Goal: Find contact information: Find contact information

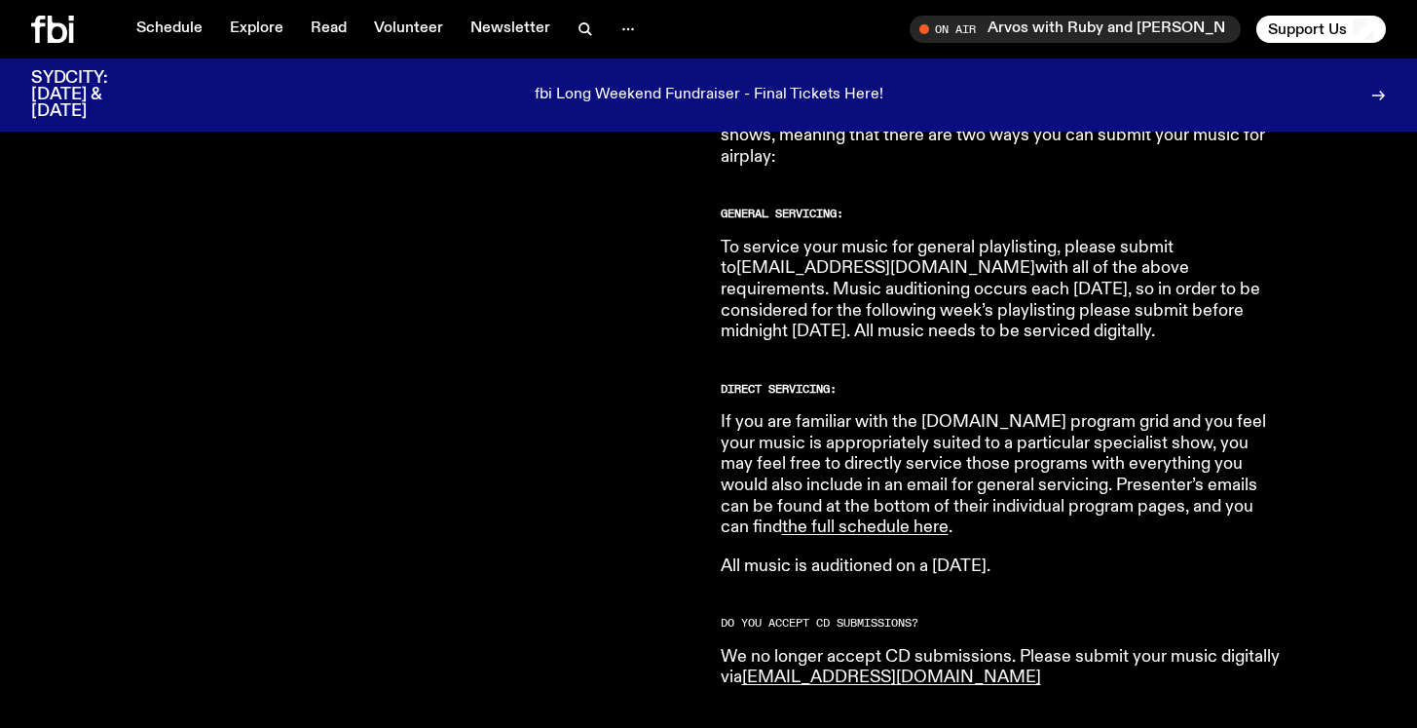
scroll to position [1140, 0]
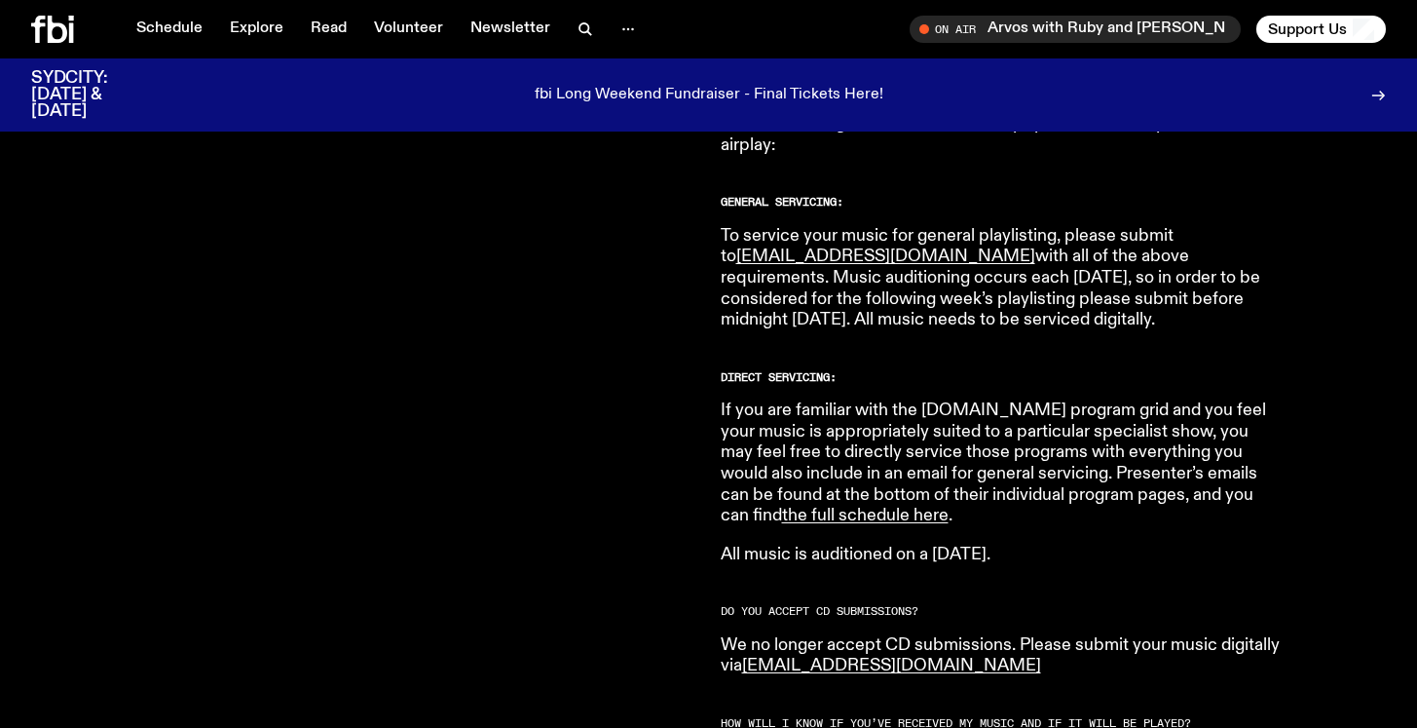
click at [782, 506] on link "the full schedule here" at bounding box center [865, 515] width 167 height 18
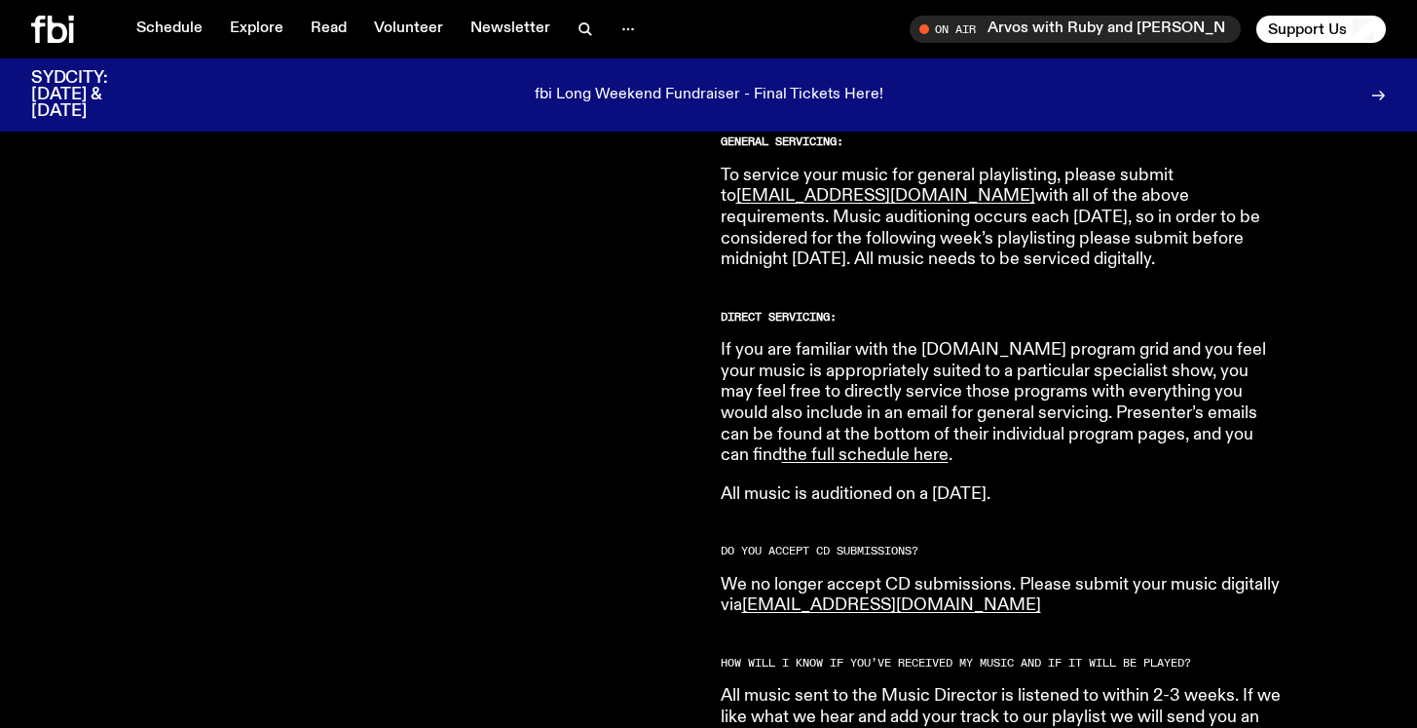
scroll to position [1211, 0]
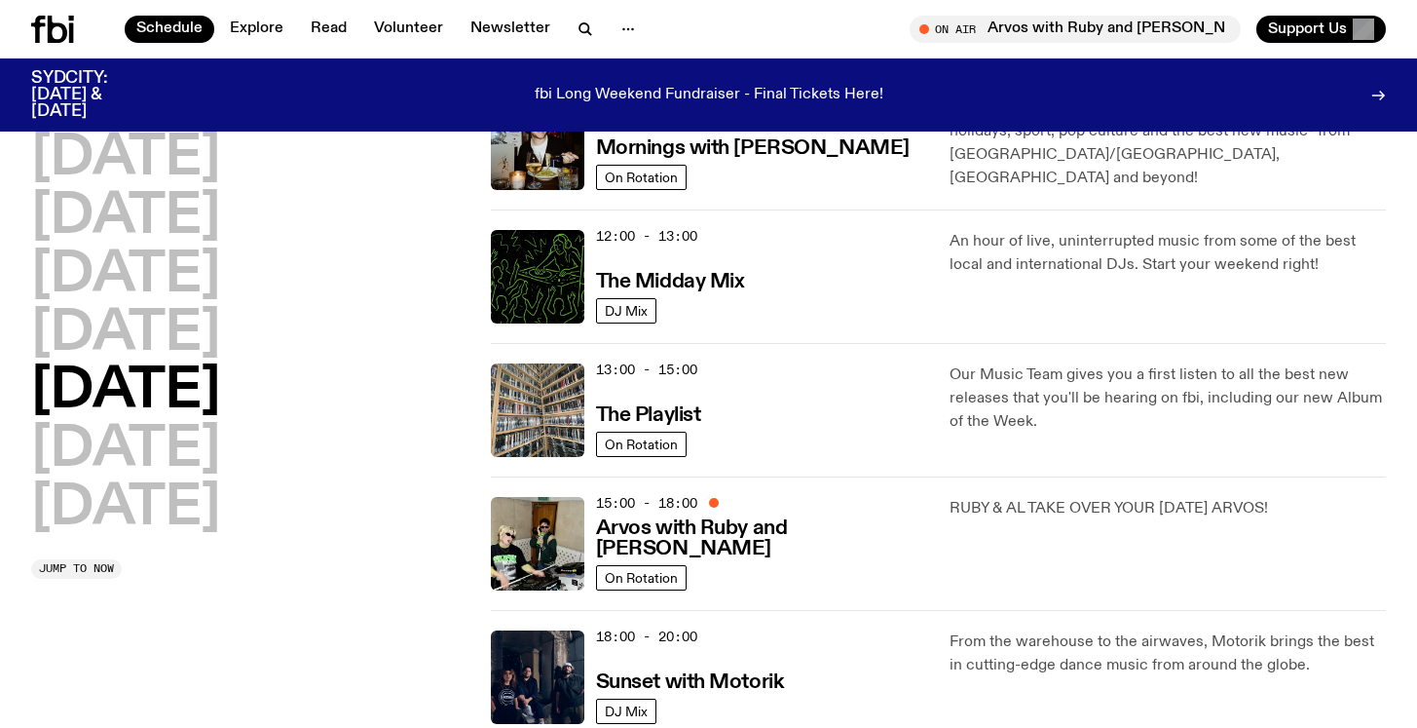
scroll to position [382, 0]
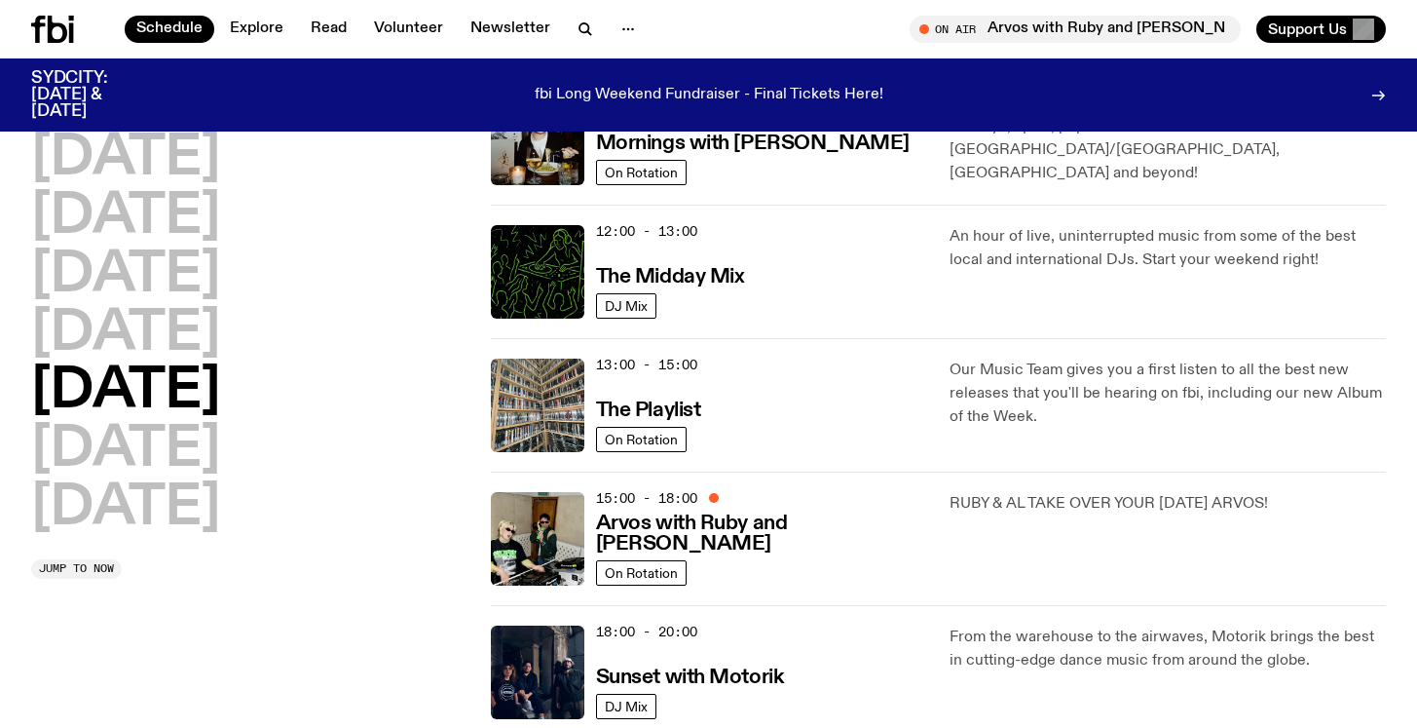
click at [1017, 488] on div "15:00 - 18:00 Arvos with Ruby and Al On Rotation RUBY & AL TAKE OVER YOUR FRIDA…" at bounding box center [938, 537] width 895 height 133
click at [650, 542] on h3 "Arvos with Ruby and [PERSON_NAME]" at bounding box center [761, 533] width 331 height 41
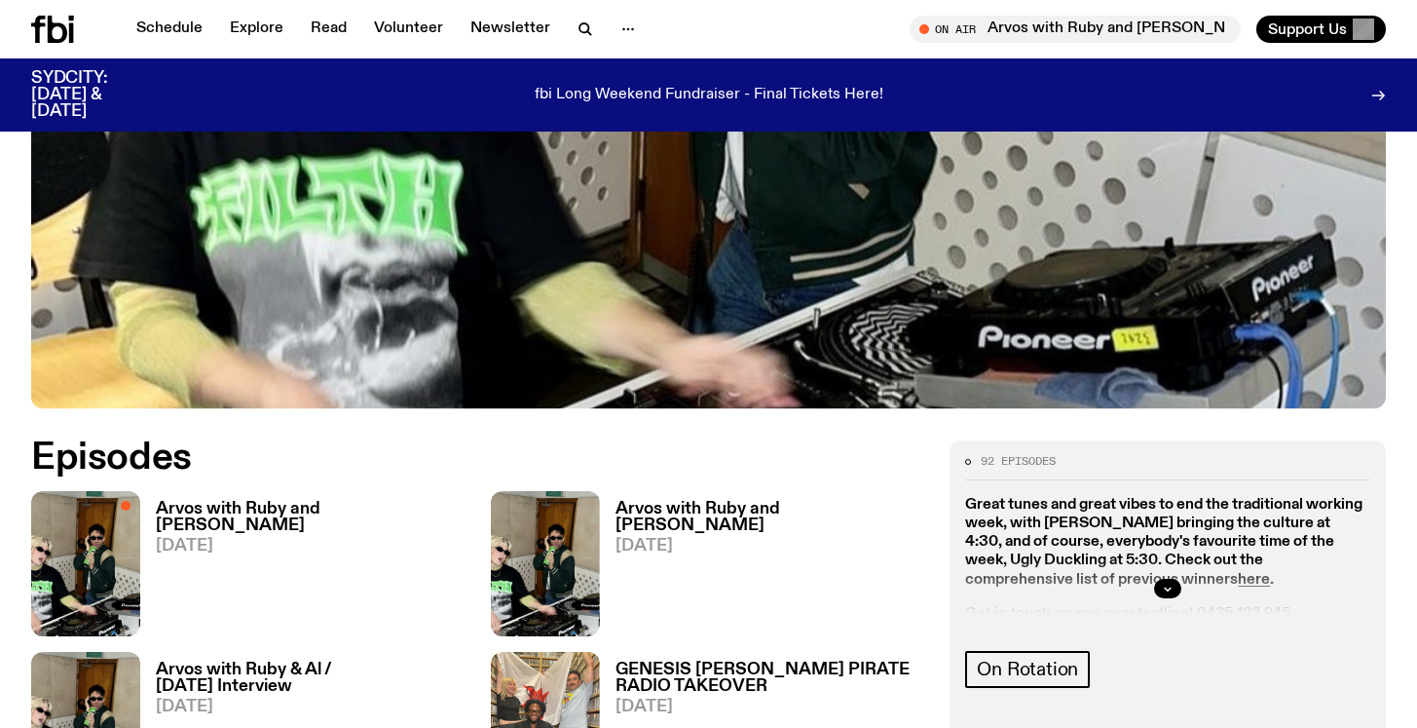
scroll to position [738, 0]
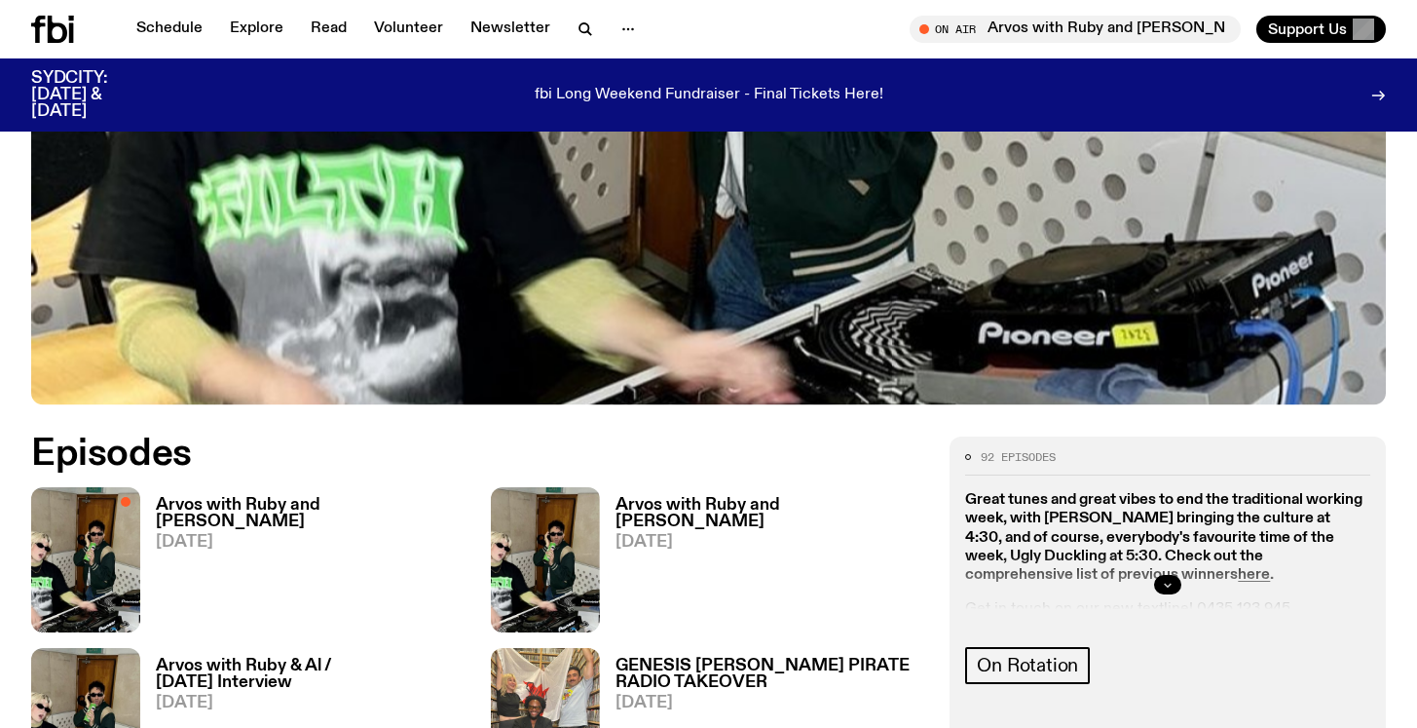
click at [1166, 579] on icon "button" at bounding box center [1168, 585] width 12 height 12
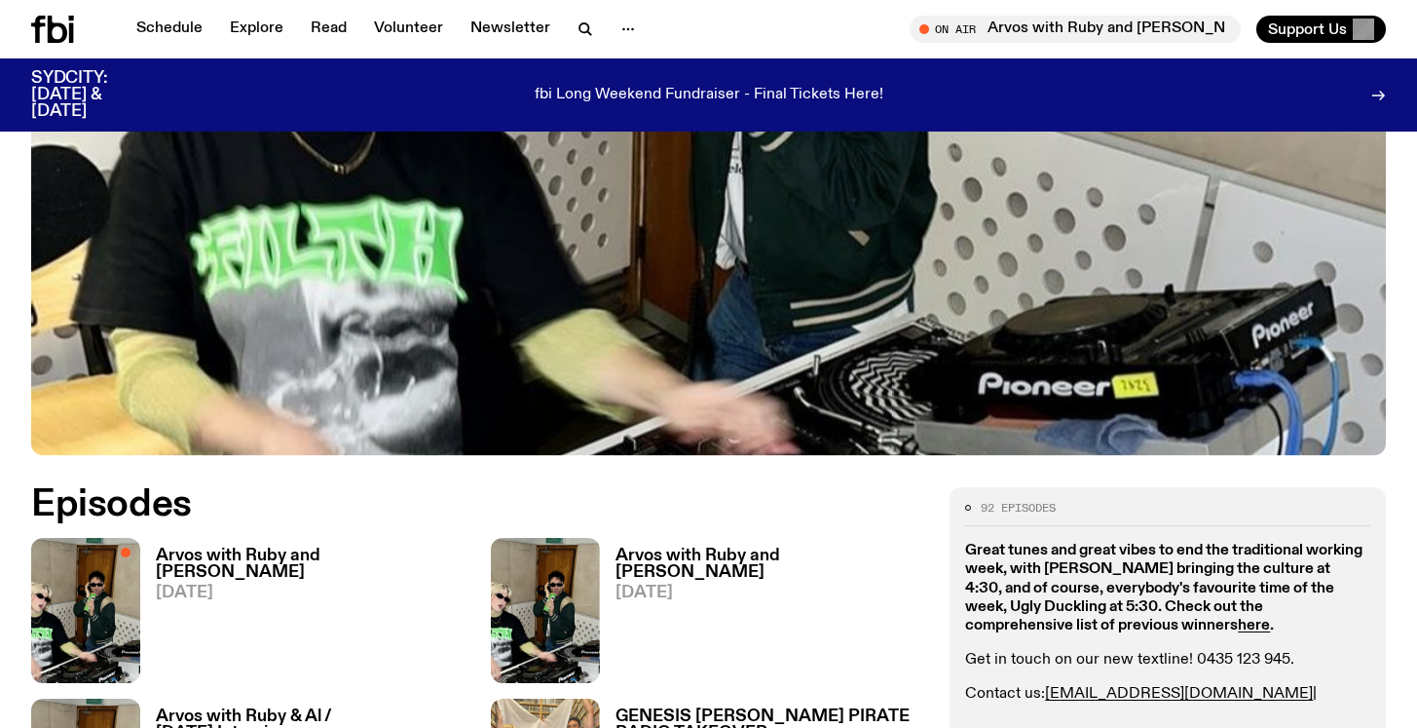
scroll to position [788, 0]
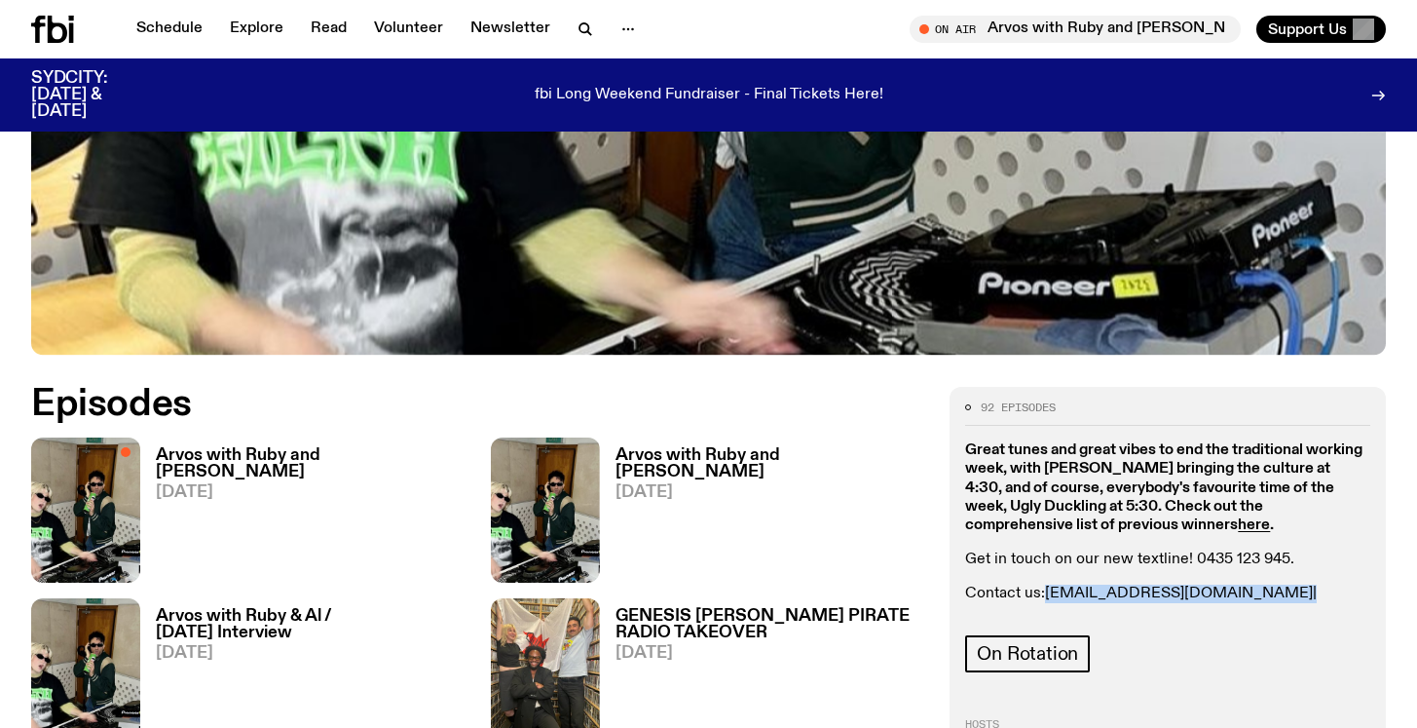
drag, startPoint x: 1195, startPoint y: 507, endPoint x: 1050, endPoint y: 507, distance: 145.1
click at [1050, 584] on p "Contact us: ruby.m@fbiradio.com | al@fbiradio.com" at bounding box center [1167, 602] width 405 height 37
copy p "ruby.m@fbiradio.com"
drag, startPoint x: 1331, startPoint y: 509, endPoint x: 1206, endPoint y: 511, distance: 125.7
click at [1206, 584] on p "Contact us: ruby.m@fbiradio.com | al@fbiradio.com" at bounding box center [1167, 602] width 405 height 37
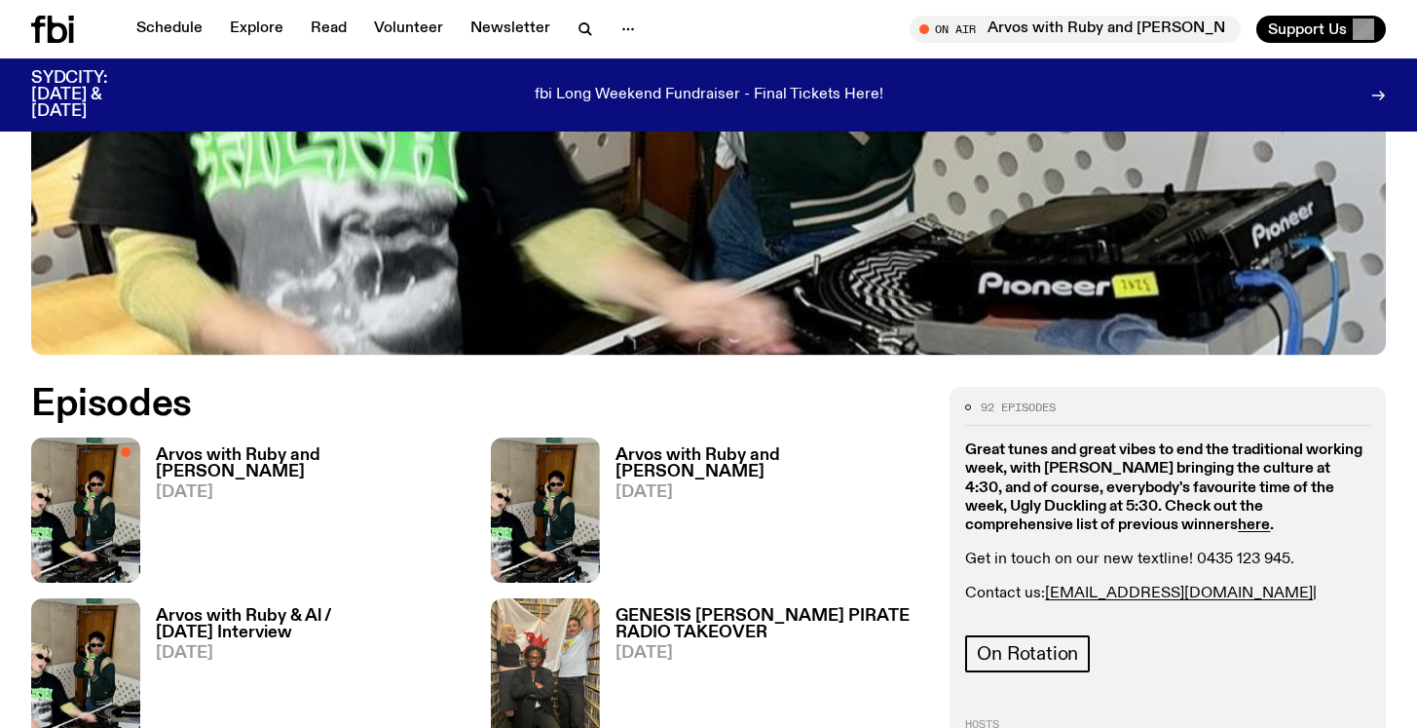
copy link "al@fbiradio.com"
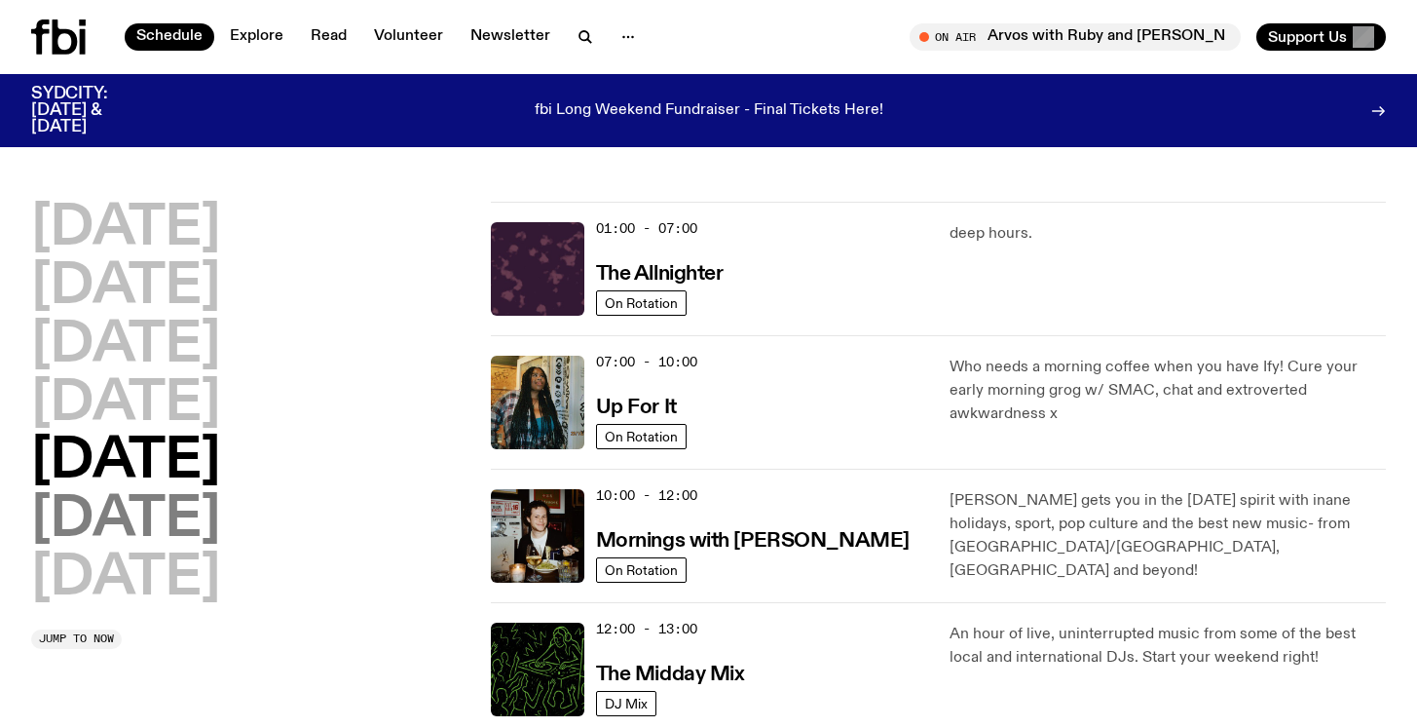
click at [143, 511] on h2 "Saturday" at bounding box center [125, 520] width 189 height 55
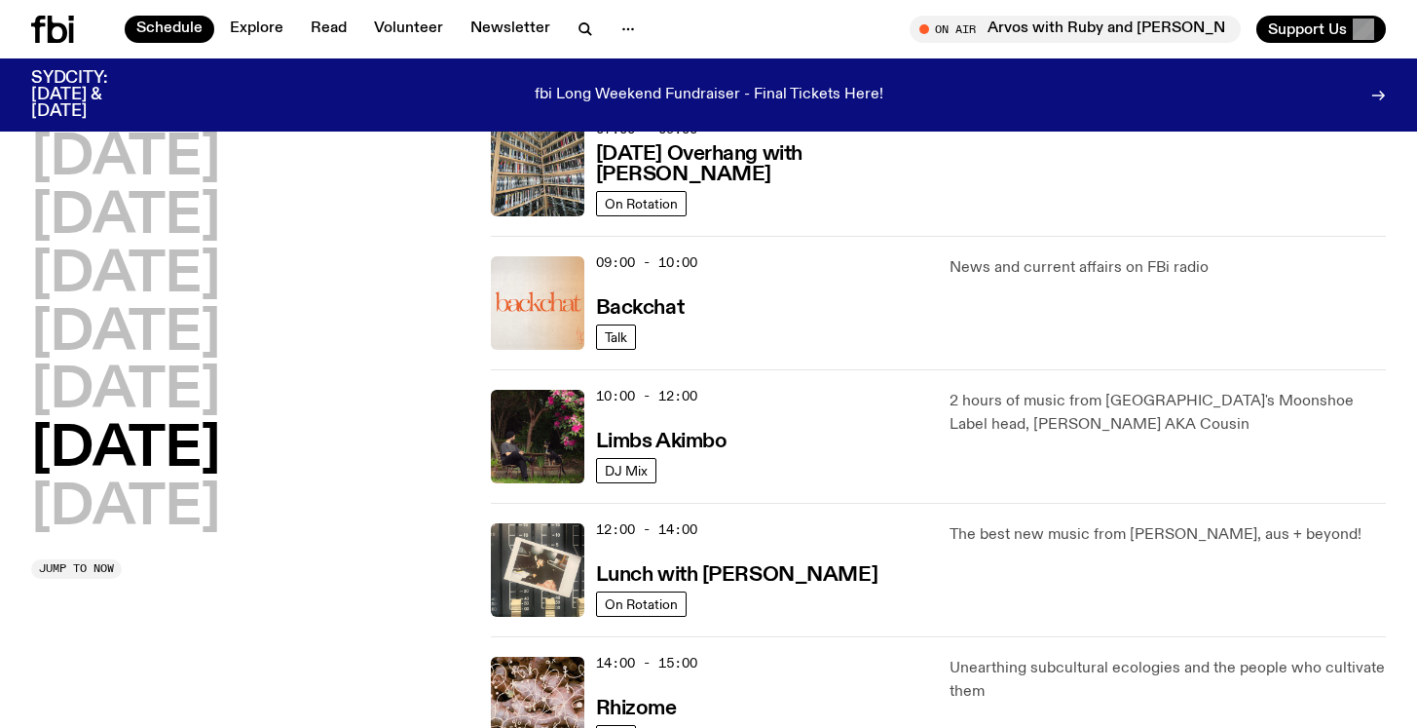
scroll to position [355, 0]
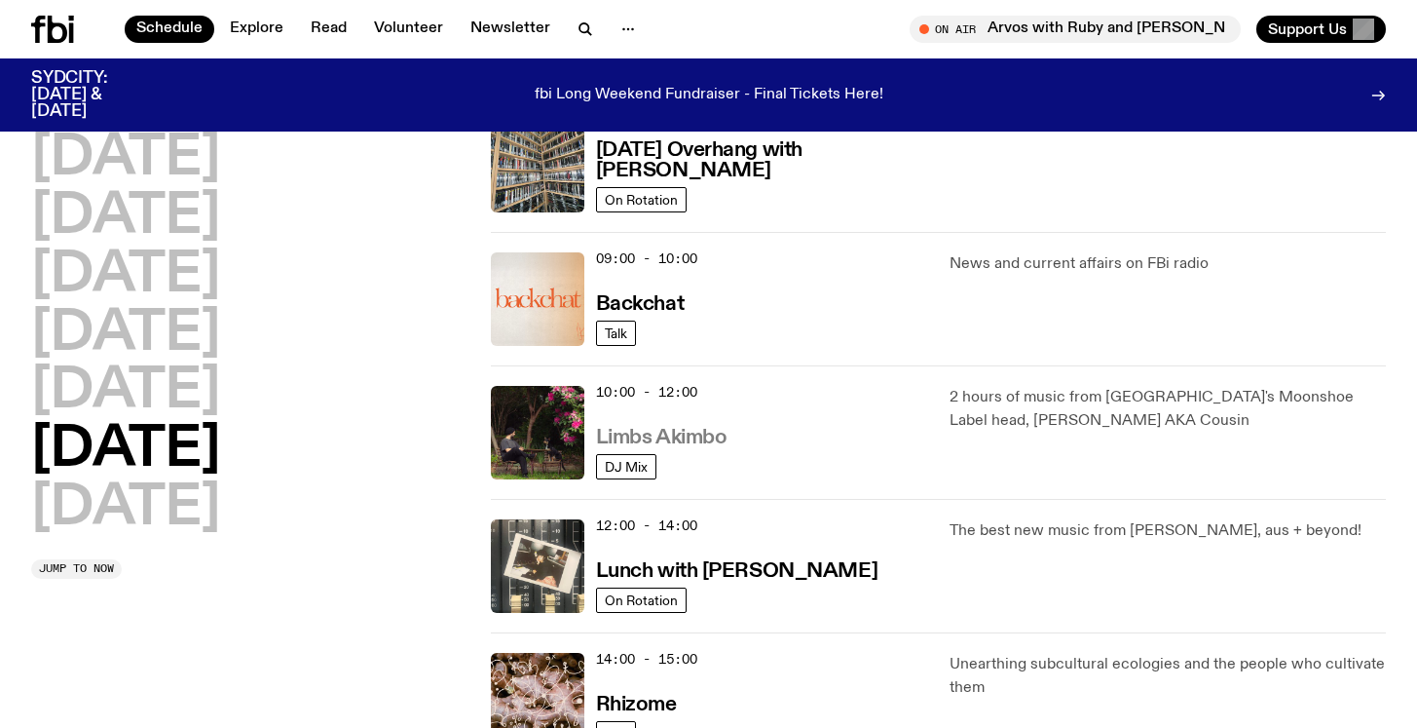
click at [675, 435] on h3 "Limbs Akimbo" at bounding box center [661, 438] width 131 height 20
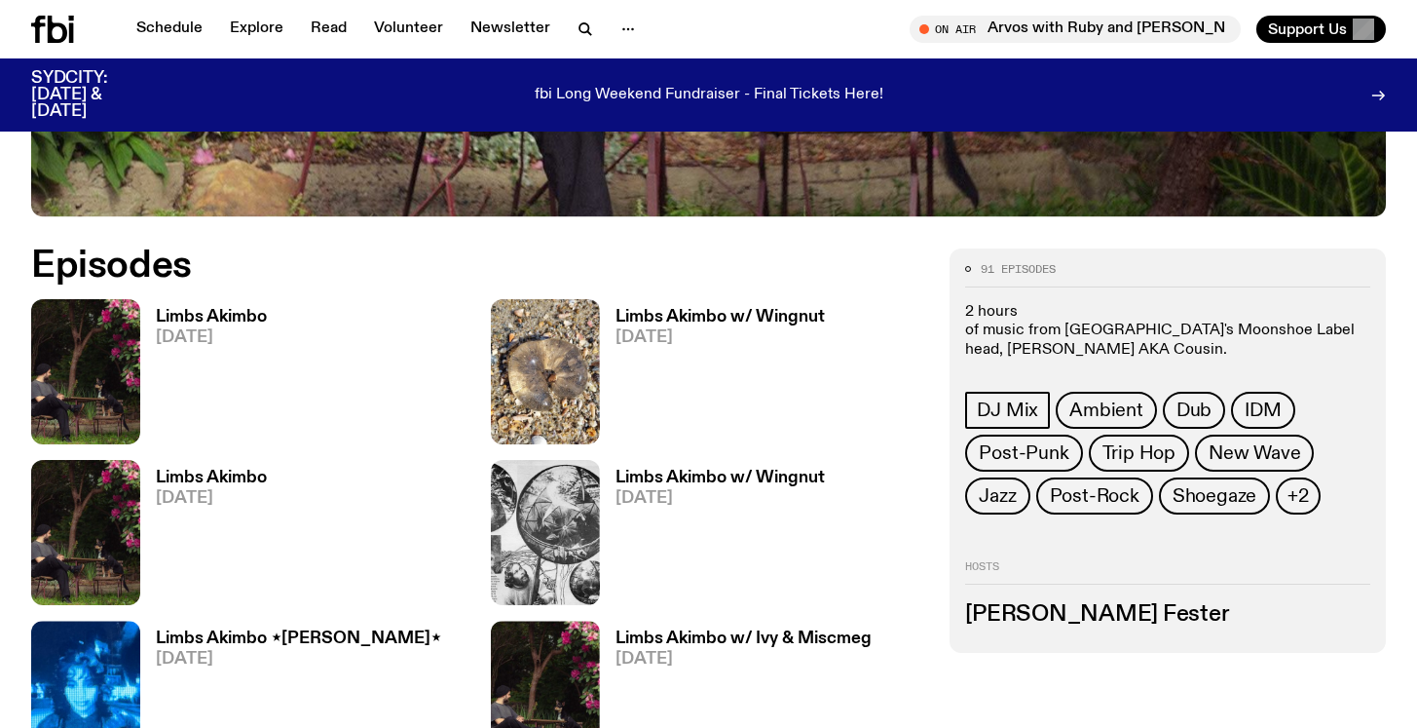
scroll to position [804, 0]
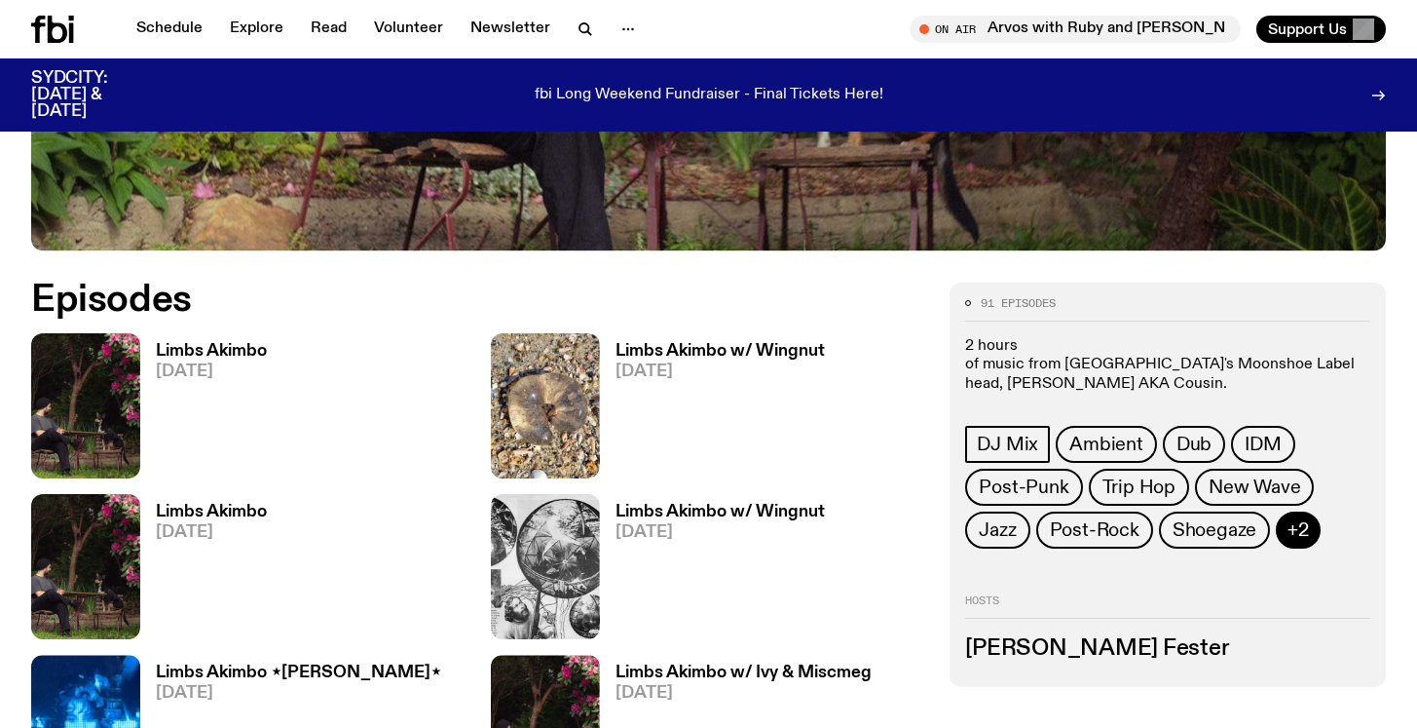
click at [1295, 519] on span "+2" at bounding box center [1298, 529] width 21 height 21
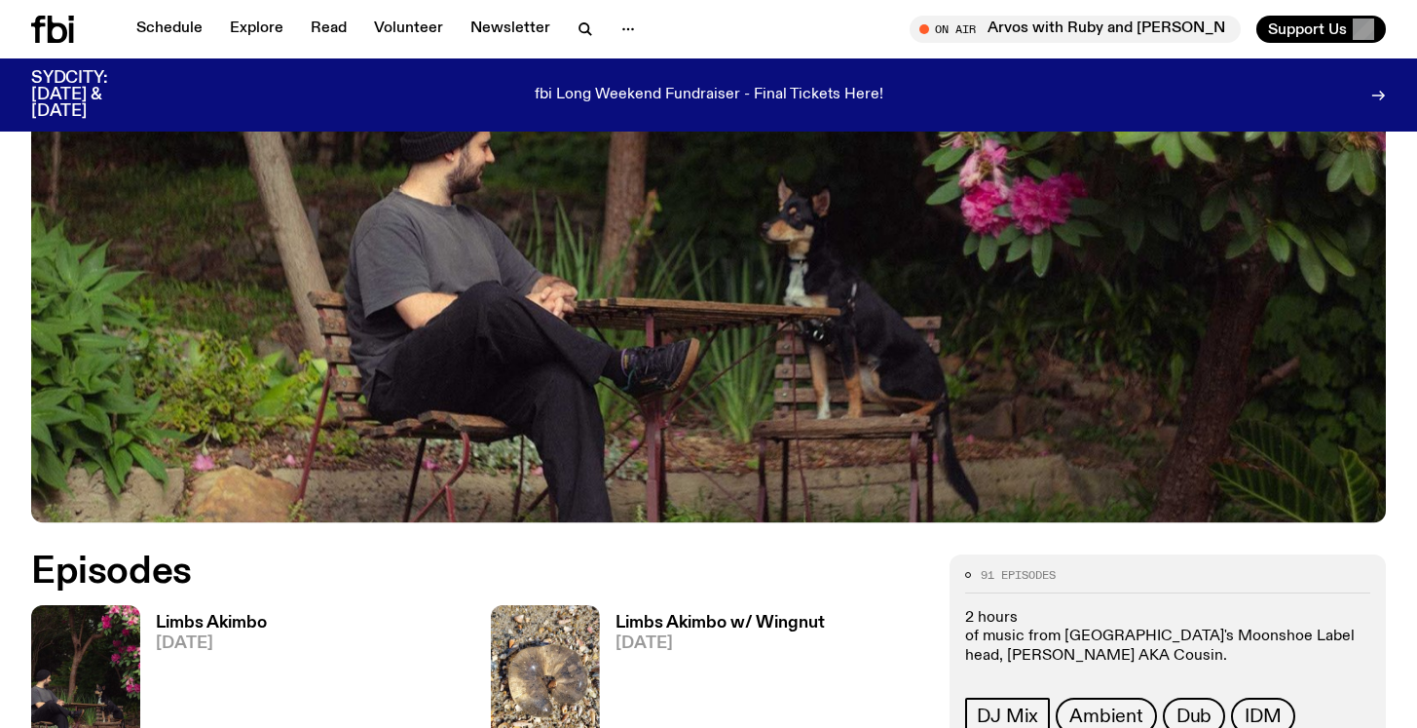
scroll to position [0, 0]
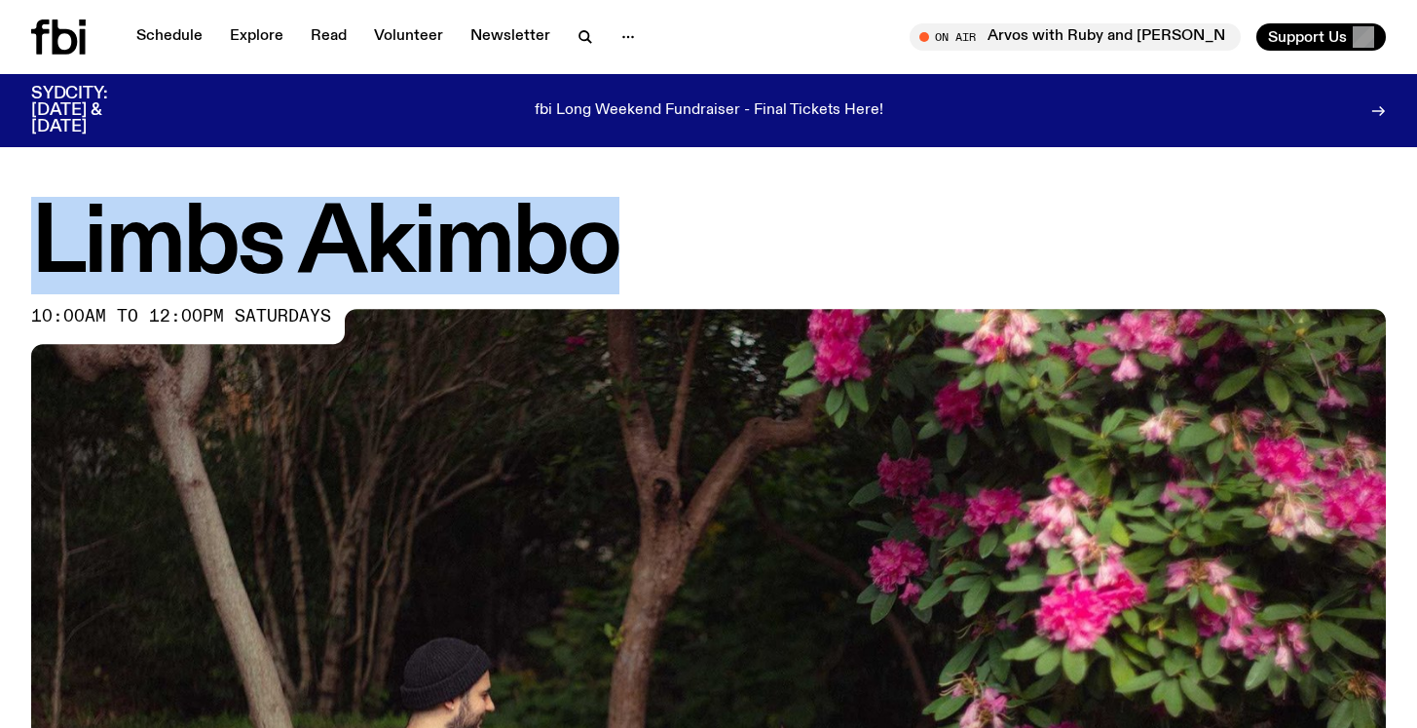
drag, startPoint x: 33, startPoint y: 212, endPoint x: 630, endPoint y: 215, distance: 597.0
click at [630, 216] on h1 "Limbs Akimbo" at bounding box center [708, 246] width 1355 height 88
copy h1 "Limbs Akimbo"
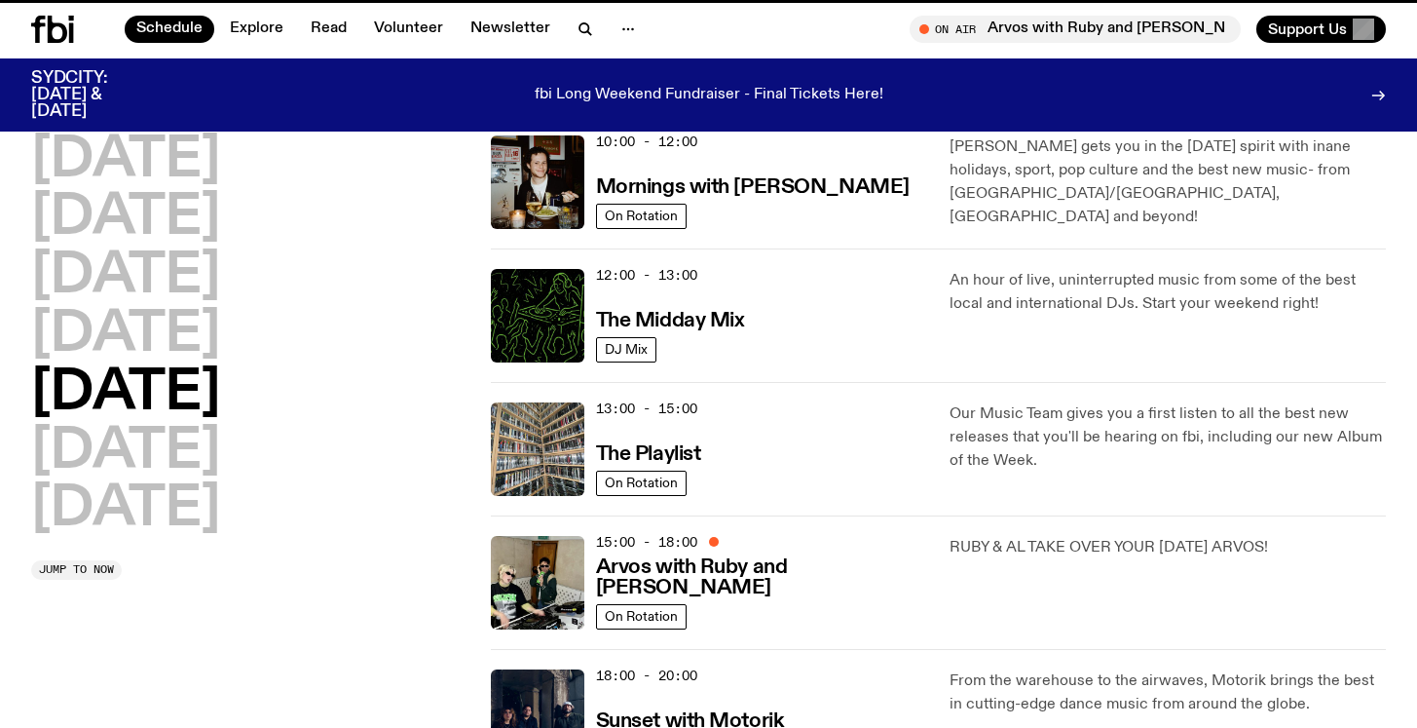
scroll to position [339, 0]
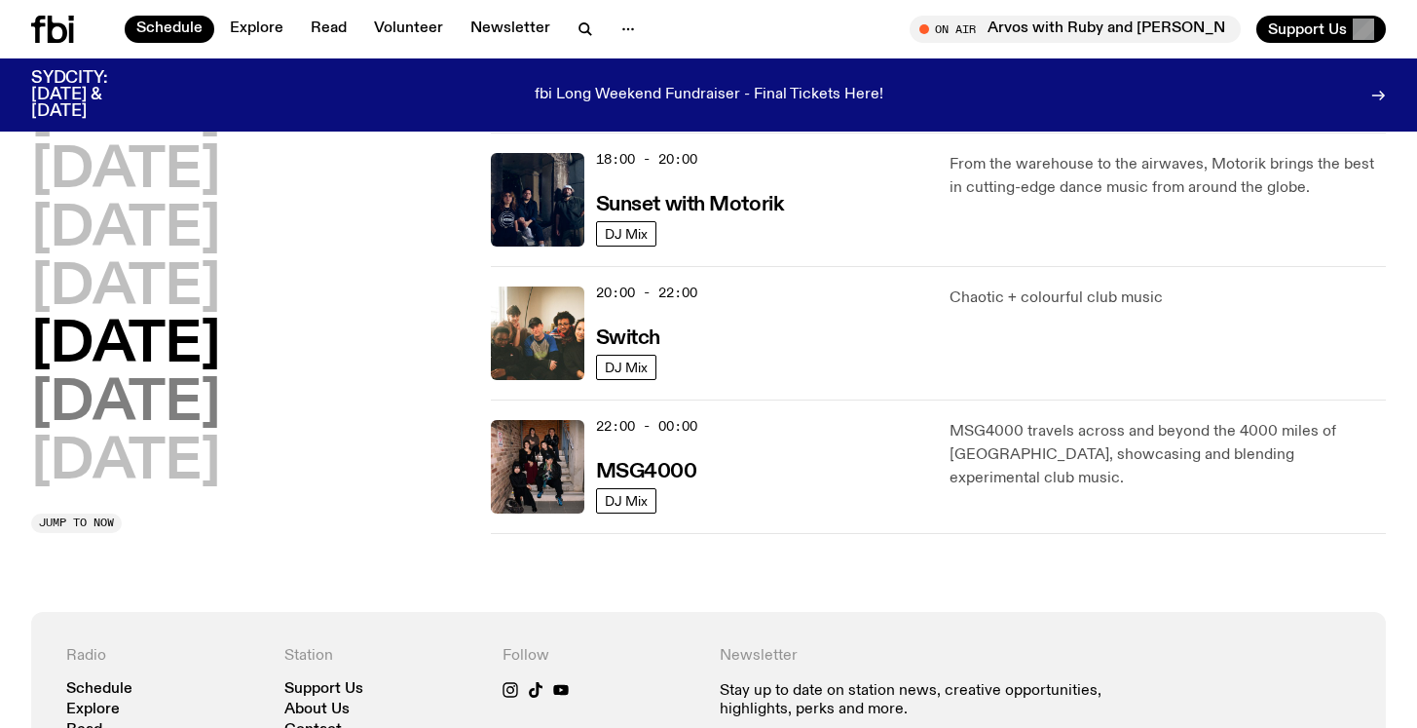
click at [210, 404] on h2 "Saturday" at bounding box center [125, 404] width 189 height 55
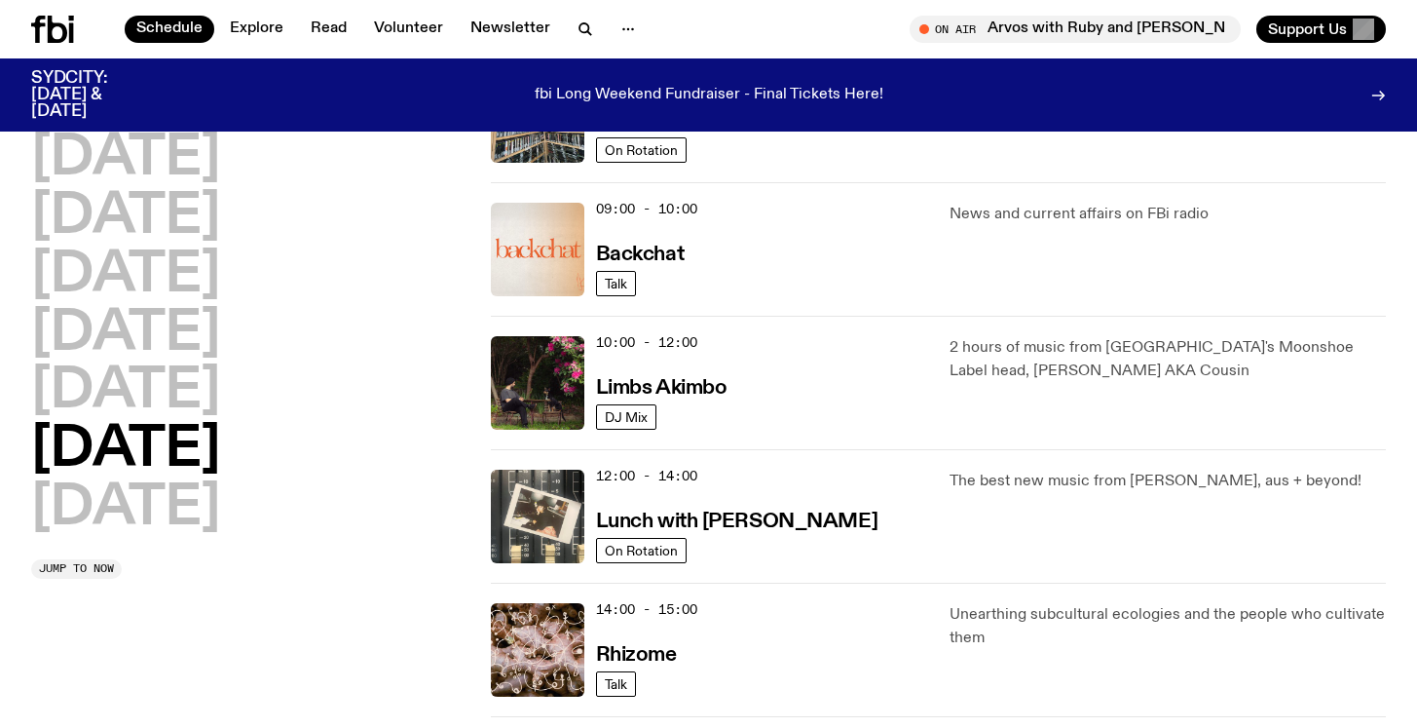
scroll to position [406, 0]
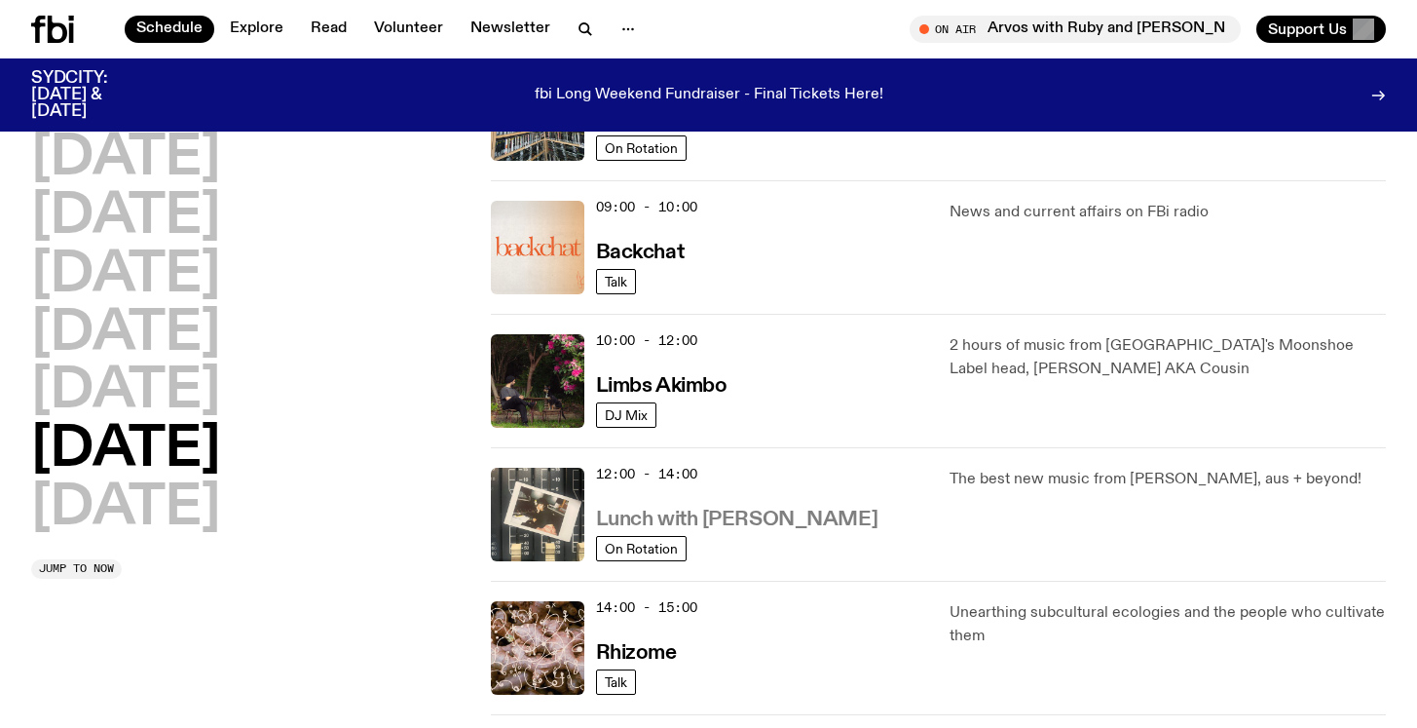
click at [751, 516] on h3 "Lunch with Ella Avni" at bounding box center [736, 519] width 281 height 20
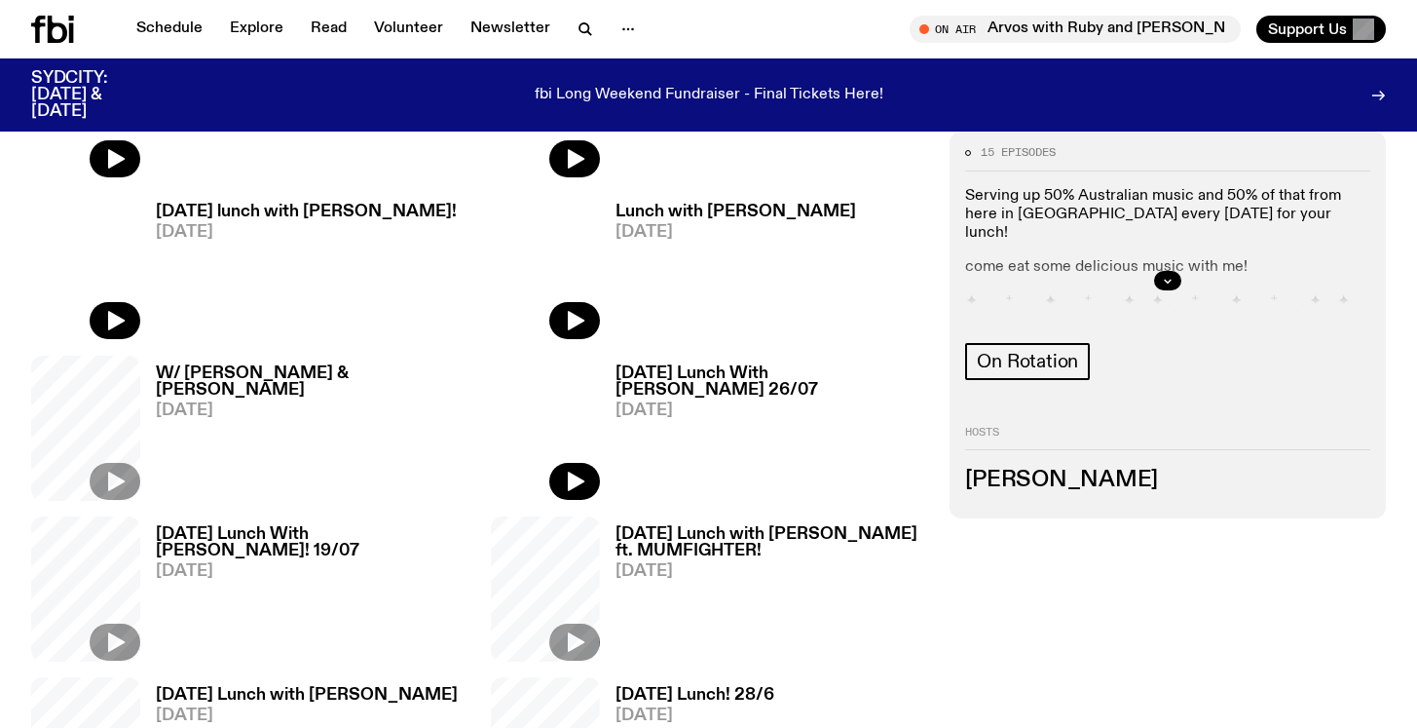
scroll to position [735, 0]
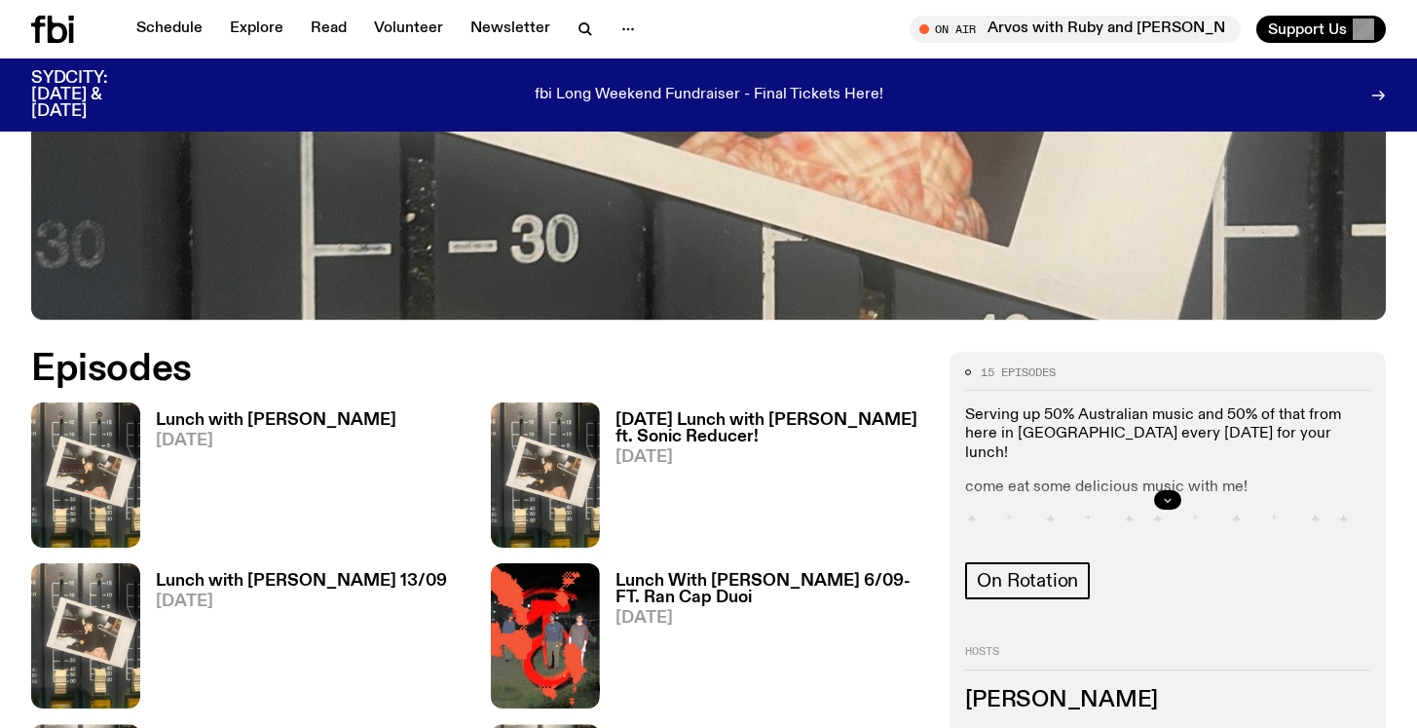
click at [1162, 492] on button "button" at bounding box center [1167, 499] width 27 height 19
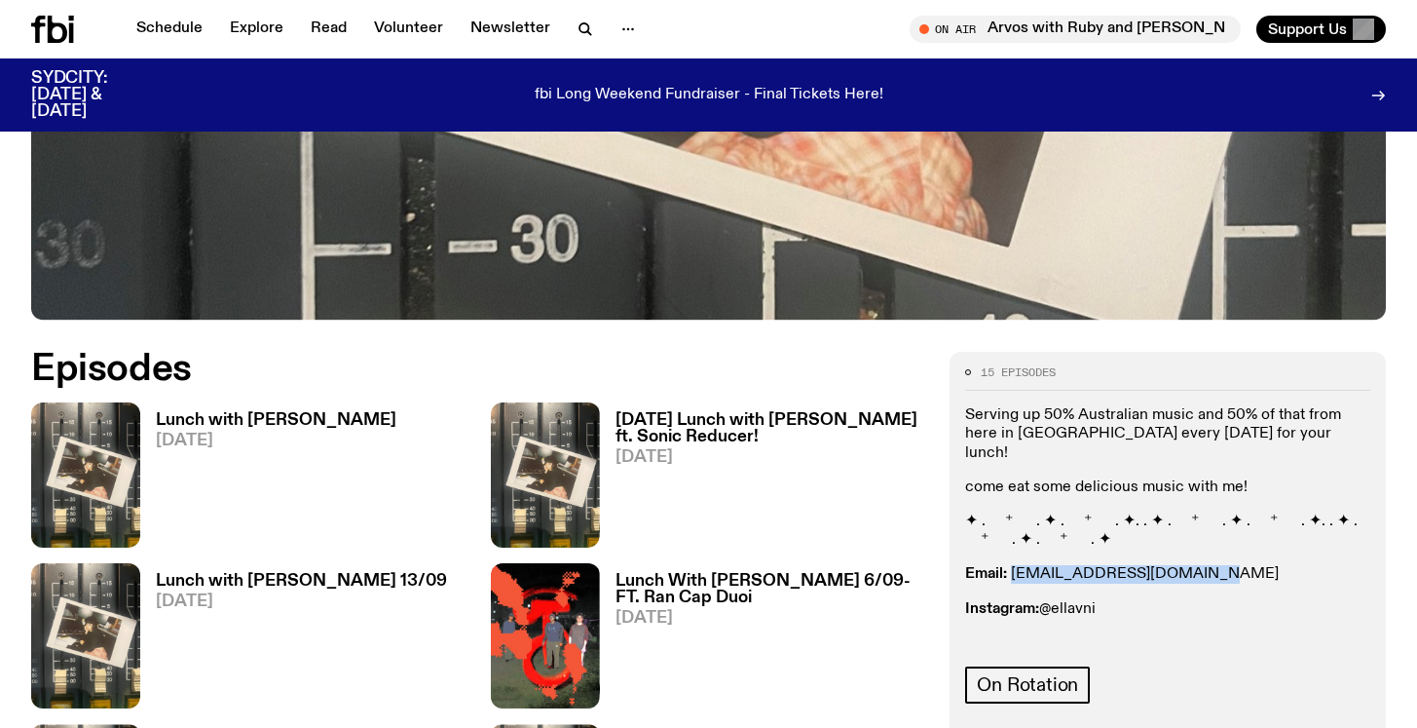
drag, startPoint x: 1200, startPoint y: 556, endPoint x: 1013, endPoint y: 562, distance: 187.1
click at [1013, 565] on p "Email: ellalouiseavni@gmail.com" at bounding box center [1167, 574] width 405 height 19
copy link "ellalouiseavni@gmail.com"
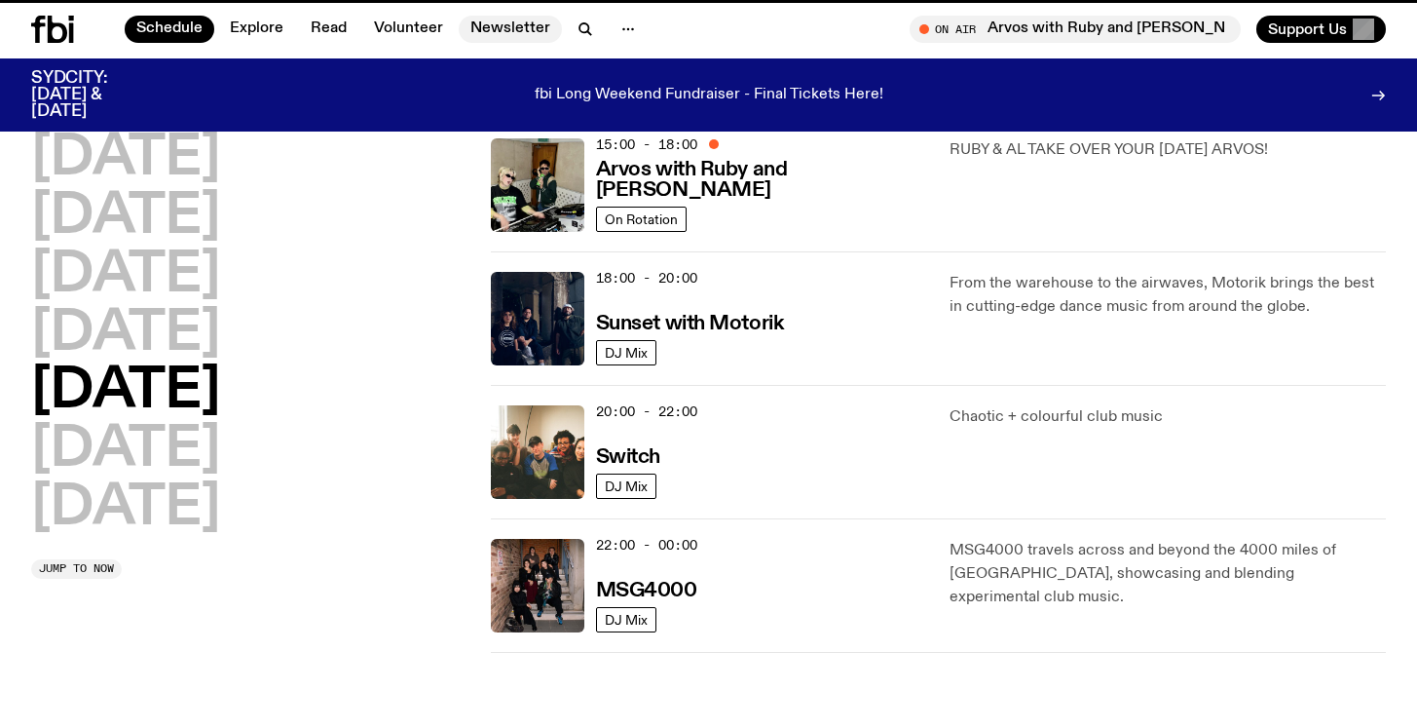
scroll to position [406, 0]
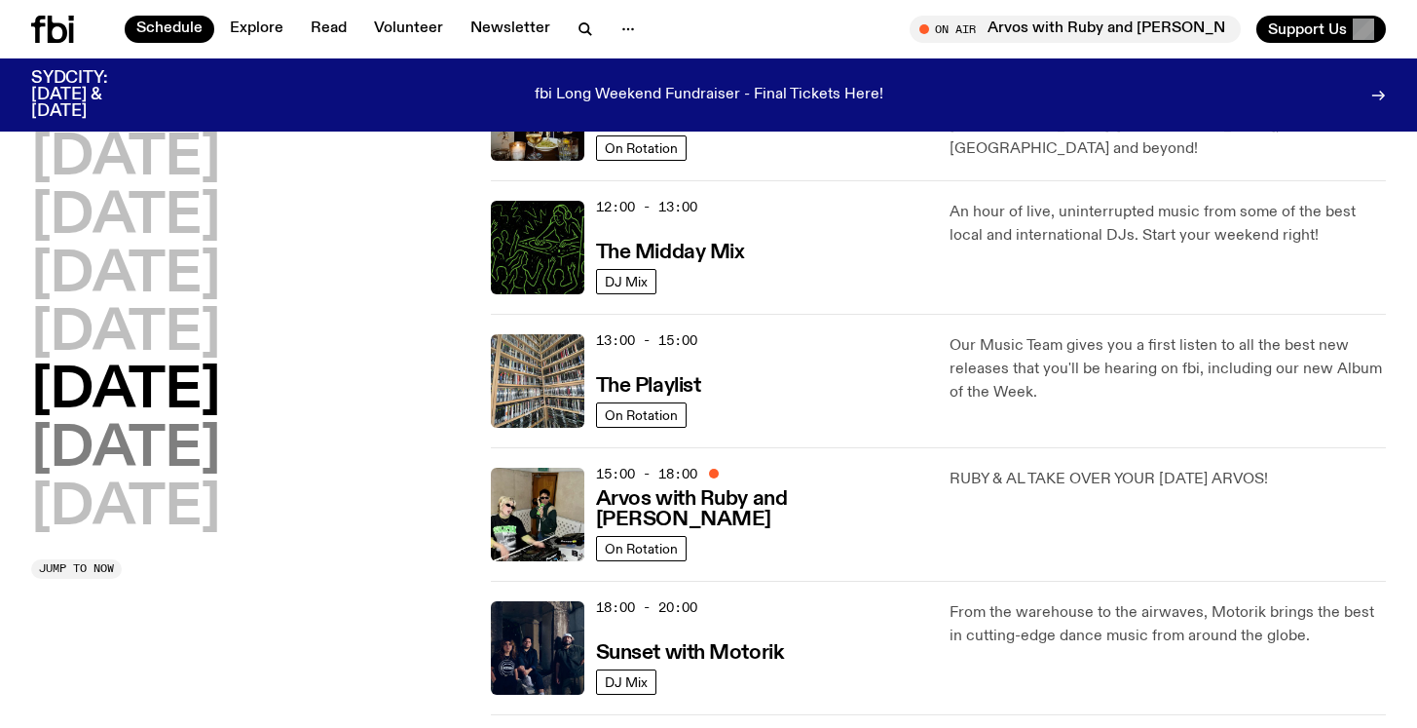
click at [196, 448] on h2 "Saturday" at bounding box center [125, 450] width 189 height 55
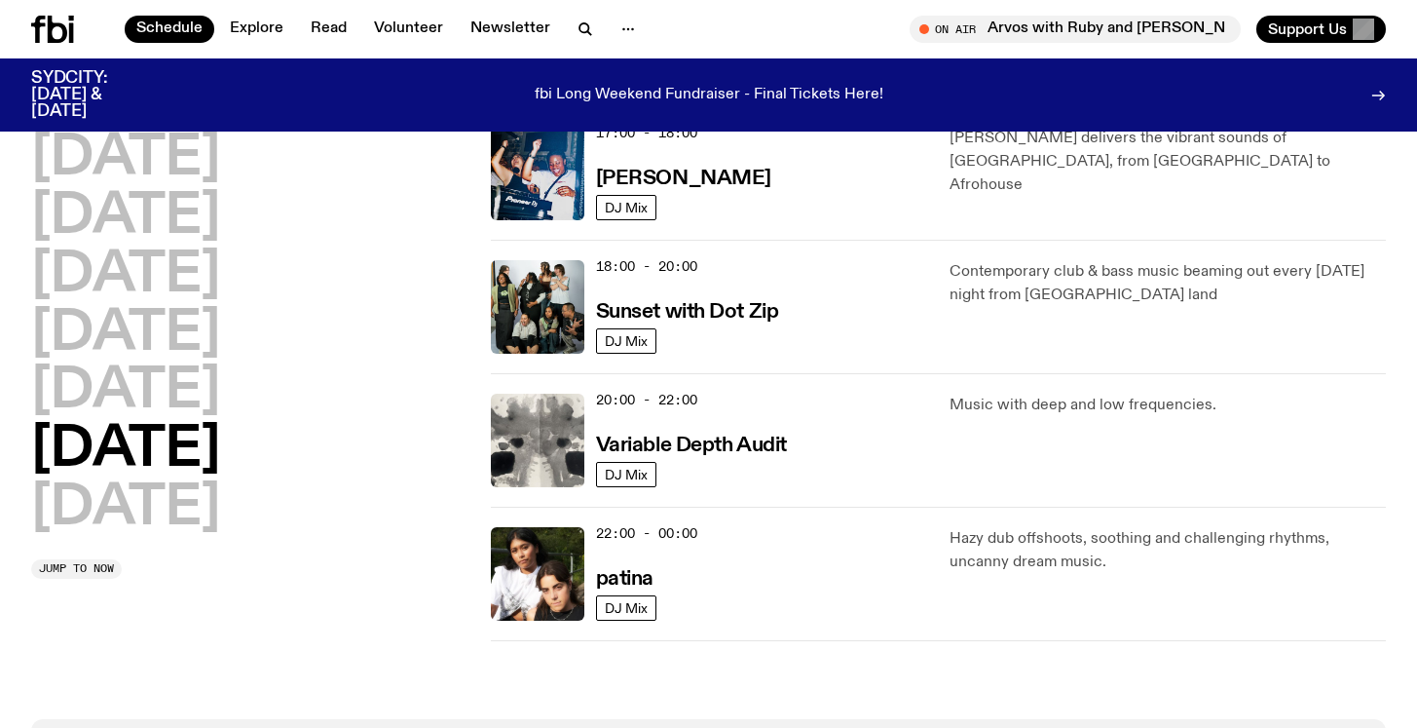
scroll to position [1150, 0]
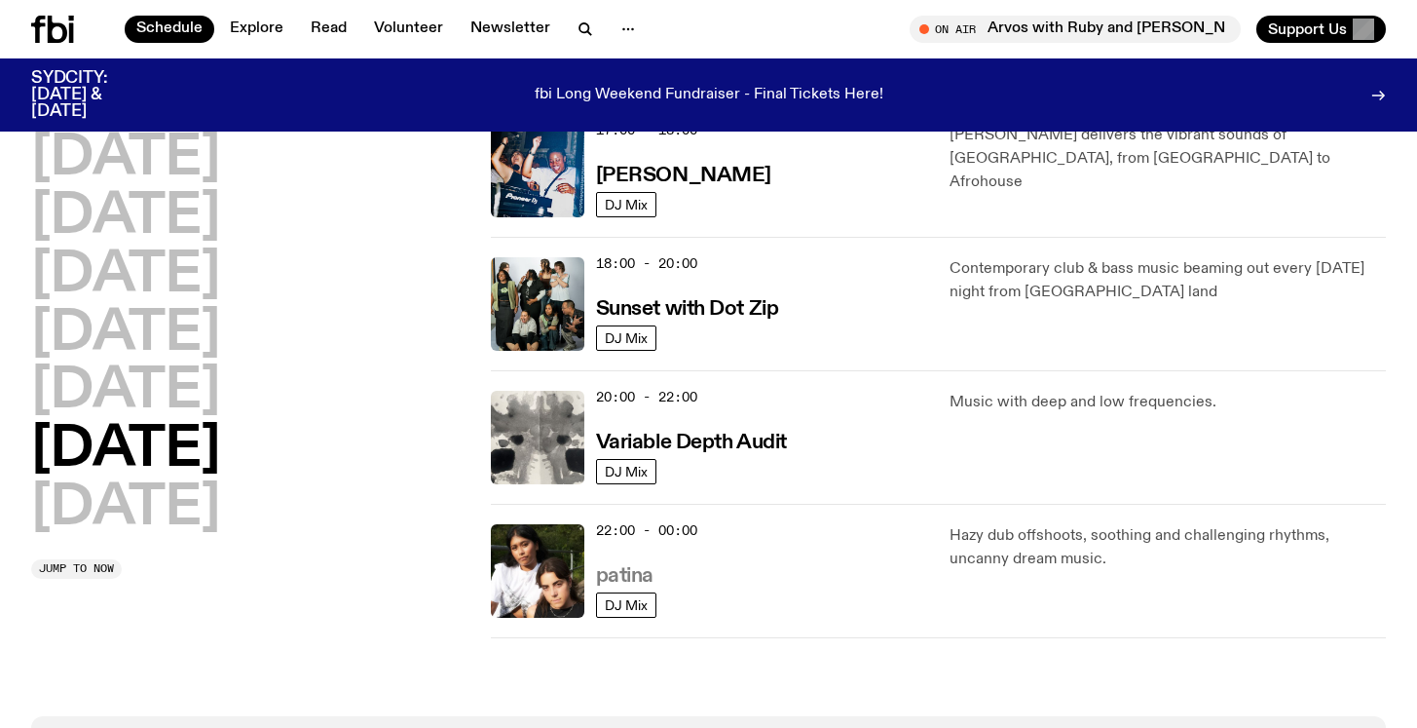
click at [628, 576] on h3 "patina" at bounding box center [624, 576] width 57 height 20
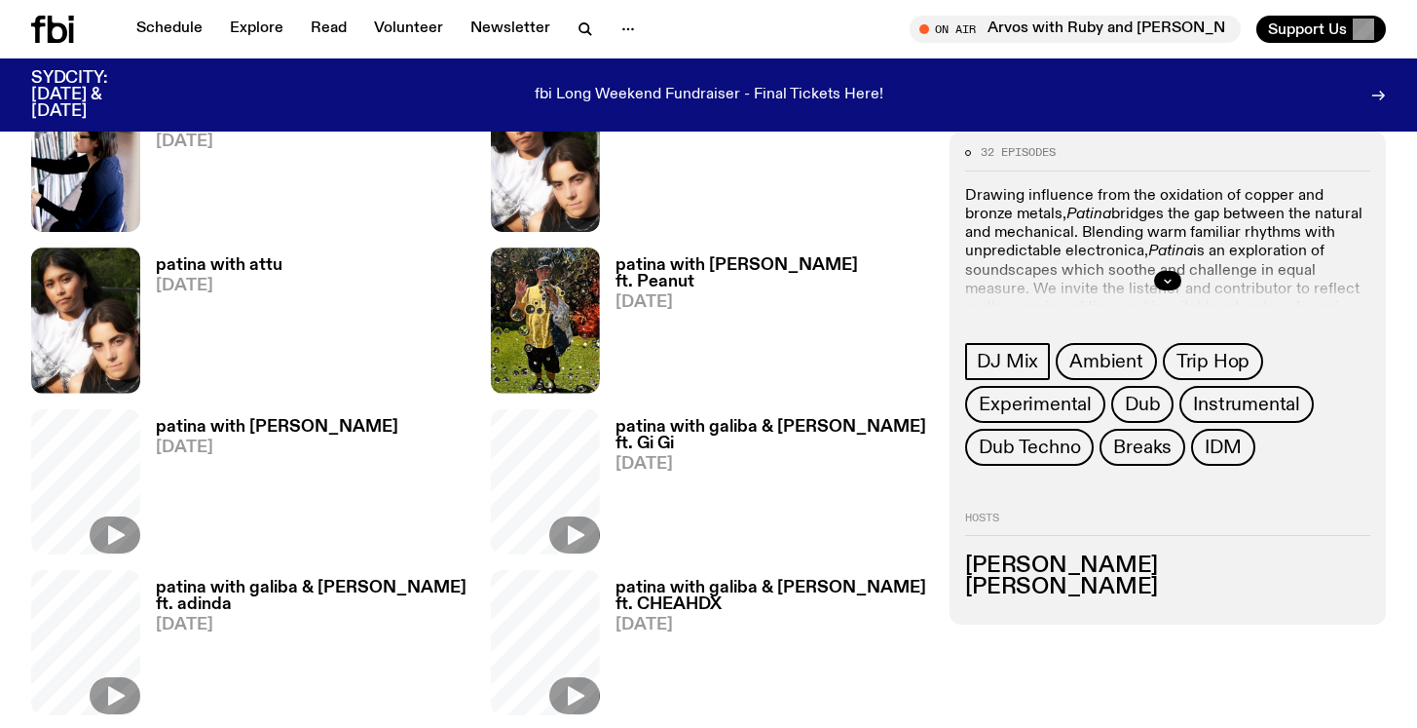
scroll to position [636, 0]
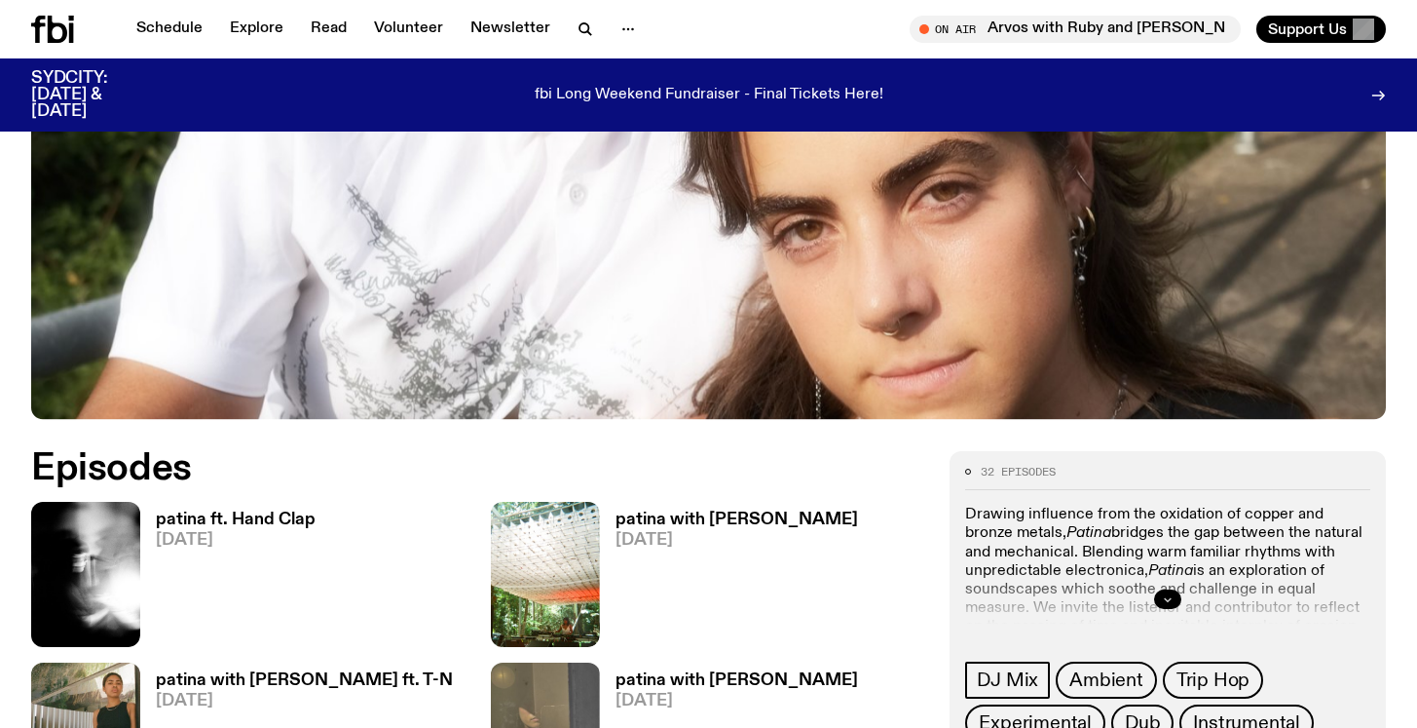
click at [1173, 592] on button "button" at bounding box center [1167, 598] width 27 height 19
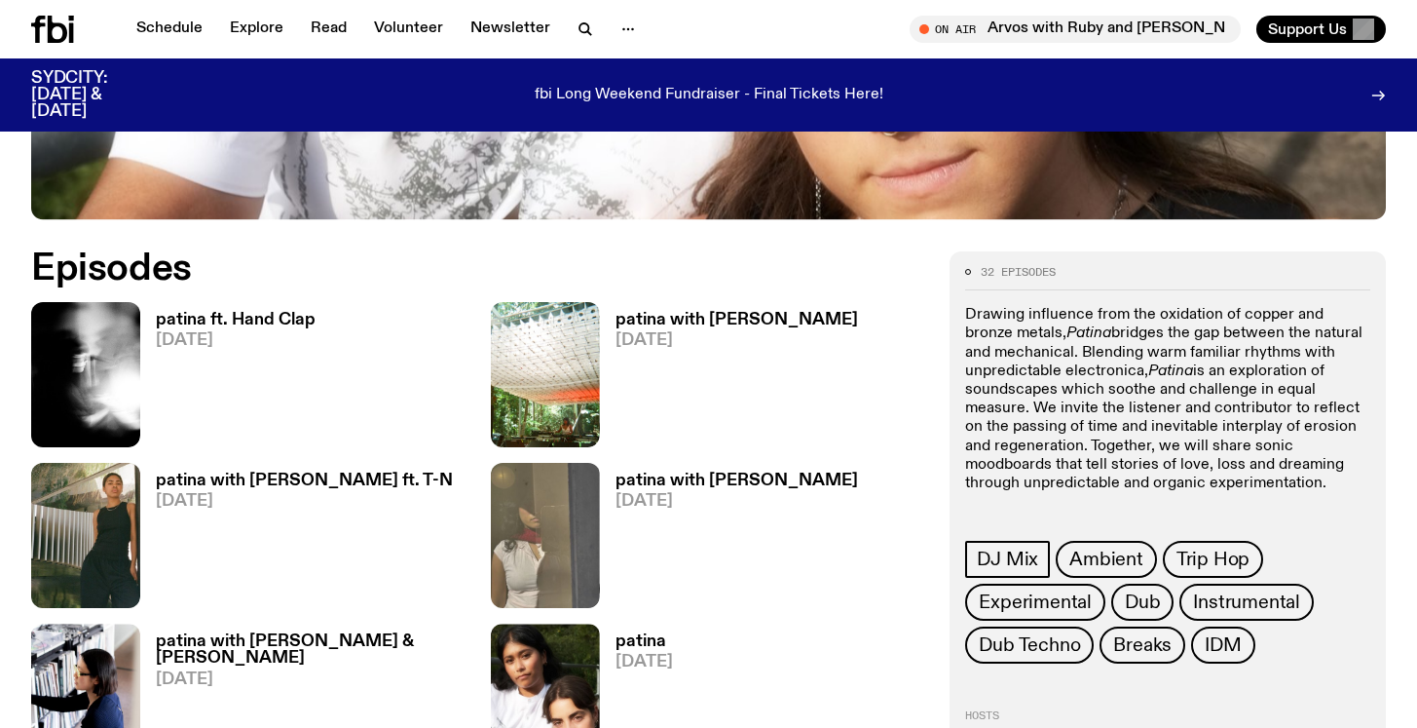
scroll to position [838, 0]
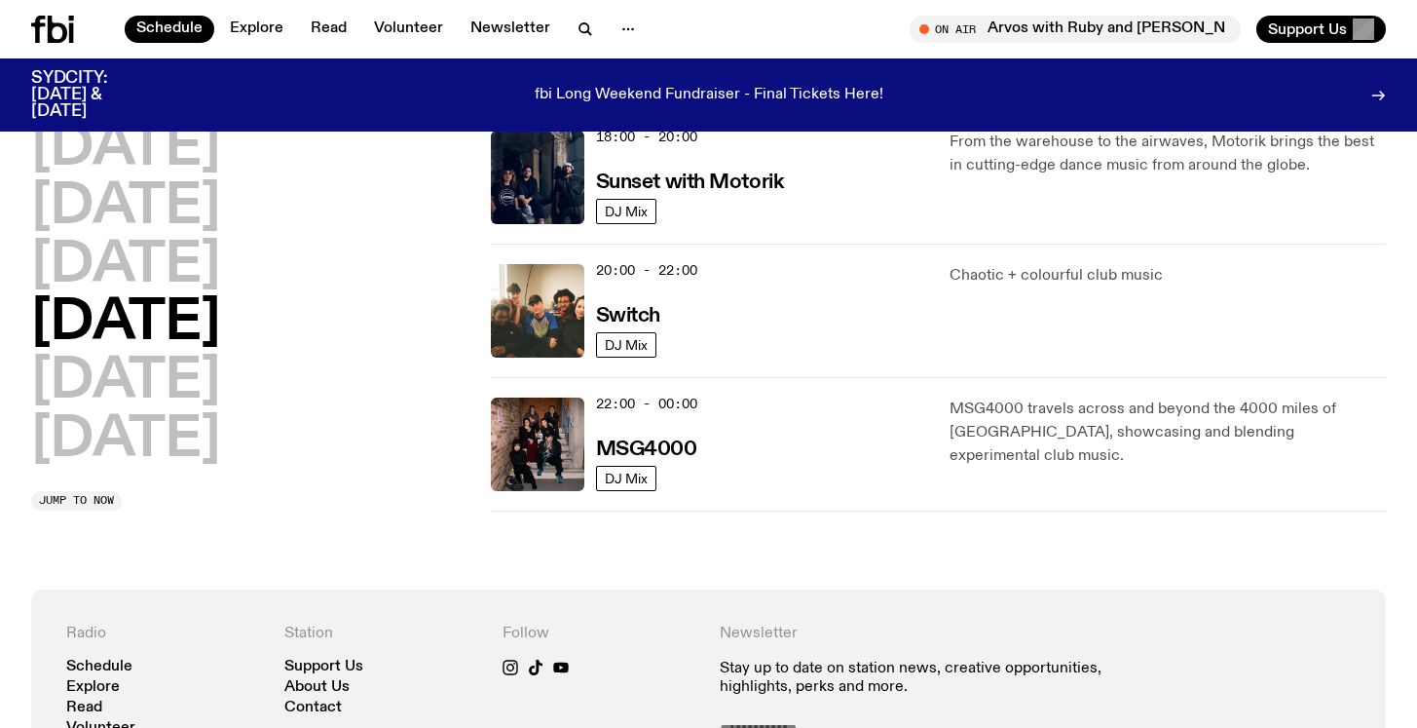
scroll to position [824, 0]
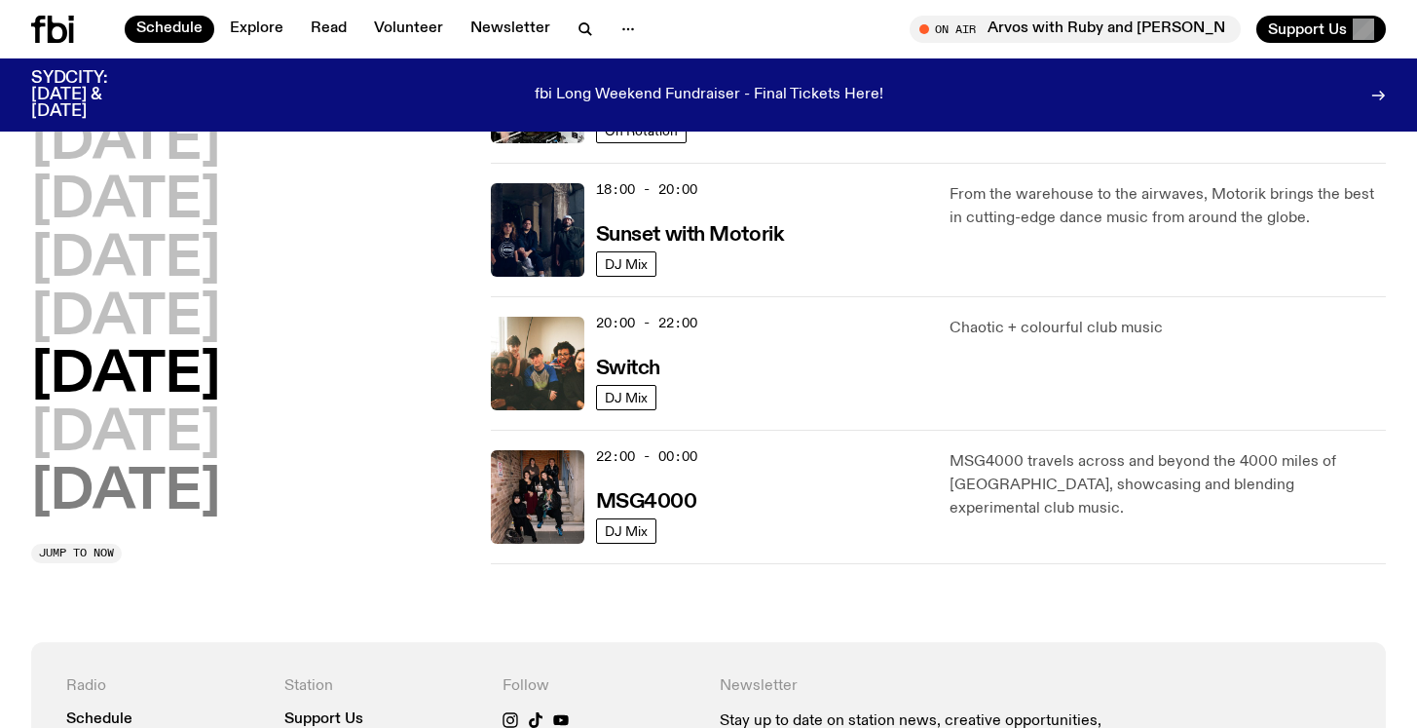
click at [179, 483] on h2 "Sunday" at bounding box center [125, 493] width 189 height 55
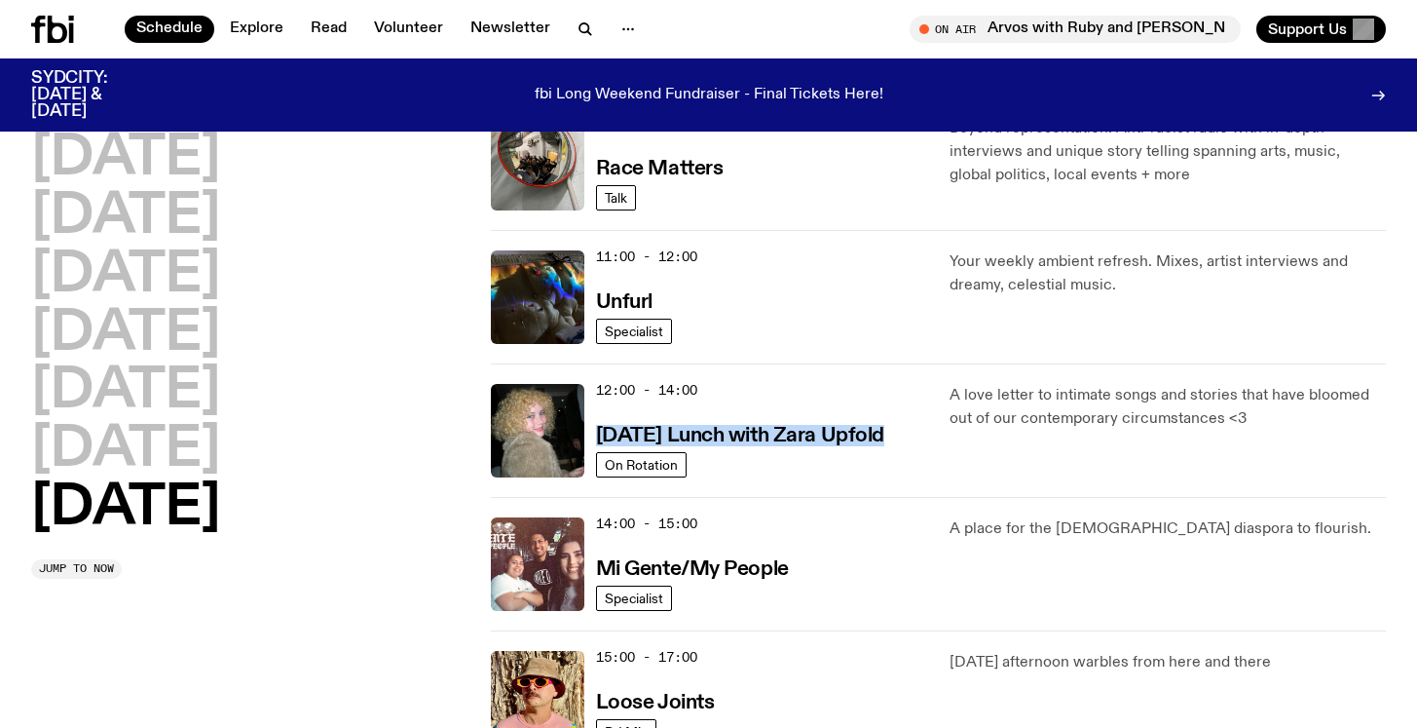
scroll to position [629, 0]
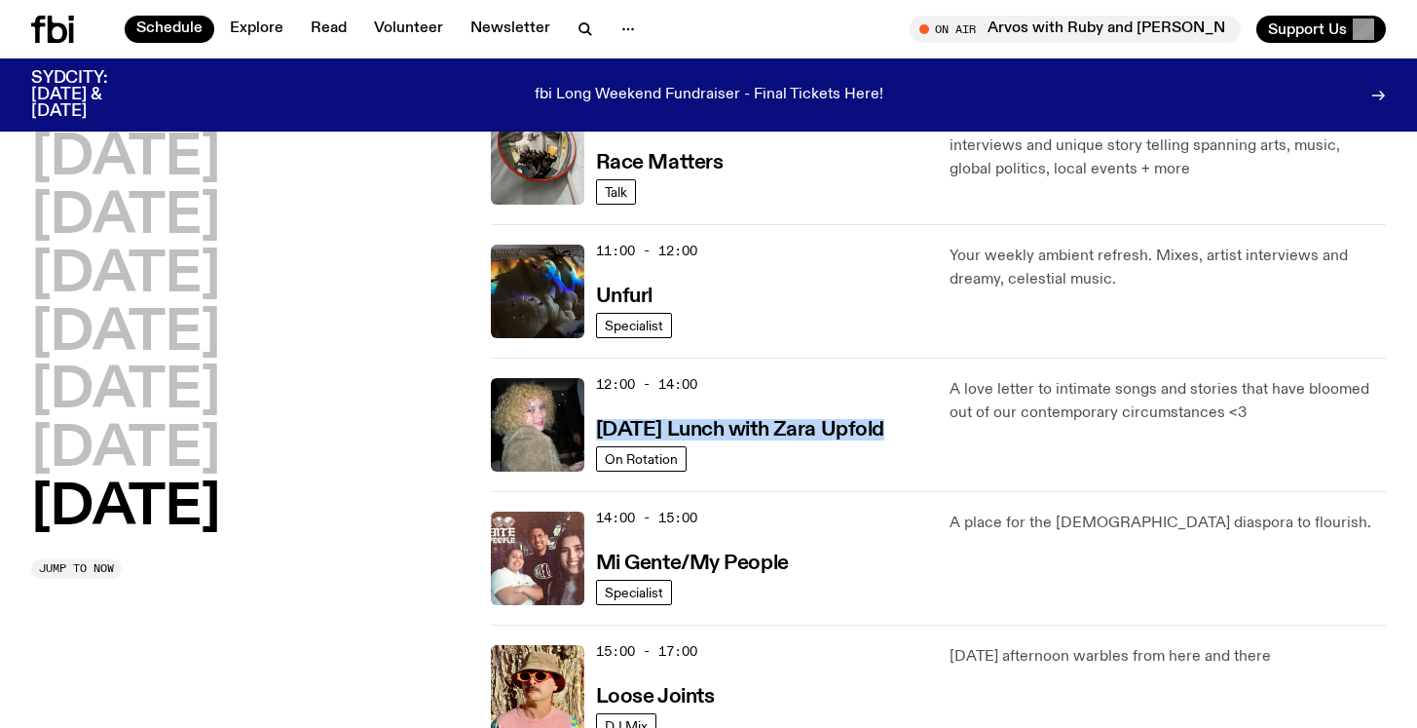
click at [905, 358] on div "12:00 - 14:00 Sunday Lunch with Zara Upfold On Rotation A love letter to intima…" at bounding box center [938, 423] width 895 height 133
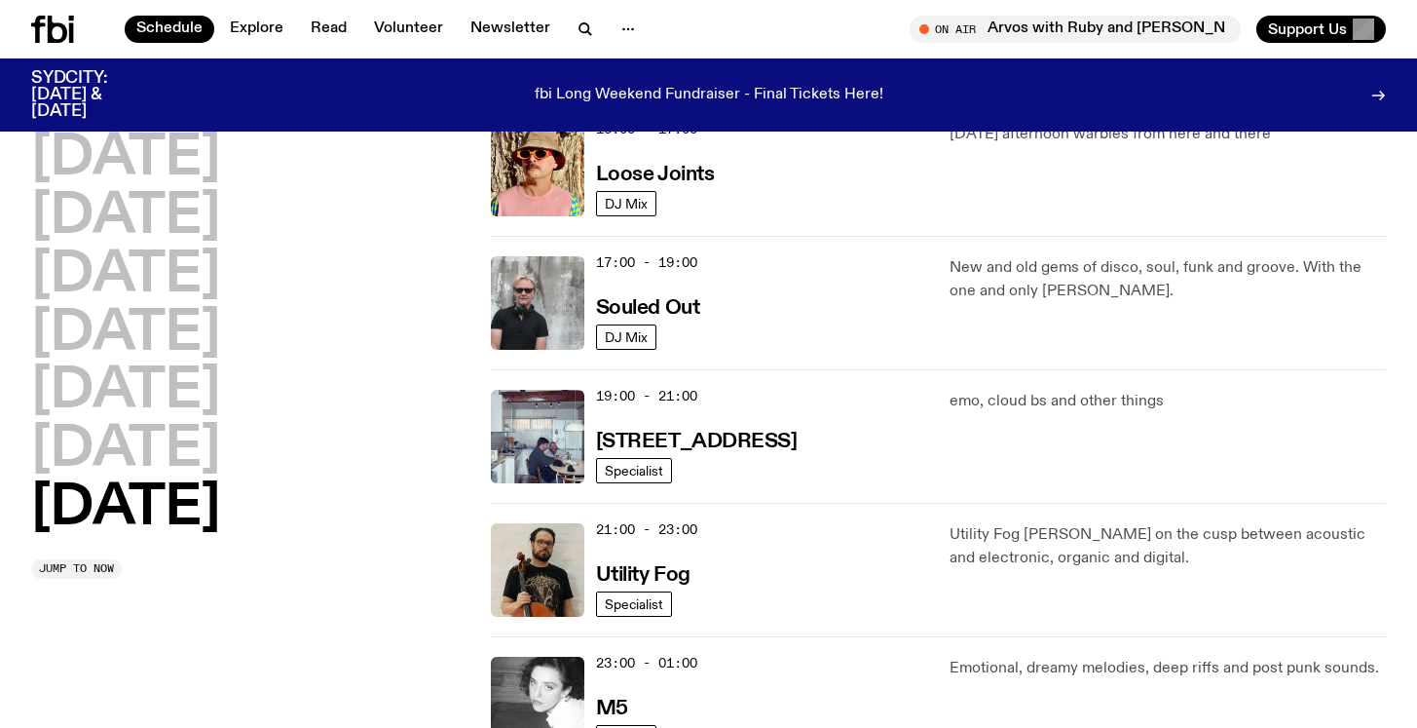
scroll to position [1152, 0]
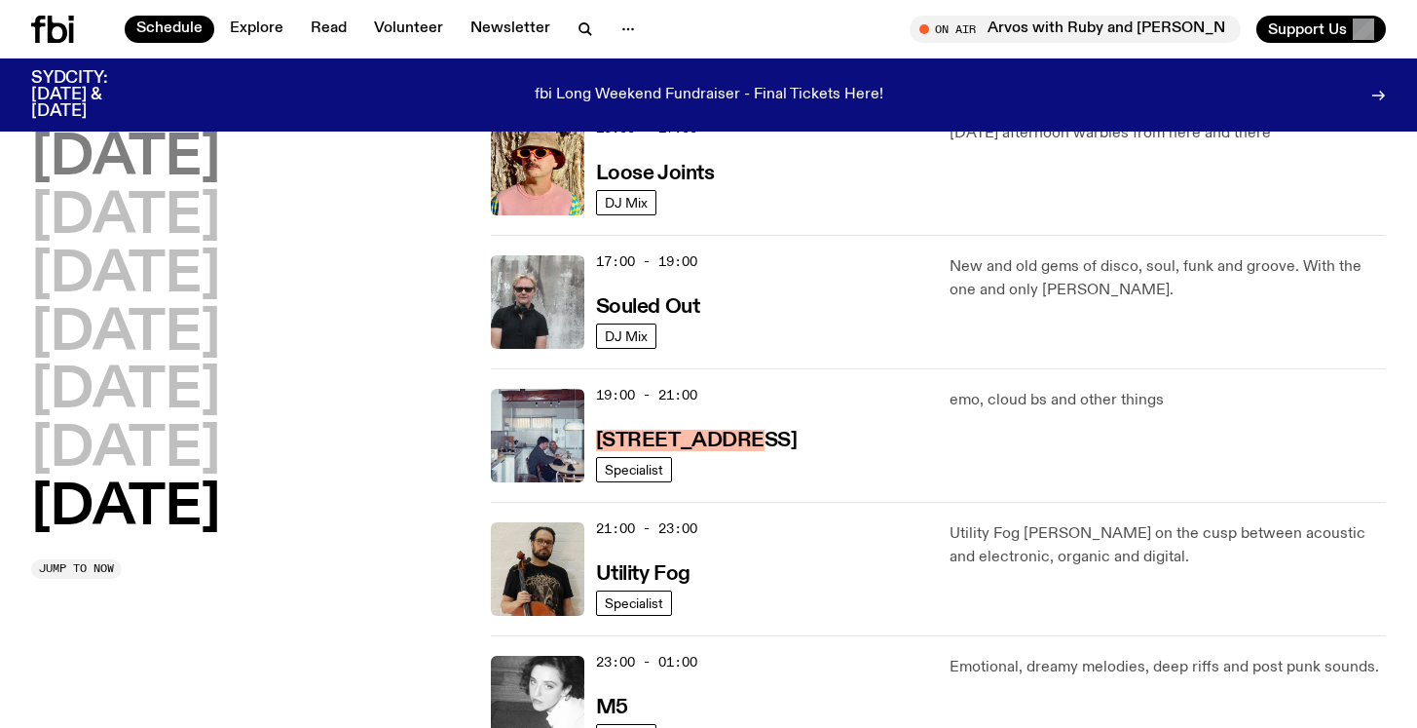
drag, startPoint x: 714, startPoint y: 431, endPoint x: 76, endPoint y: 152, distance: 696.5
click at [0, 0] on div "Schedule Explore Read Volunteer Newsletter About Us Contact Champions of emergi…" at bounding box center [708, 194] width 1417 height 2693
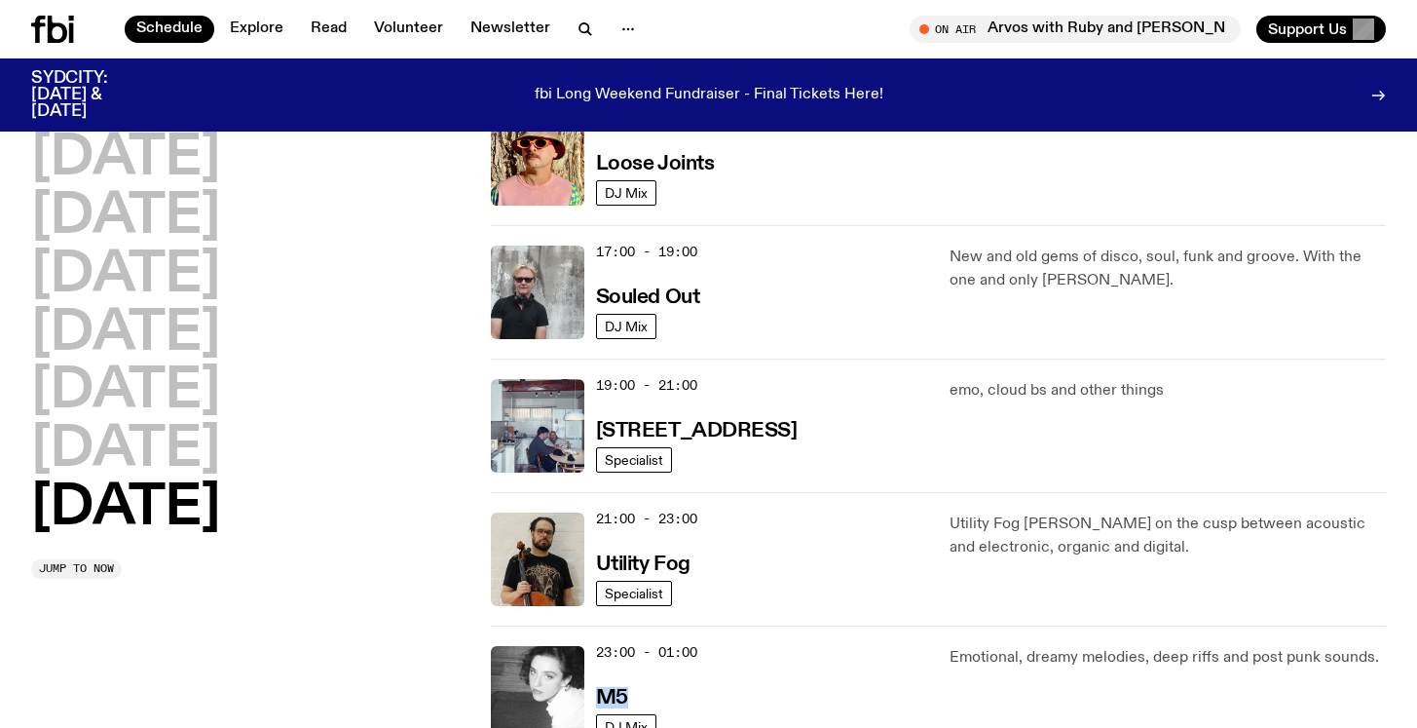
scroll to position [1165, 0]
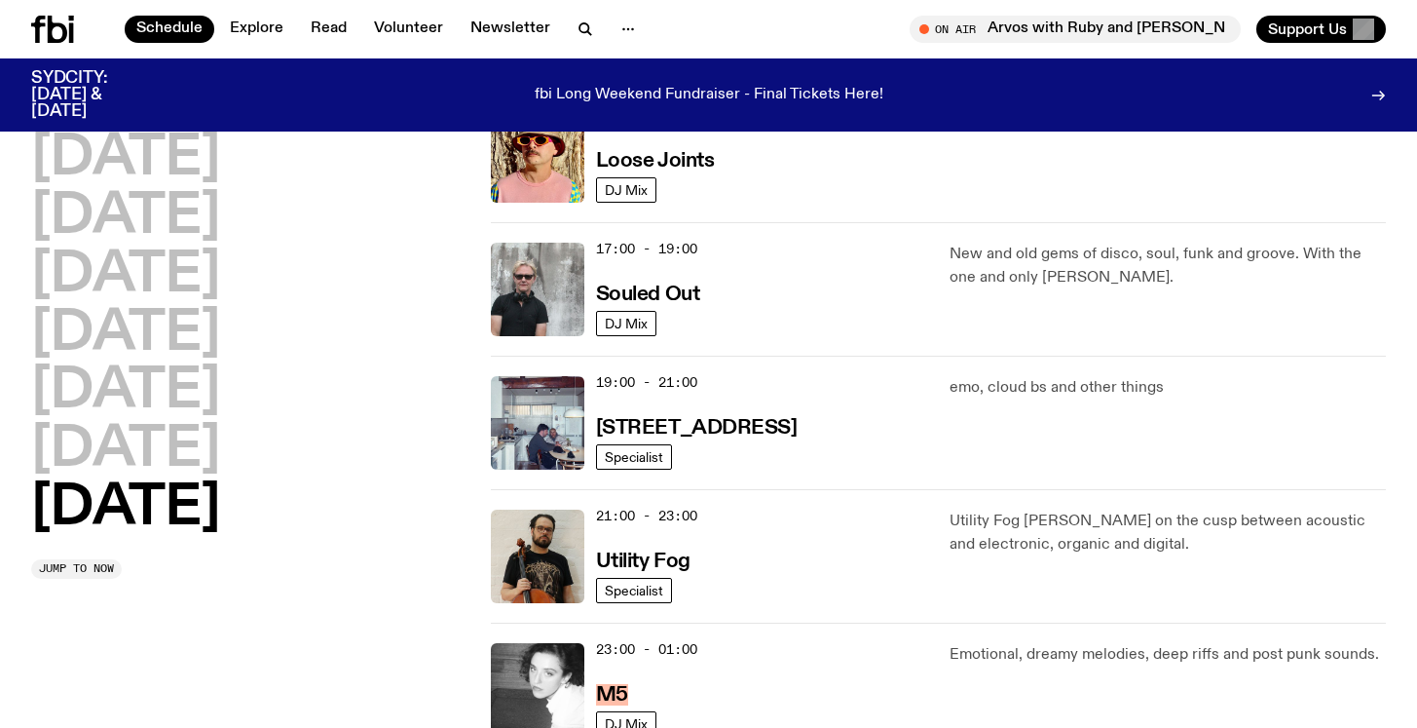
drag, startPoint x: 610, startPoint y: 532, endPoint x: 1062, endPoint y: 0, distance: 697.9
click at [0, 0] on div "Schedule Explore Read Volunteer Newsletter About Us Contact Champions of emergi…" at bounding box center [708, 181] width 1417 height 2693
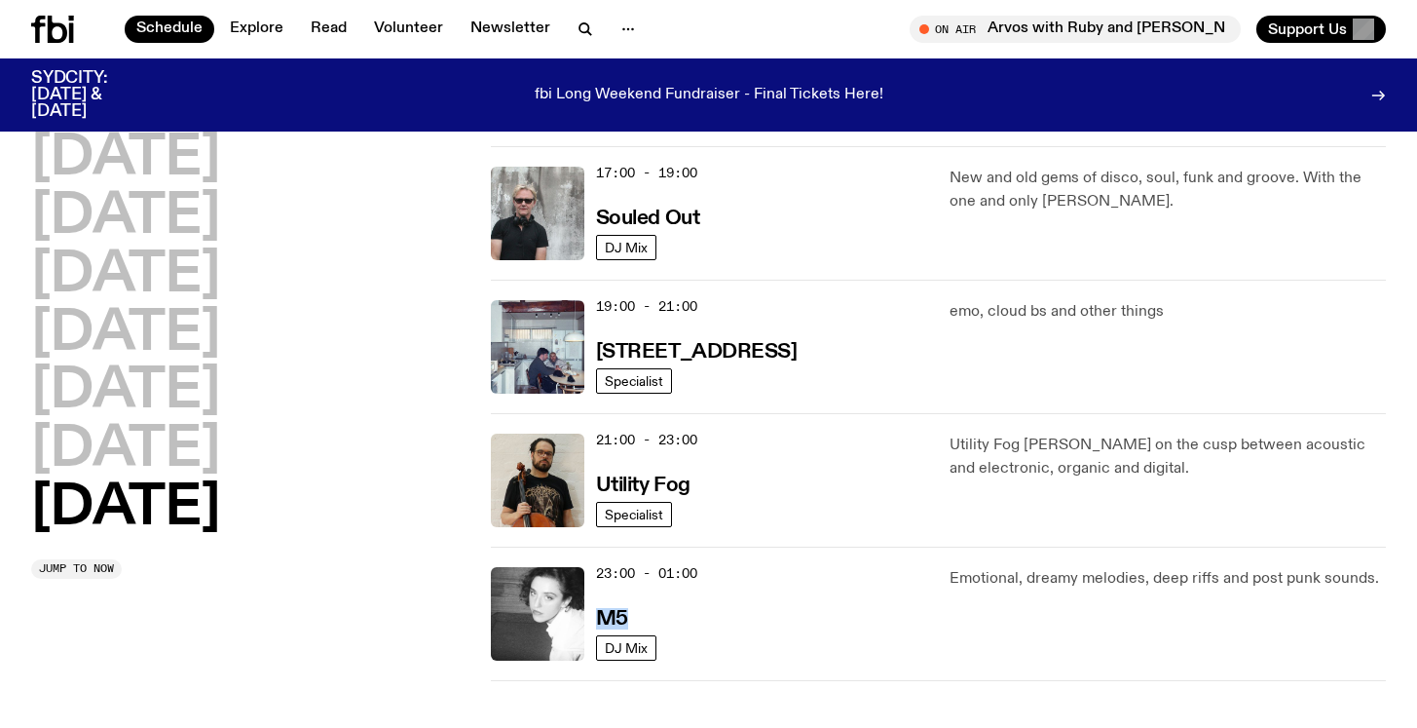
scroll to position [1251, 0]
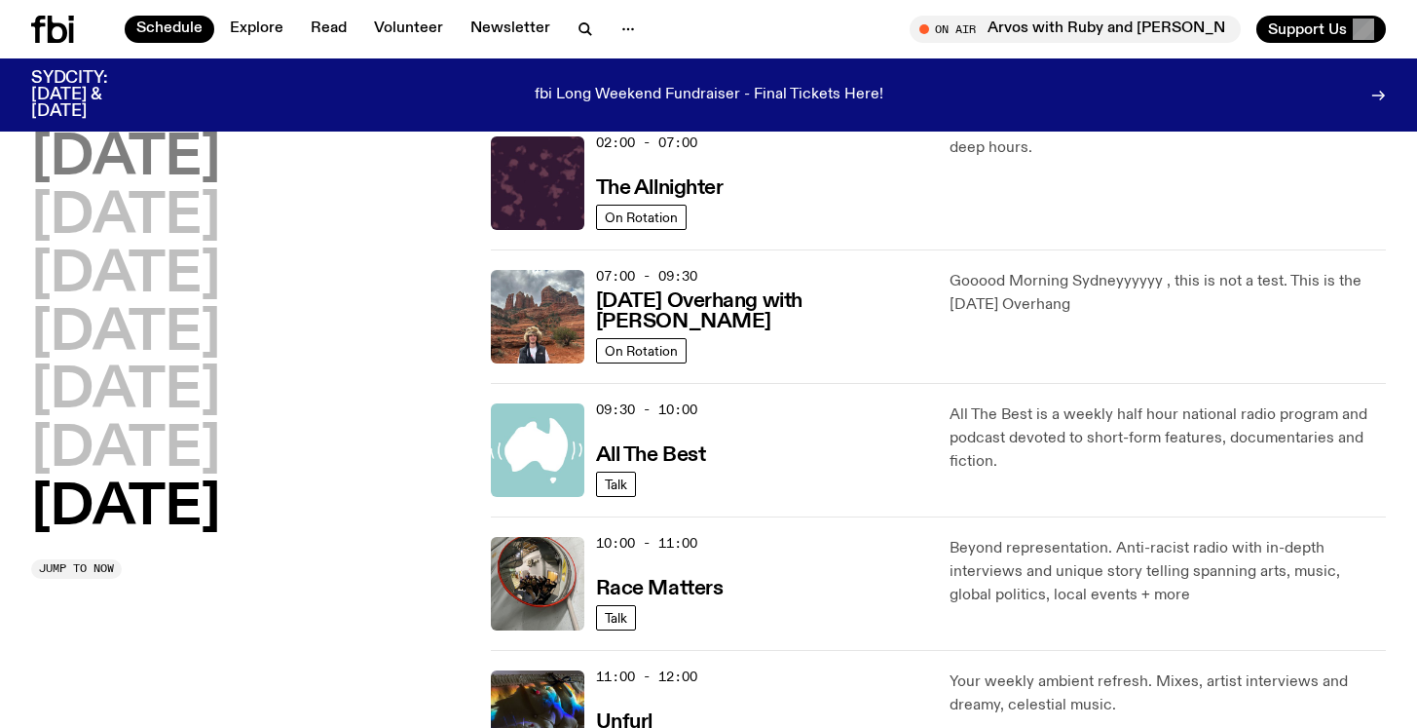
click at [220, 174] on h2 "Monday" at bounding box center [125, 158] width 189 height 55
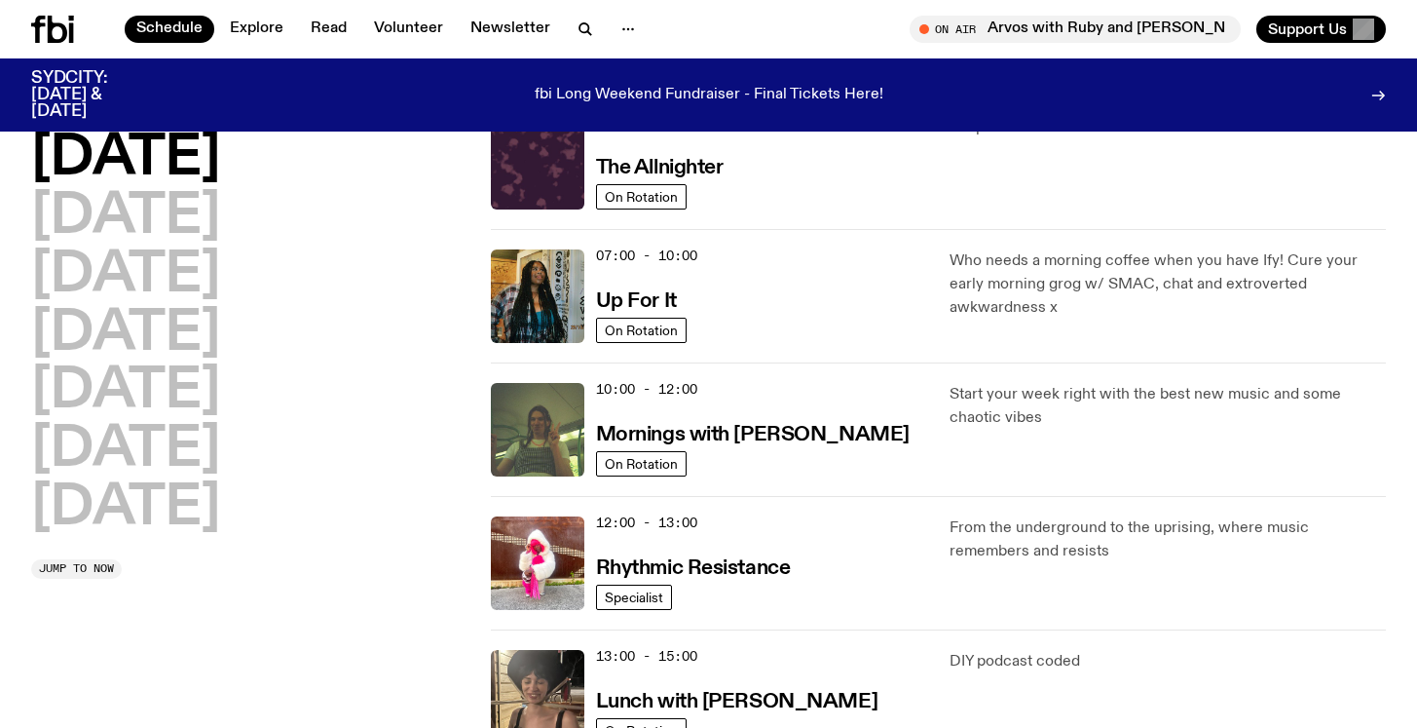
scroll to position [96, 0]
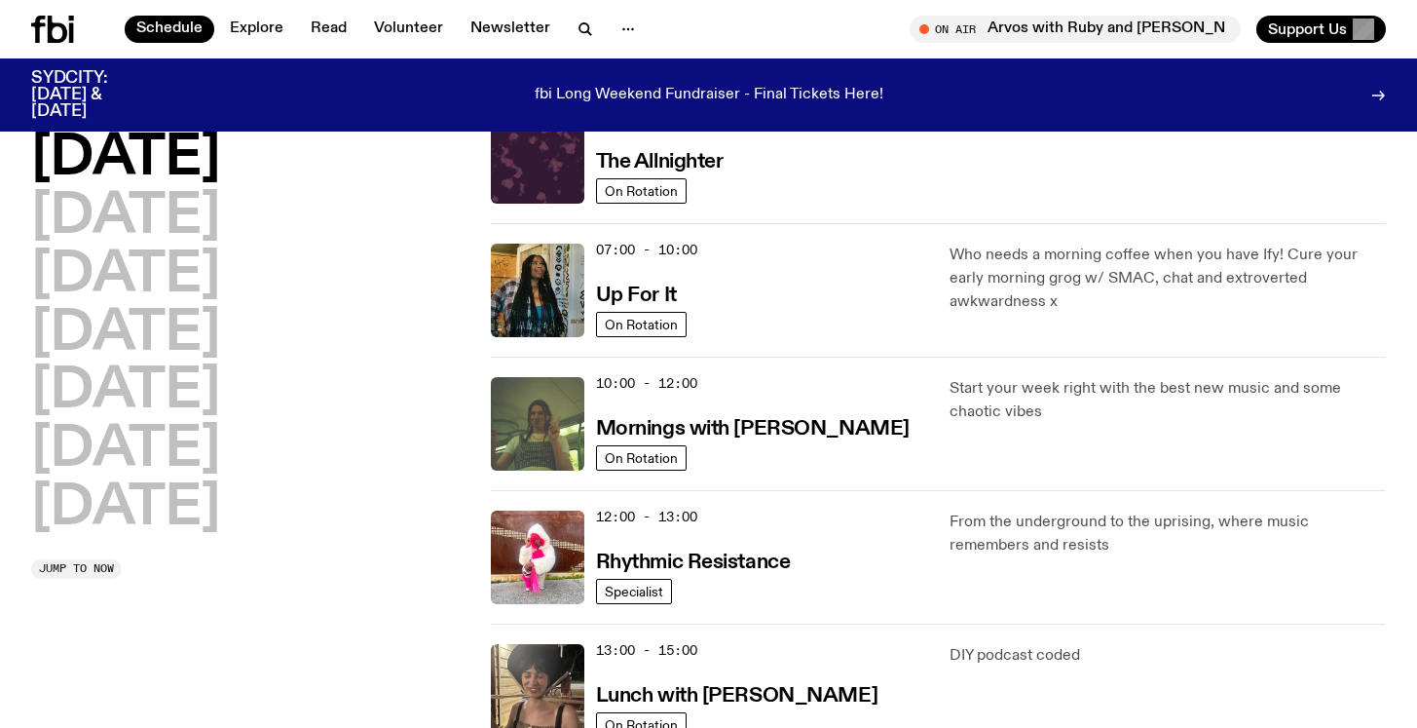
drag, startPoint x: 769, startPoint y: 430, endPoint x: 993, endPoint y: 12, distance: 474.9
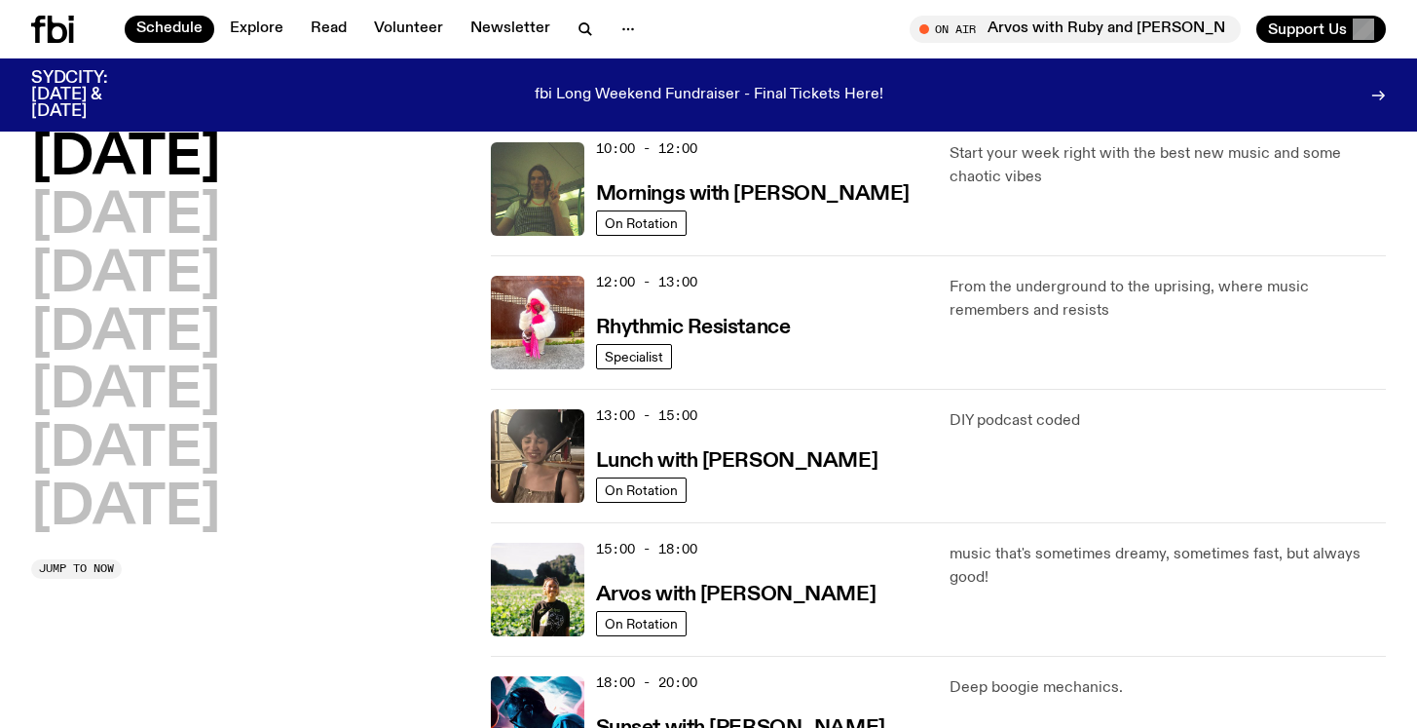
scroll to position [340, 0]
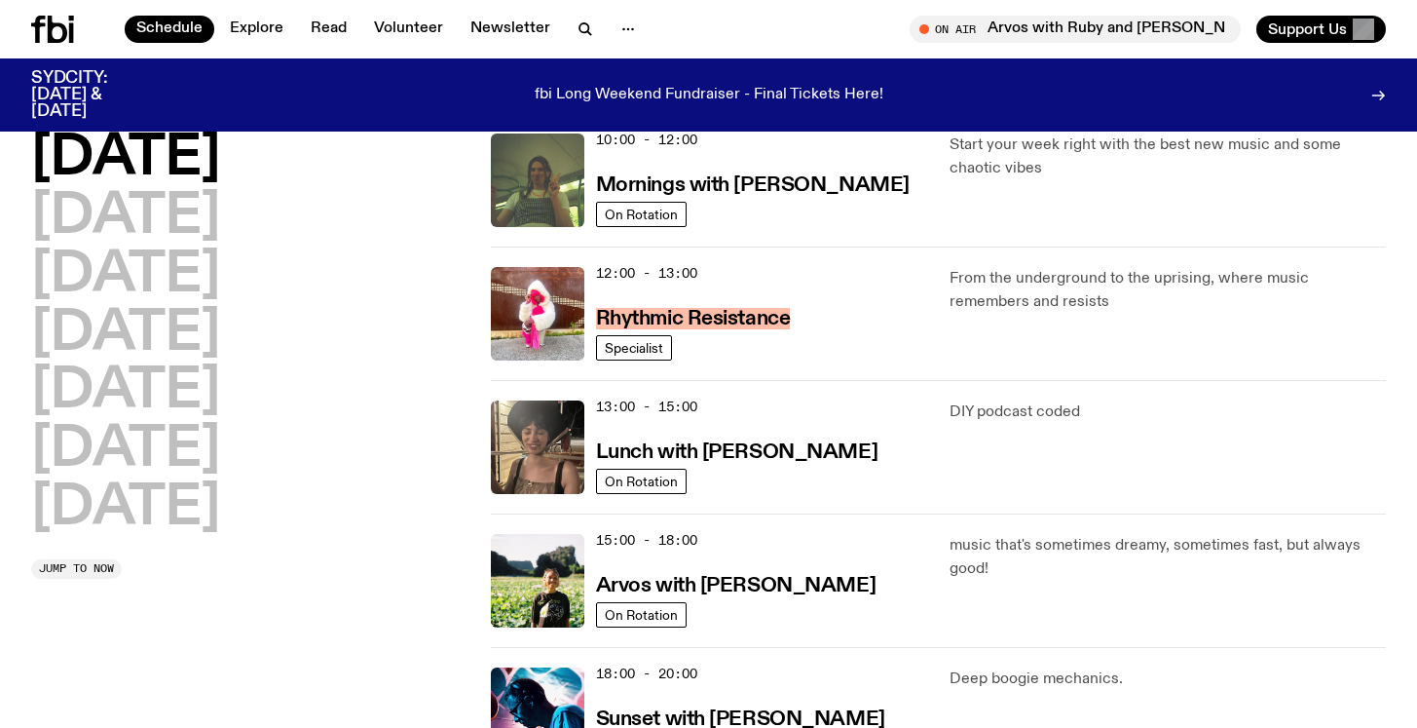
drag, startPoint x: 741, startPoint y: 315, endPoint x: 1193, endPoint y: 0, distance: 550.6
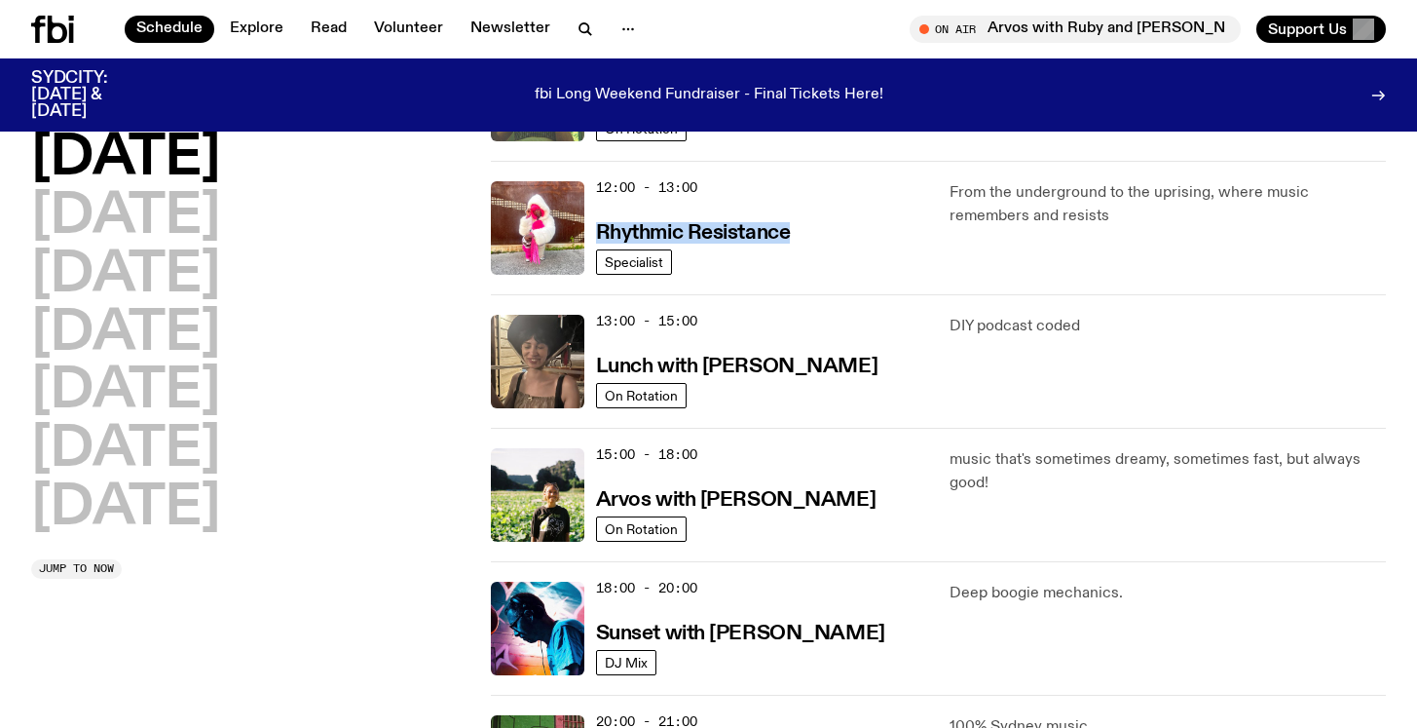
scroll to position [431, 0]
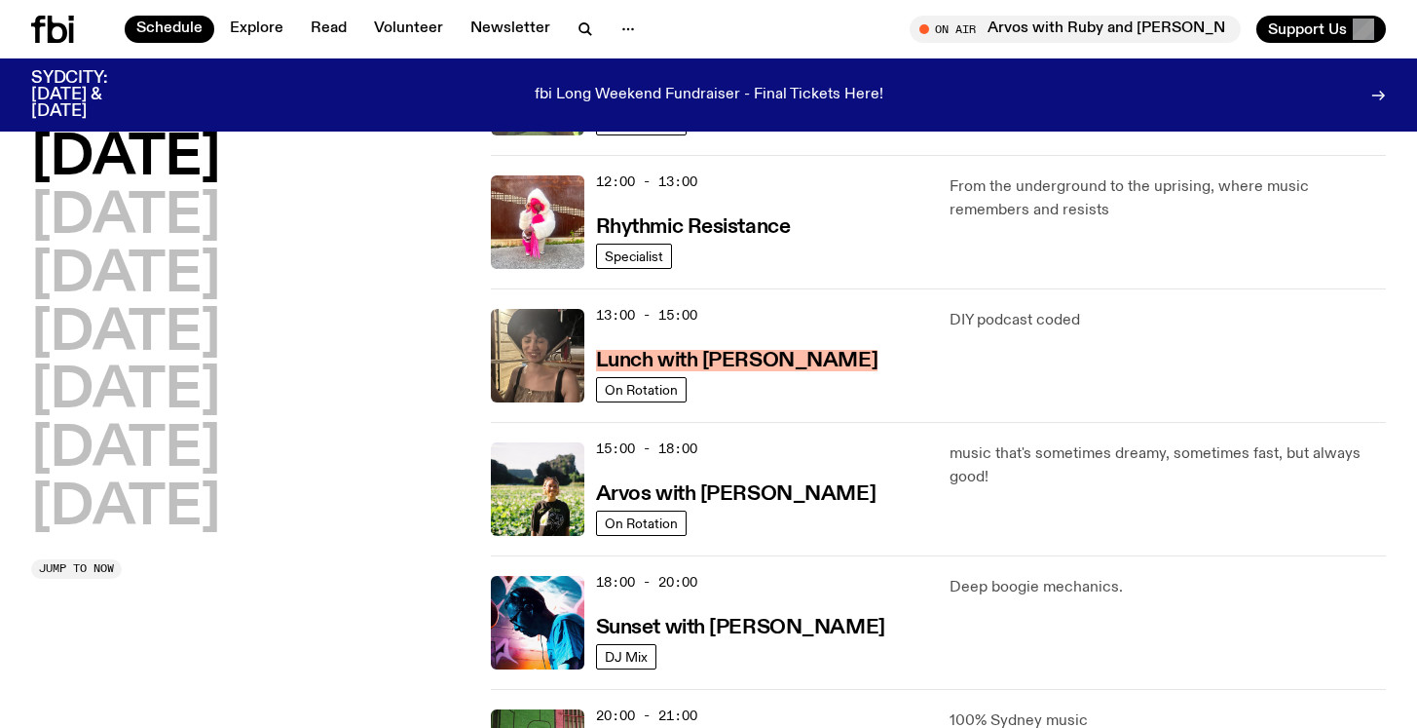
drag, startPoint x: 713, startPoint y: 349, endPoint x: 1012, endPoint y: 7, distance: 454.2
click at [0, 0] on div "Schedule Explore Read Volunteer Newsletter About Us Contact Champions of emergi…" at bounding box center [708, 715] width 1417 height 2293
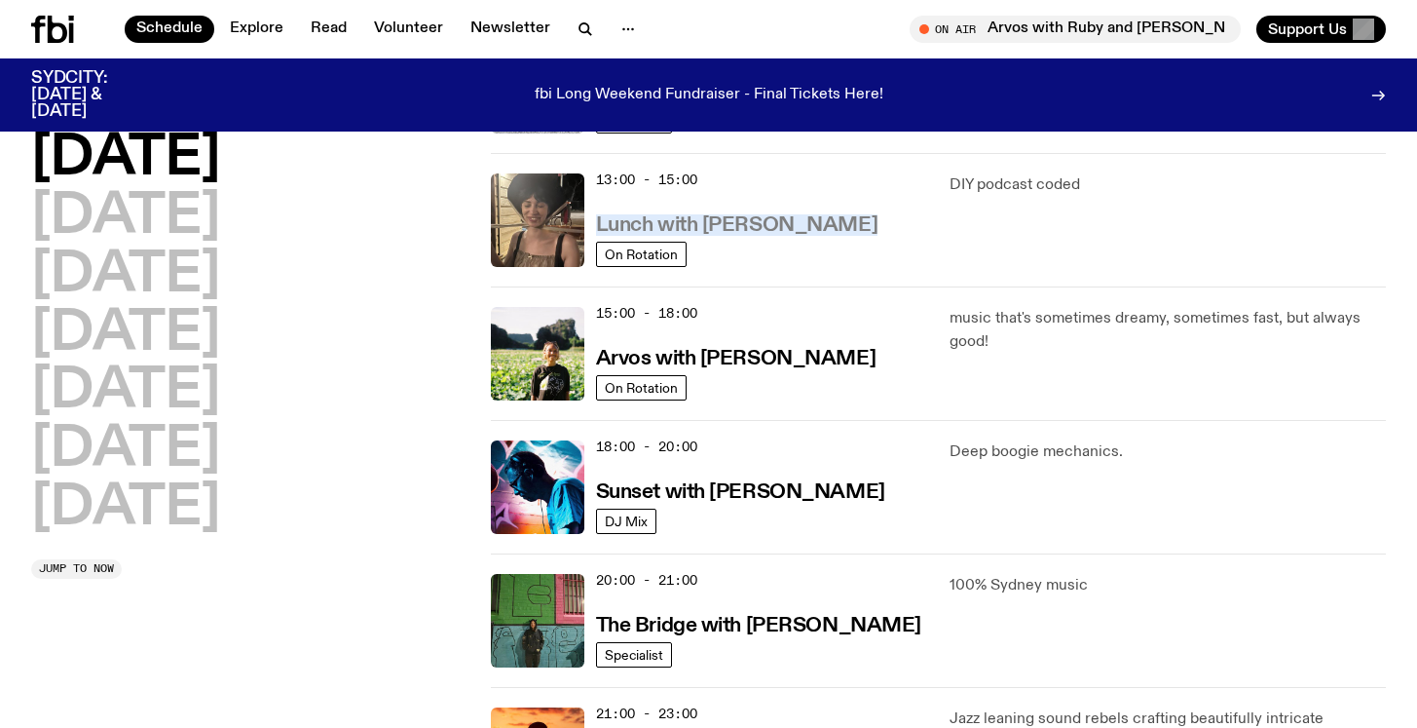
scroll to position [569, 0]
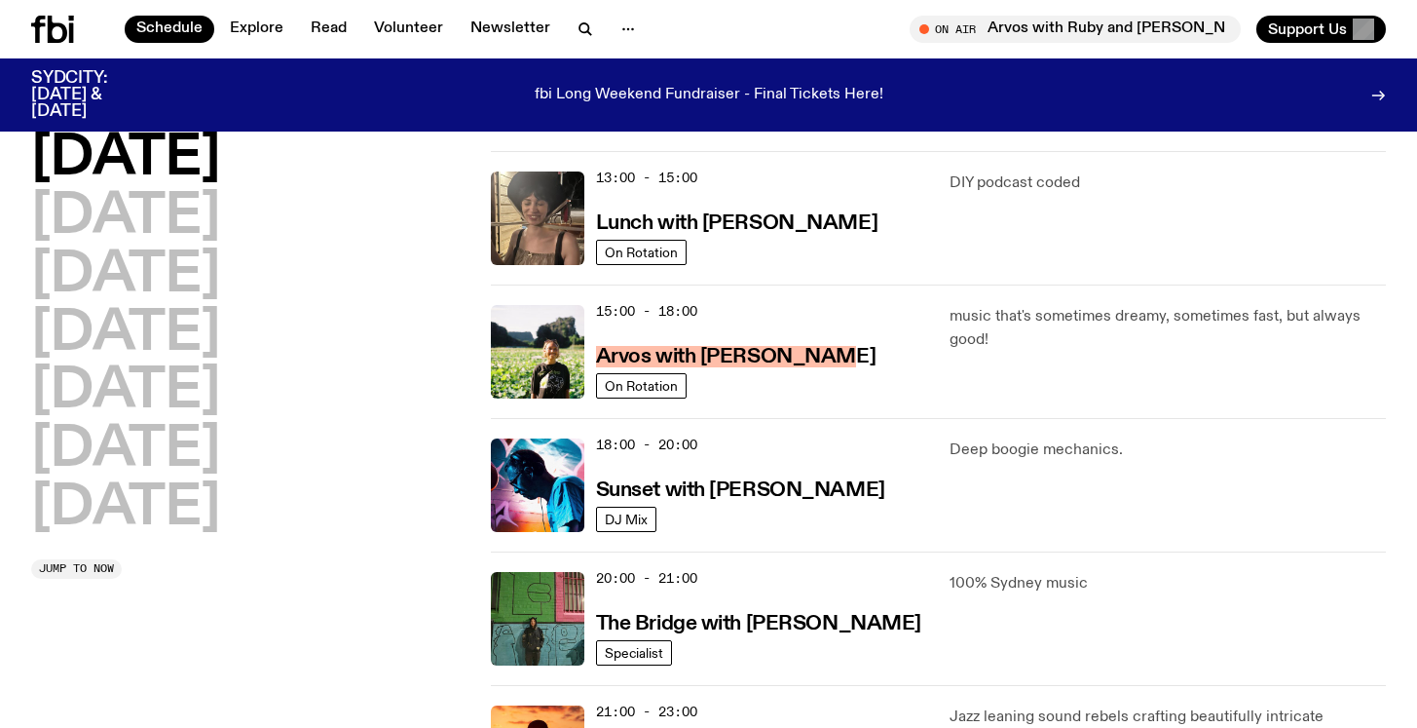
drag, startPoint x: 700, startPoint y: 353, endPoint x: 1046, endPoint y: 9, distance: 487.6
click at [0, 0] on div "Schedule Explore Read Volunteer Newsletter About Us Contact Champions of emergi…" at bounding box center [708, 577] width 1417 height 2293
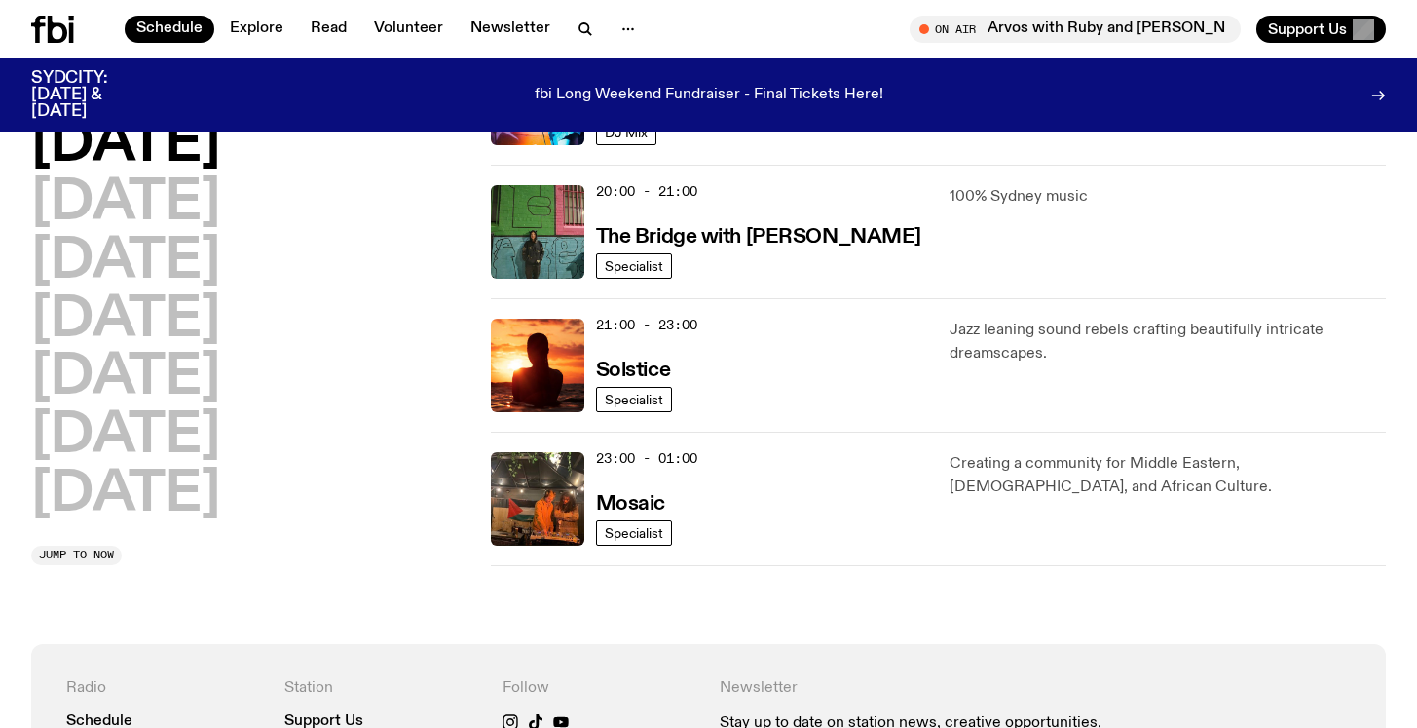
scroll to position [979, 0]
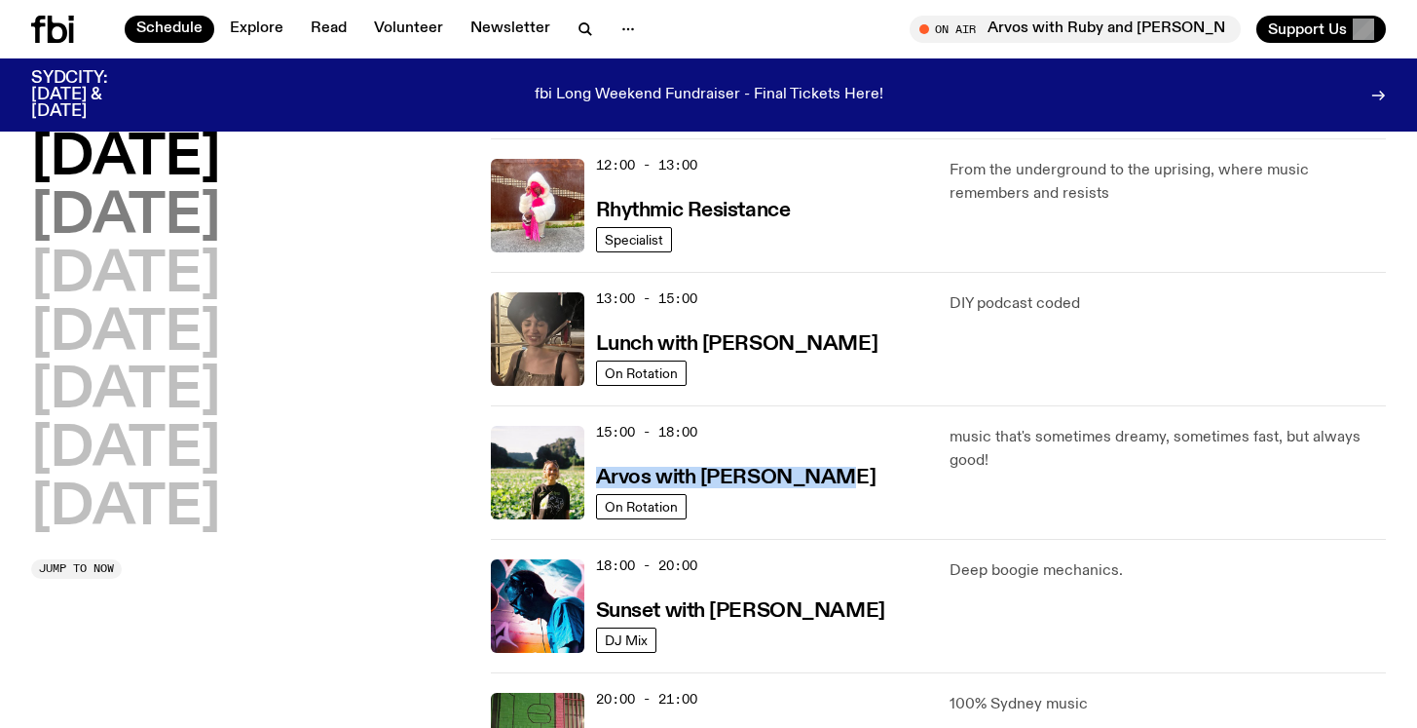
click at [175, 221] on h2 "Tuesday" at bounding box center [125, 217] width 189 height 55
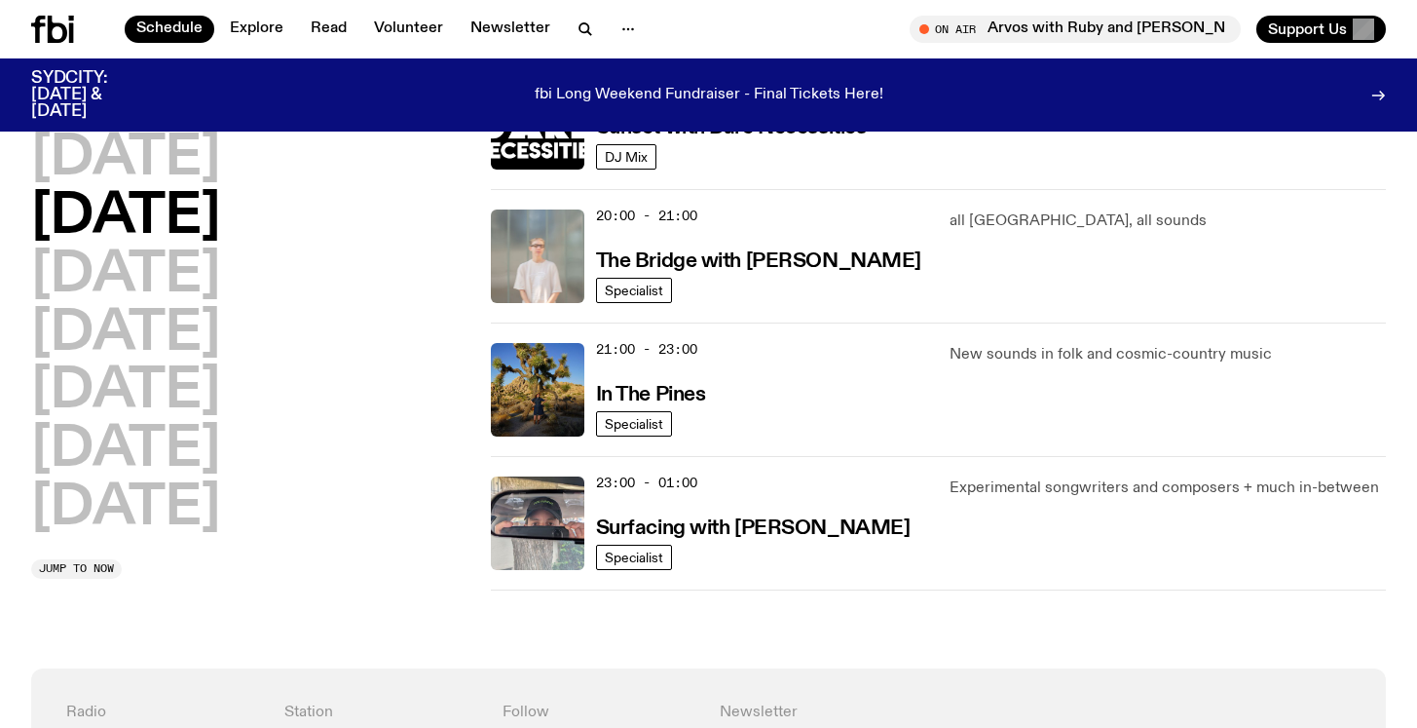
scroll to position [933, 0]
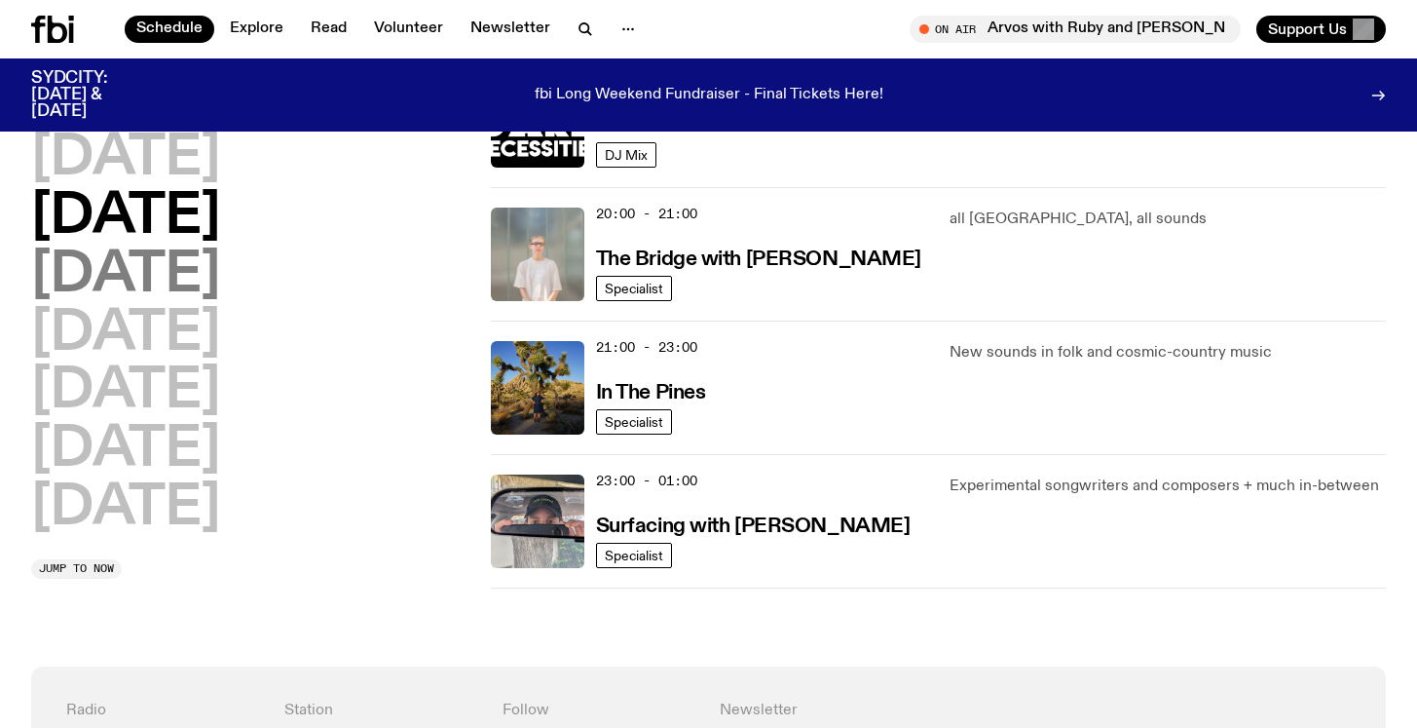
click at [220, 272] on h2 "Wednesday" at bounding box center [125, 275] width 189 height 55
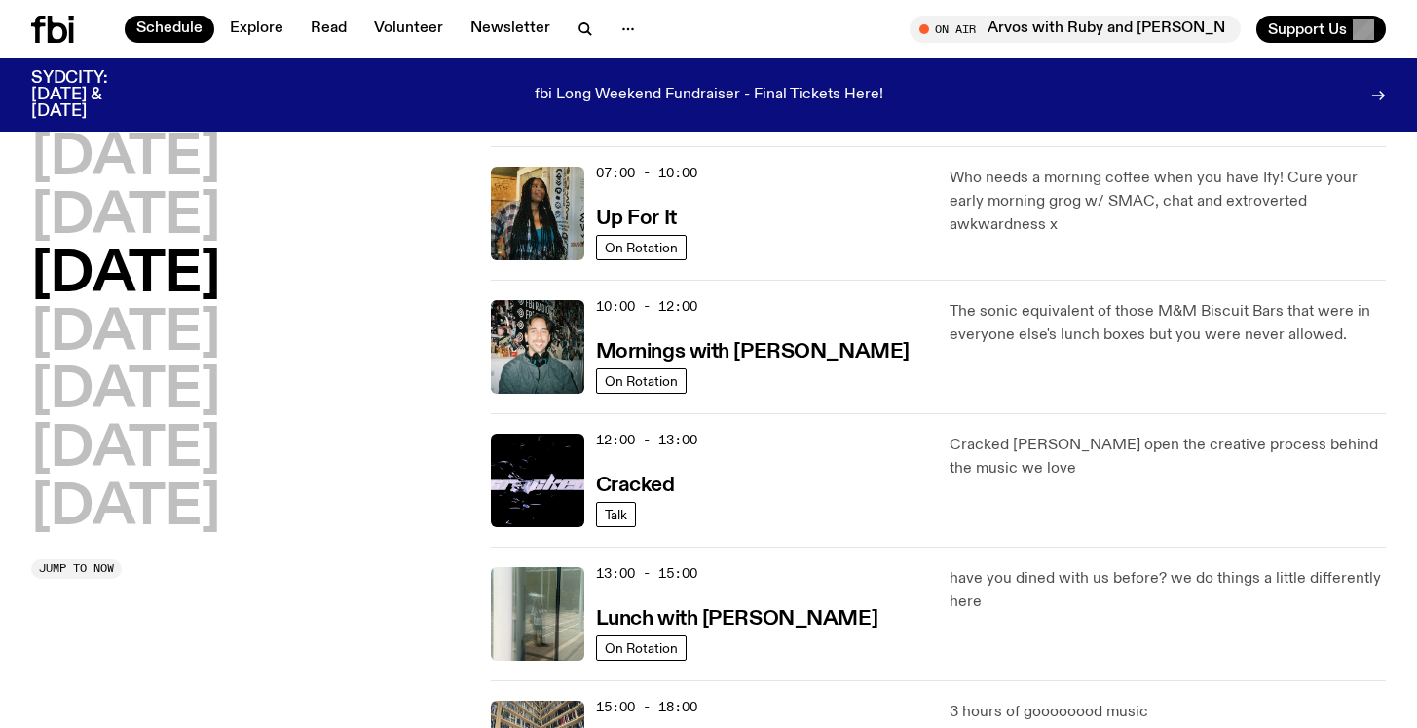
scroll to position [180, 0]
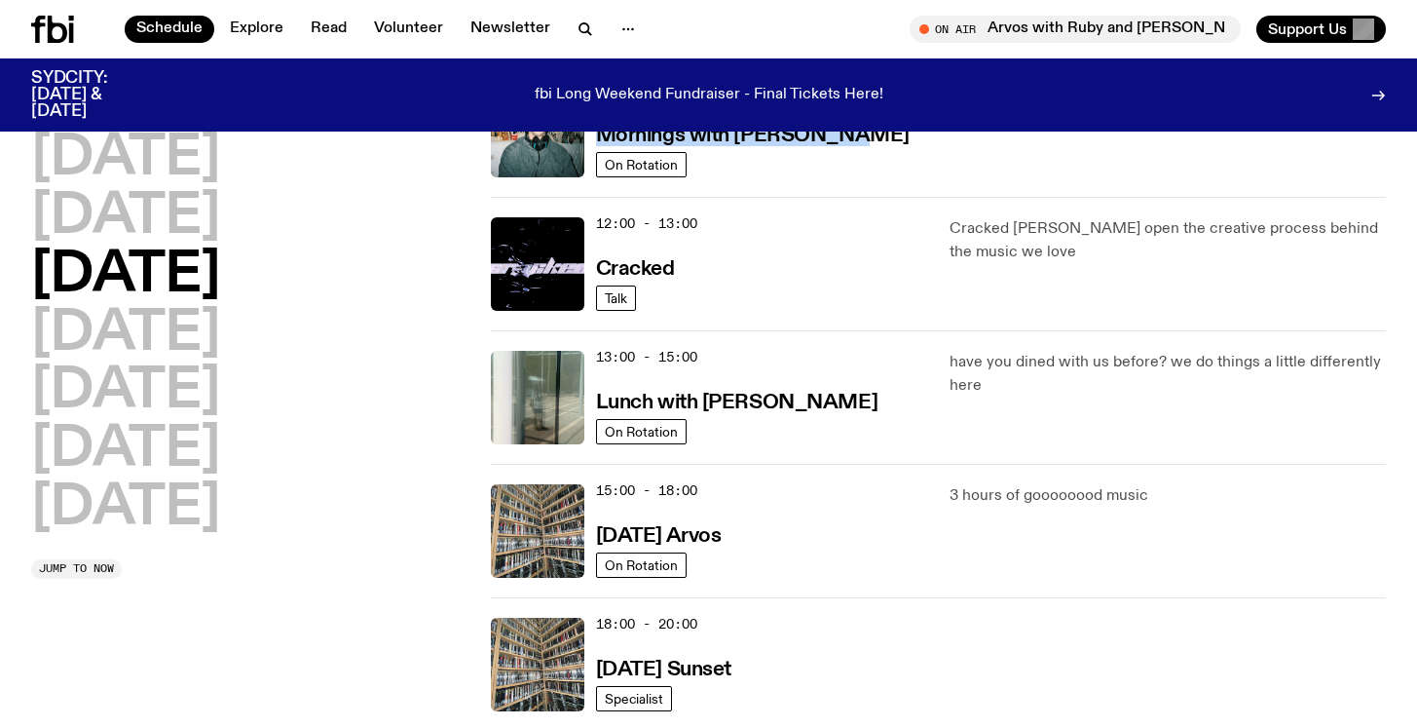
scroll to position [417, 0]
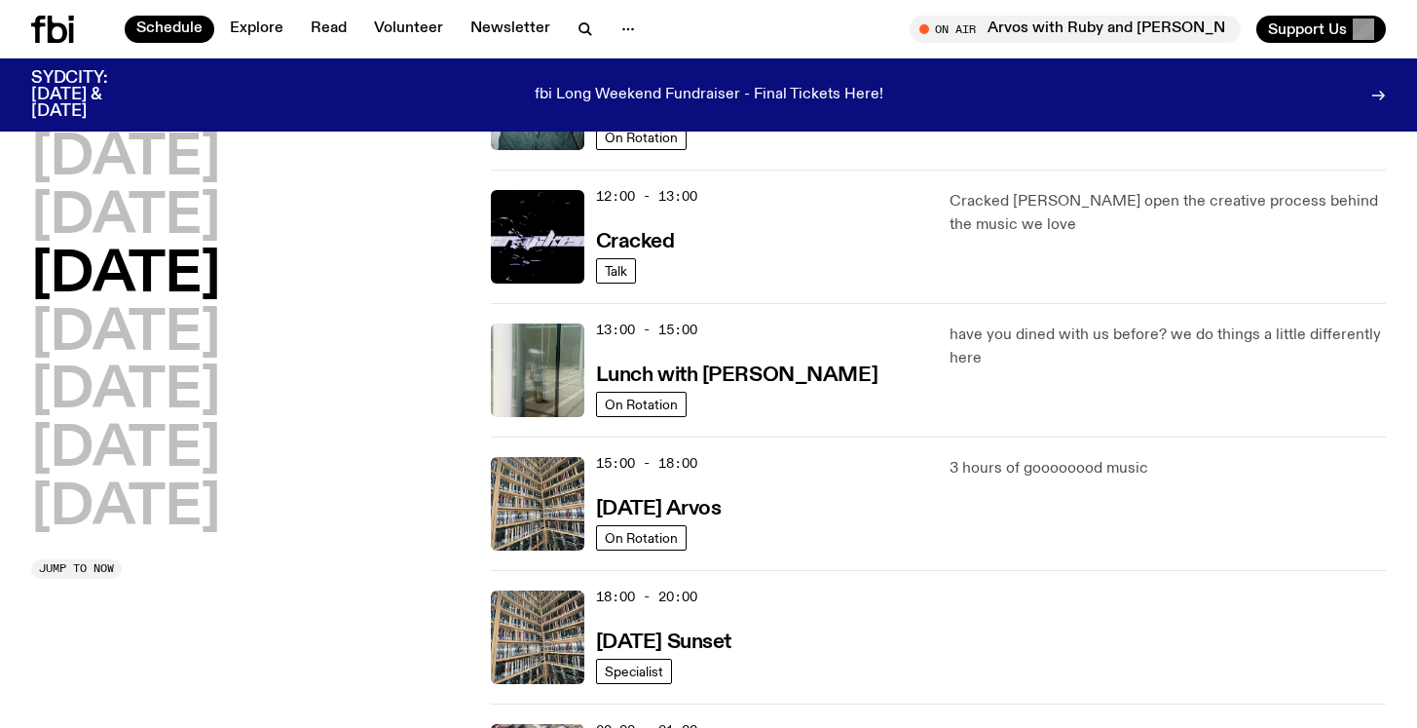
click at [415, 636] on div "Monday Tuesday Wednesday Thursday Friday Saturday Sunday Jump to now" at bounding box center [249, 436] width 436 height 1335
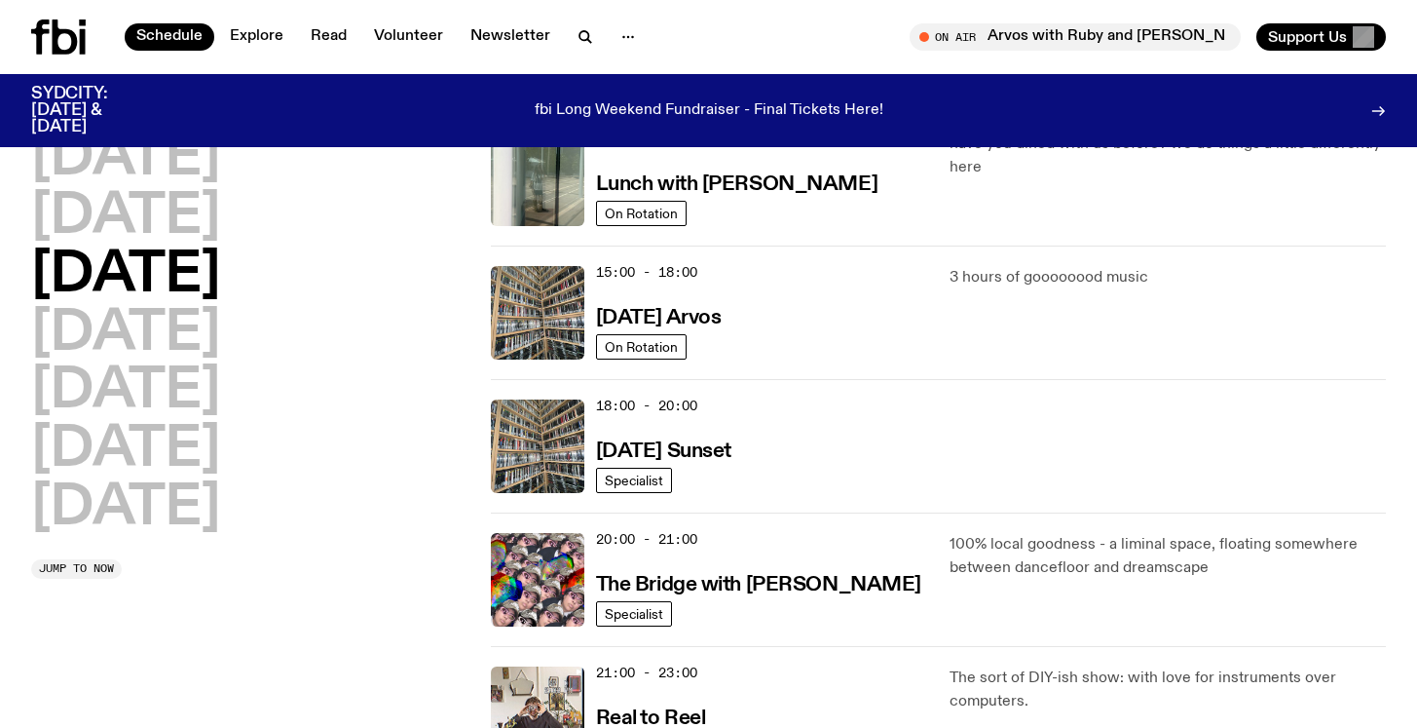
scroll to position [0, 0]
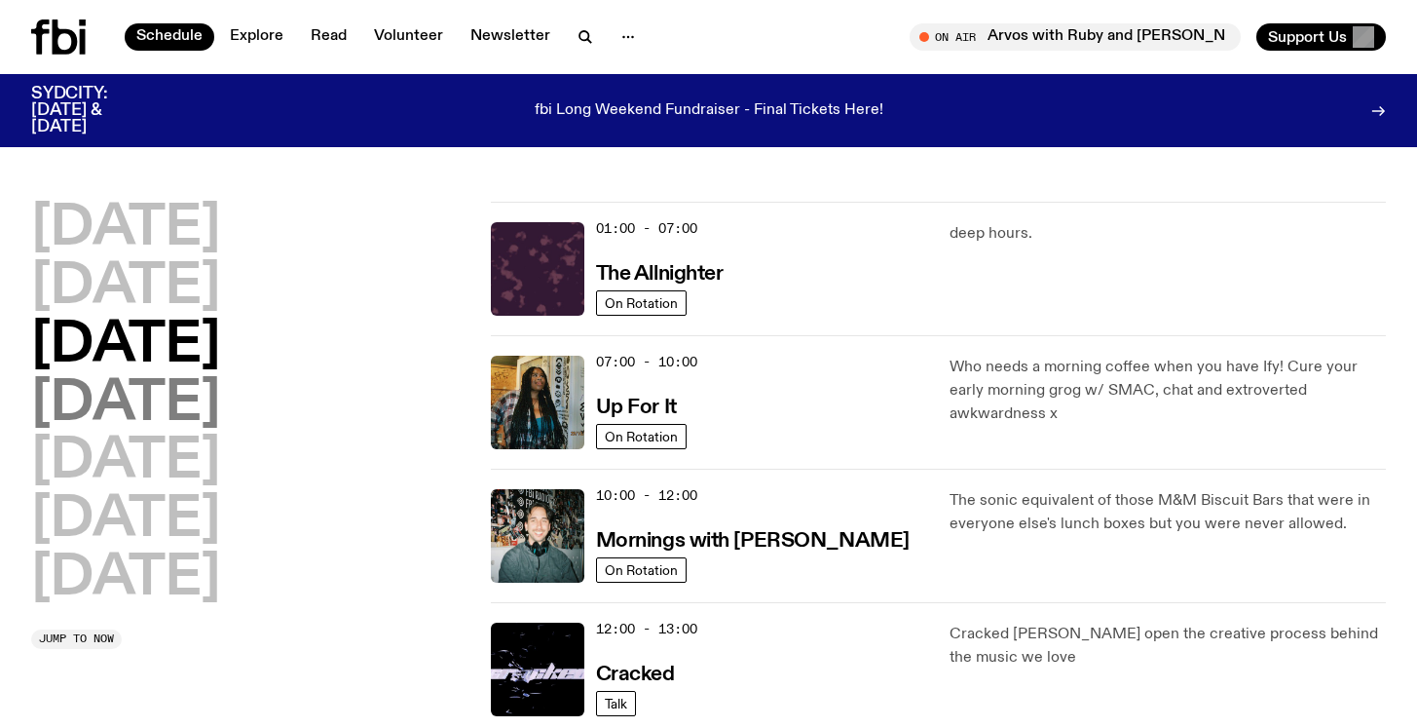
click at [138, 381] on h2 "Thursday" at bounding box center [125, 404] width 189 height 55
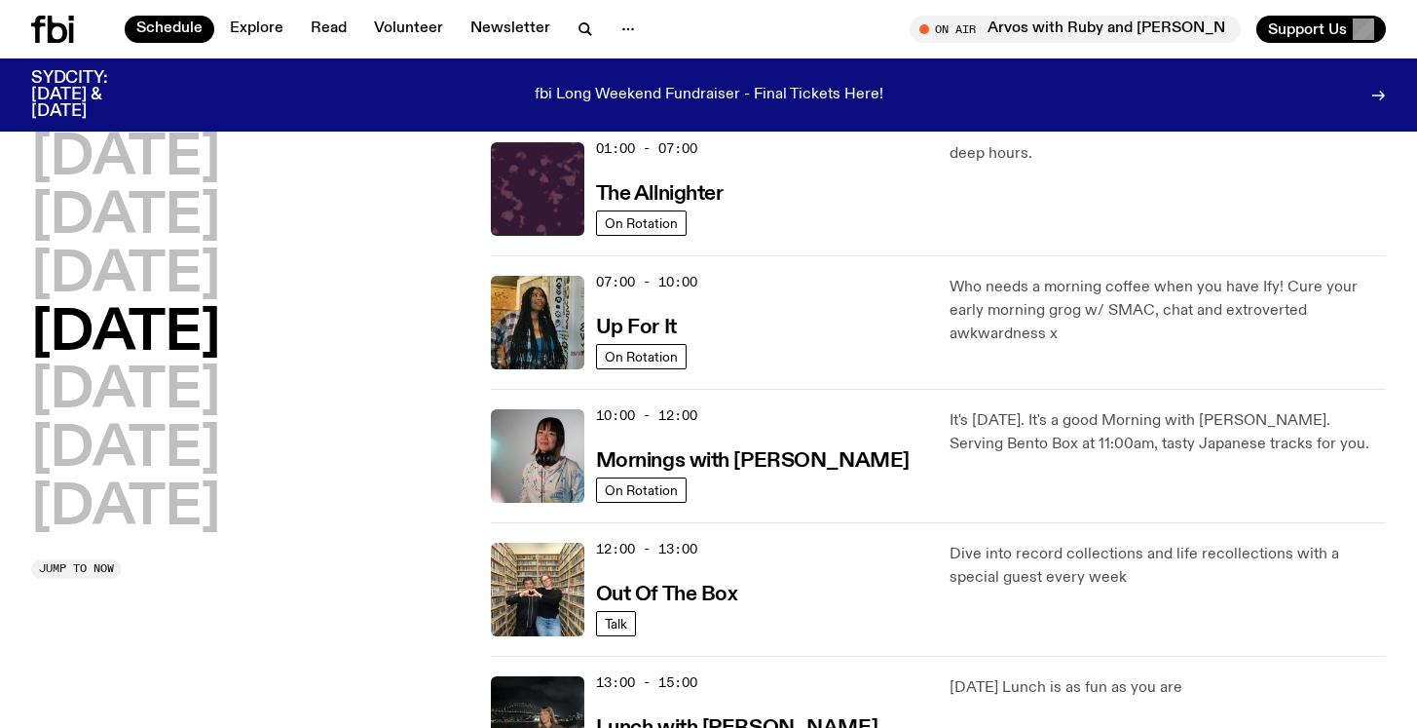
scroll to position [70, 0]
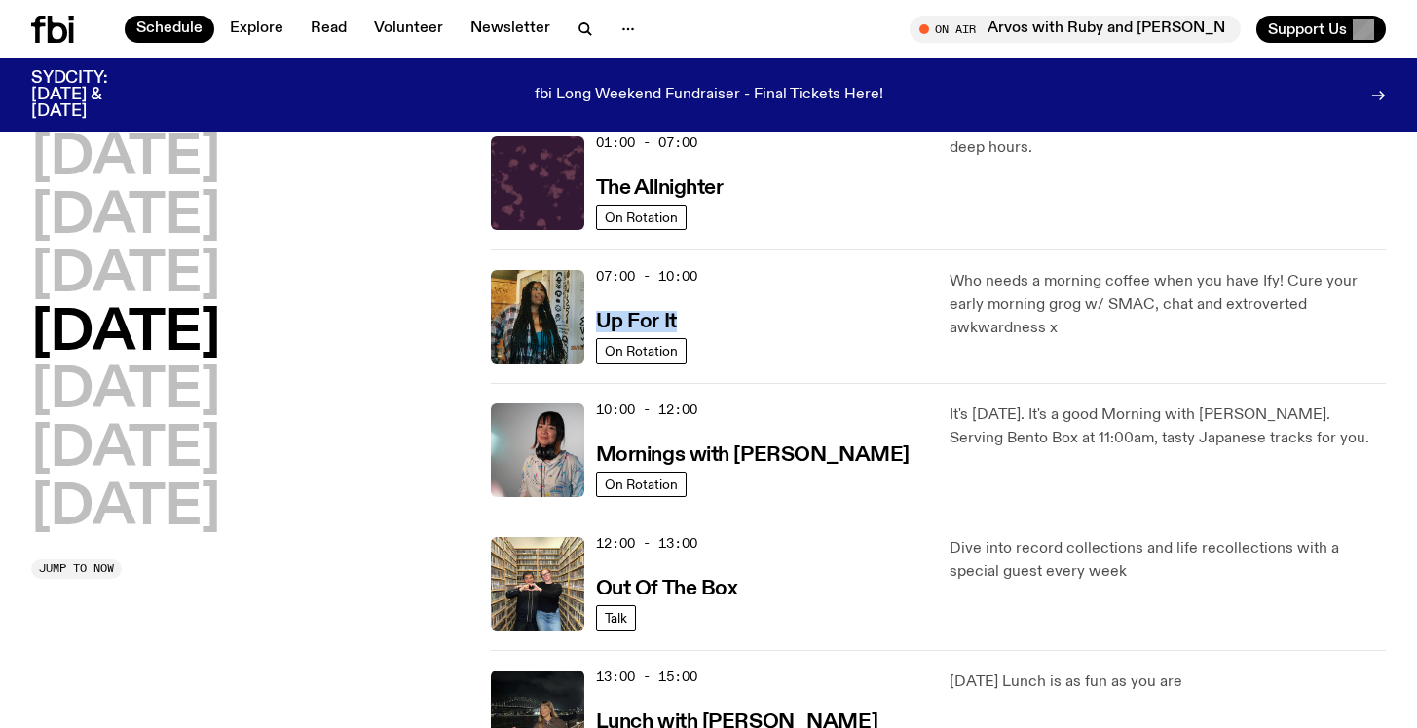
drag, startPoint x: 626, startPoint y: 322, endPoint x: 879, endPoint y: 41, distance: 378.6
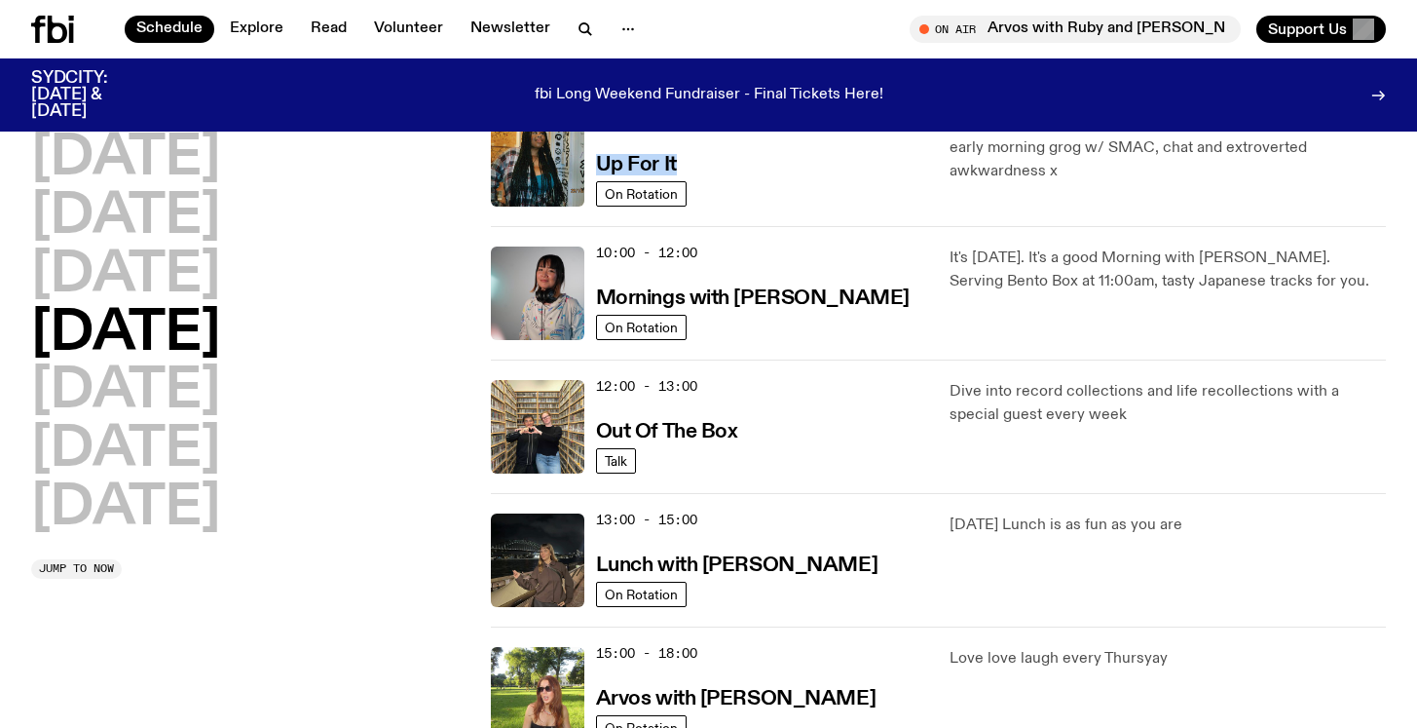
scroll to position [240, 0]
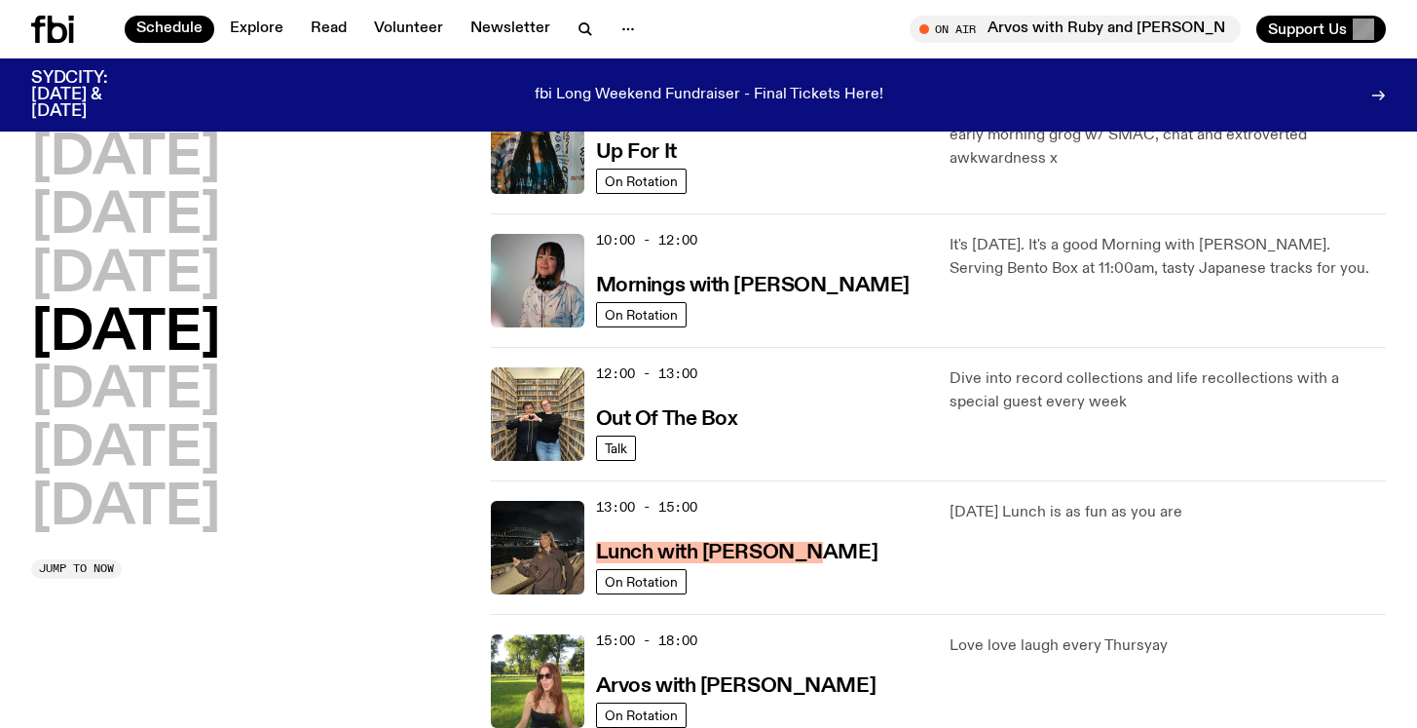
drag, startPoint x: 744, startPoint y: 544, endPoint x: 1162, endPoint y: 3, distance: 684.0
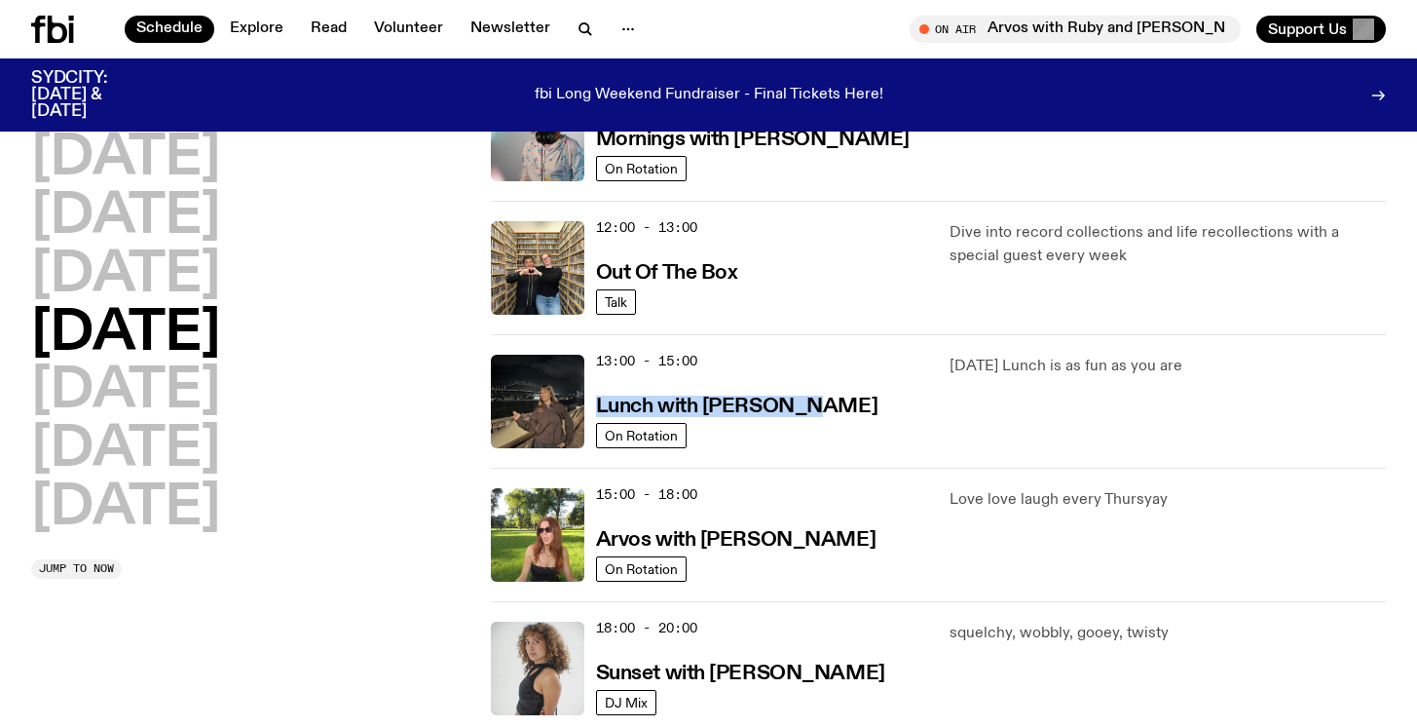
scroll to position [389, 0]
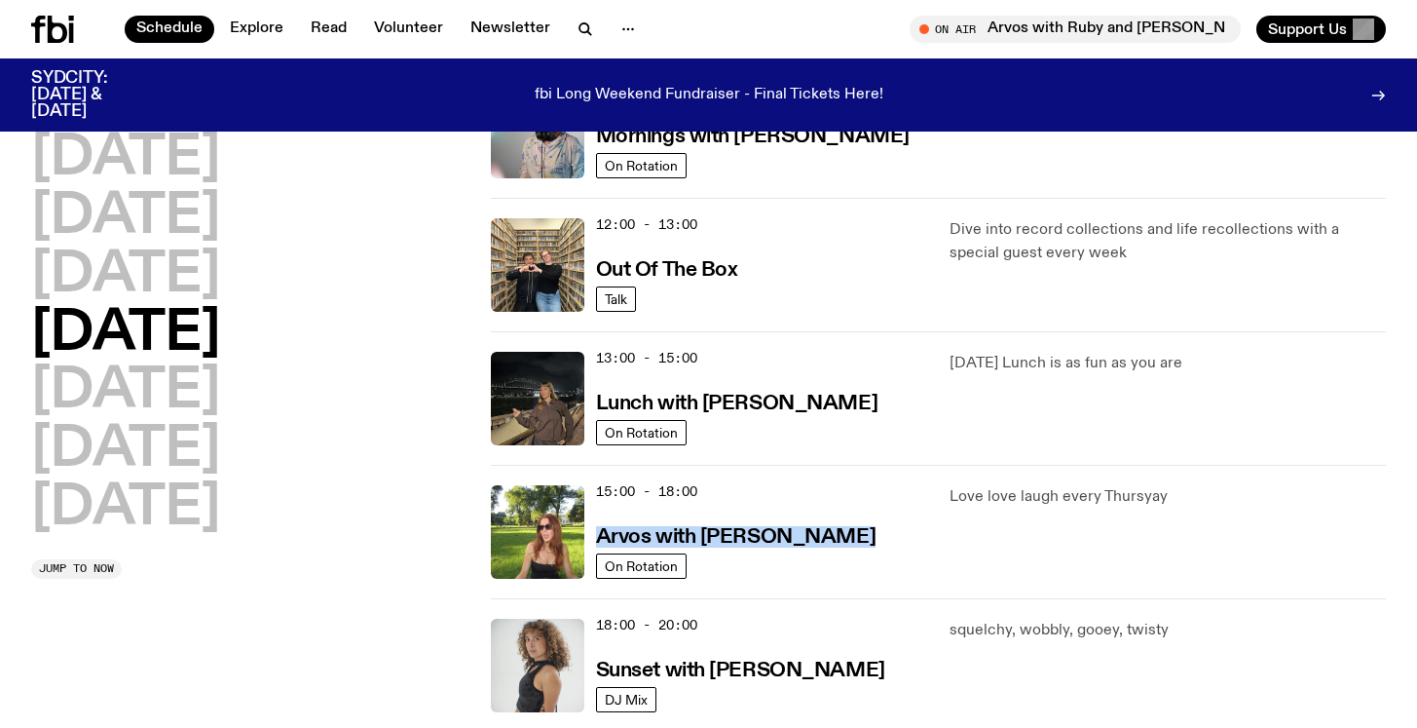
drag, startPoint x: 781, startPoint y: 535, endPoint x: 1215, endPoint y: 0, distance: 688.9
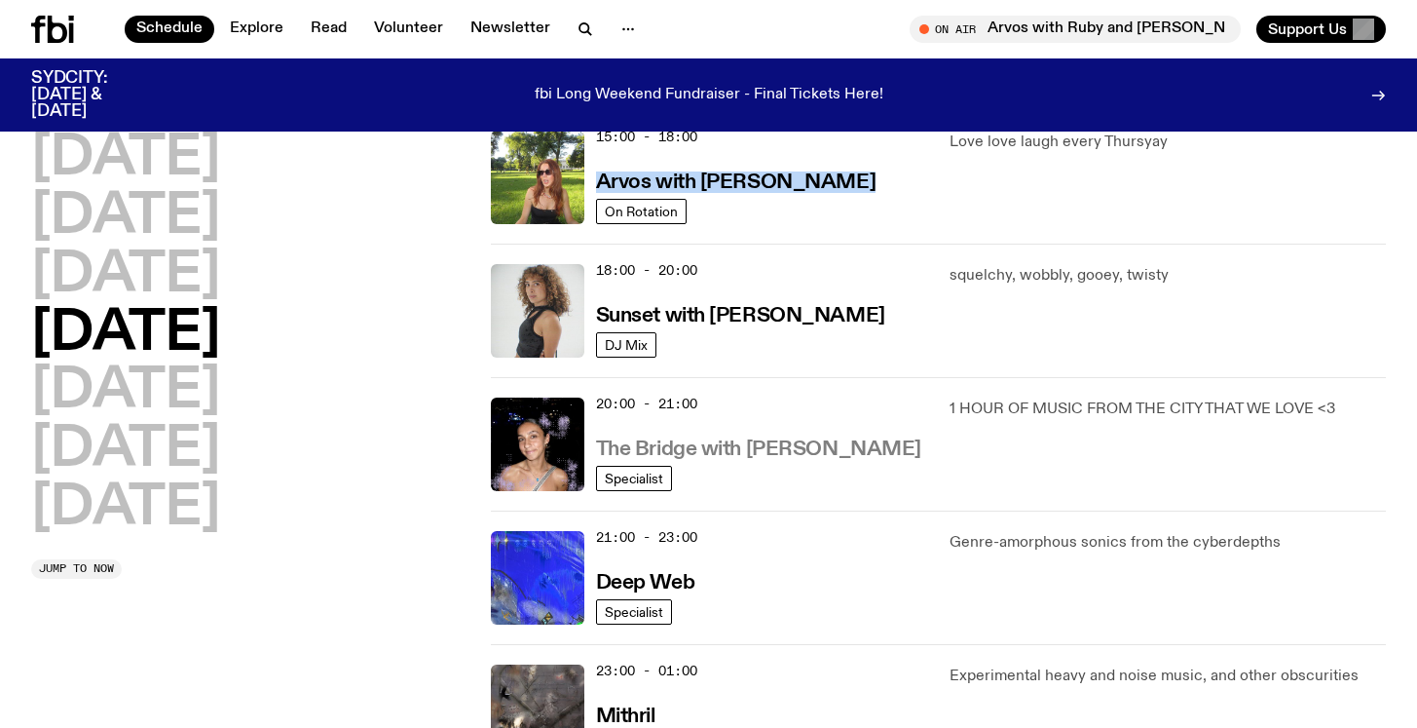
scroll to position [749, 0]
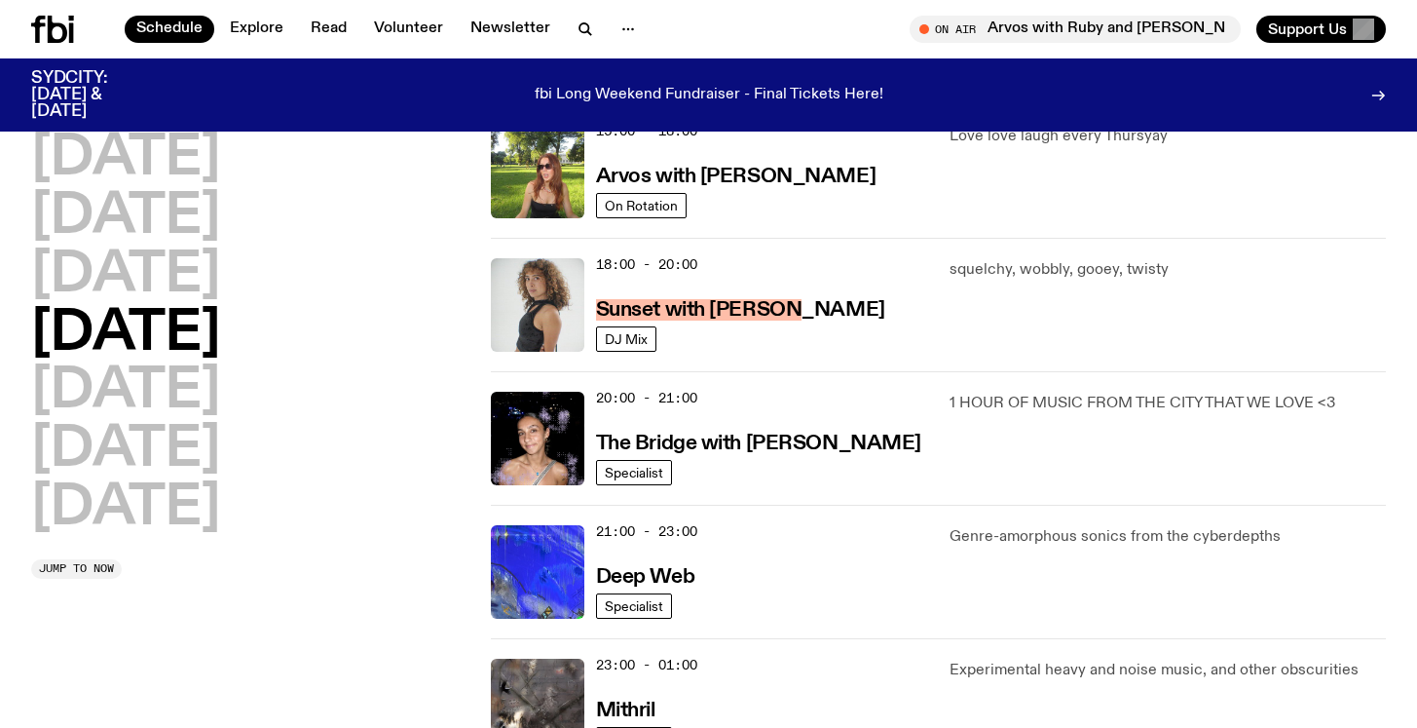
drag, startPoint x: 768, startPoint y: 311, endPoint x: 804, endPoint y: 306, distance: 36.4
click at [0, 0] on div "Schedule Explore Read Volunteer Newsletter About Us Contact Champions of emergi…" at bounding box center [708, 397] width 1417 height 2293
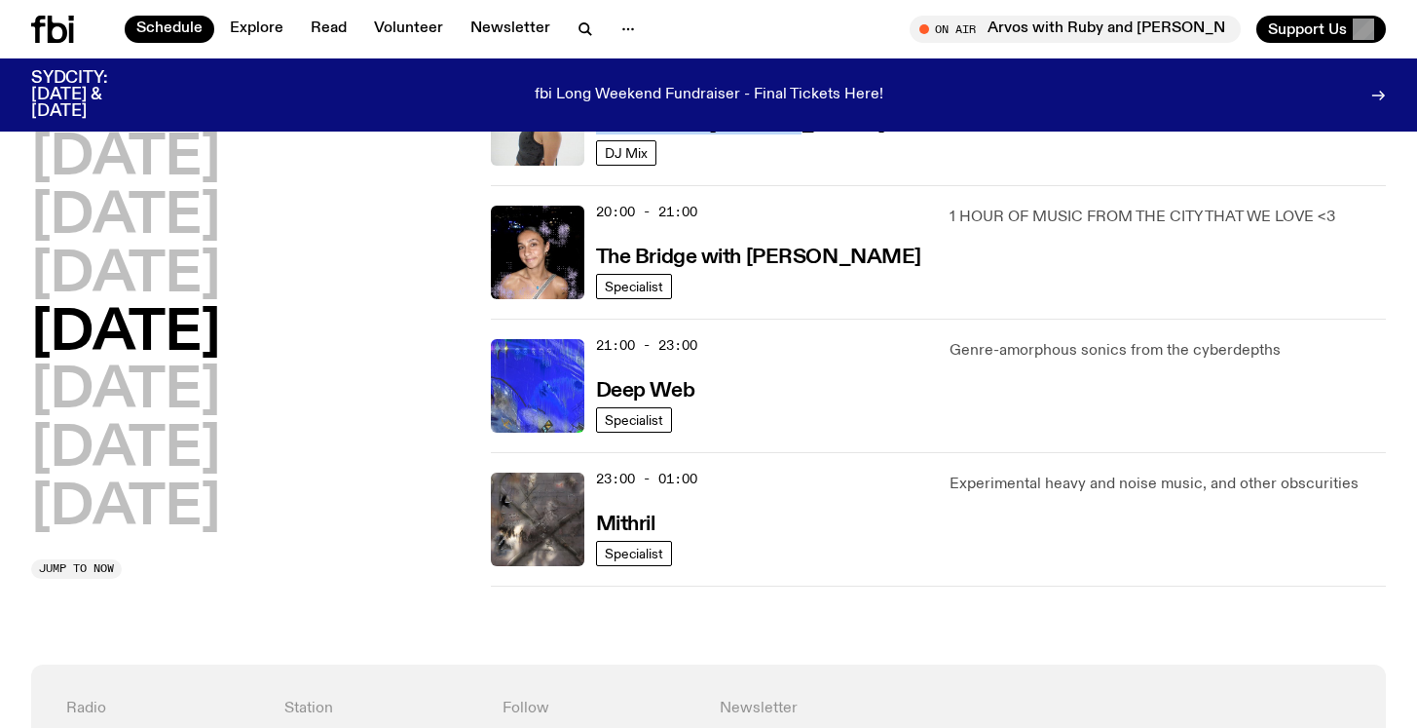
scroll to position [938, 0]
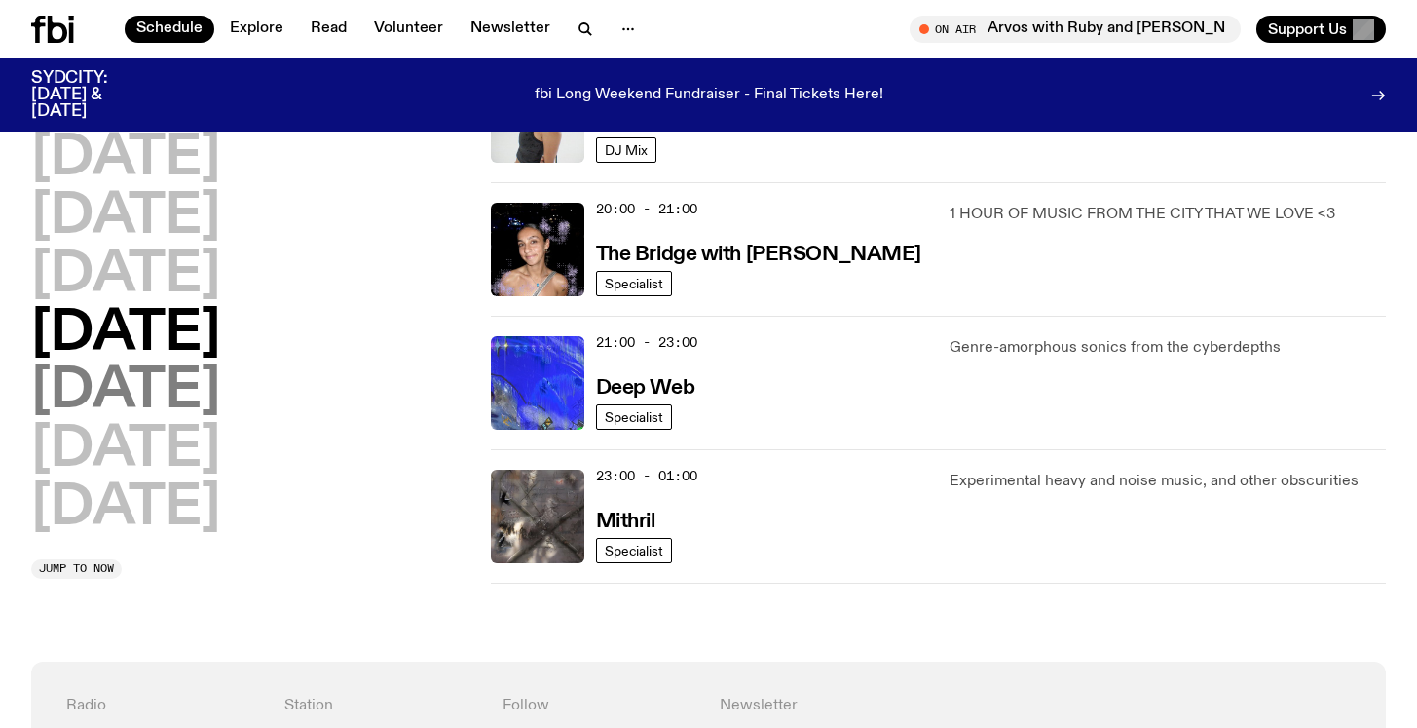
click at [158, 404] on h2 "Friday" at bounding box center [125, 391] width 189 height 55
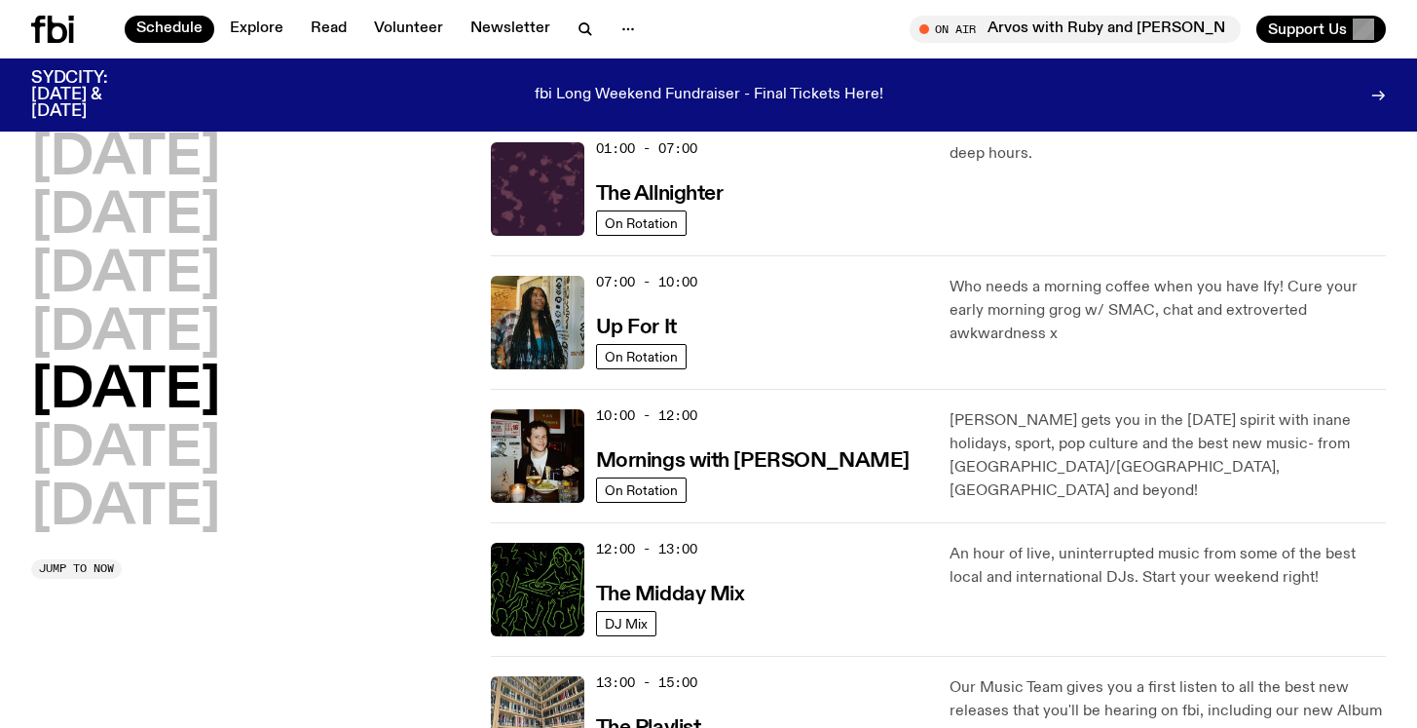
scroll to position [54, 0]
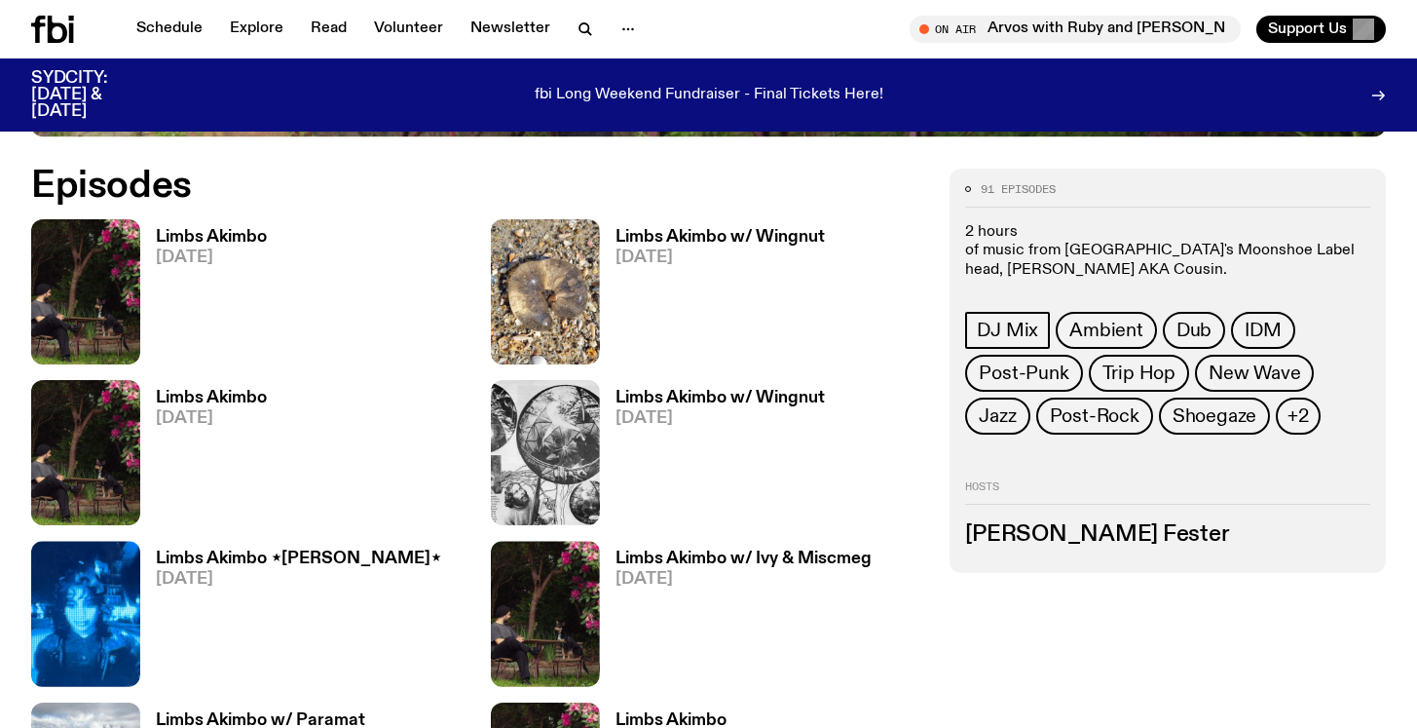
scroll to position [920, 0]
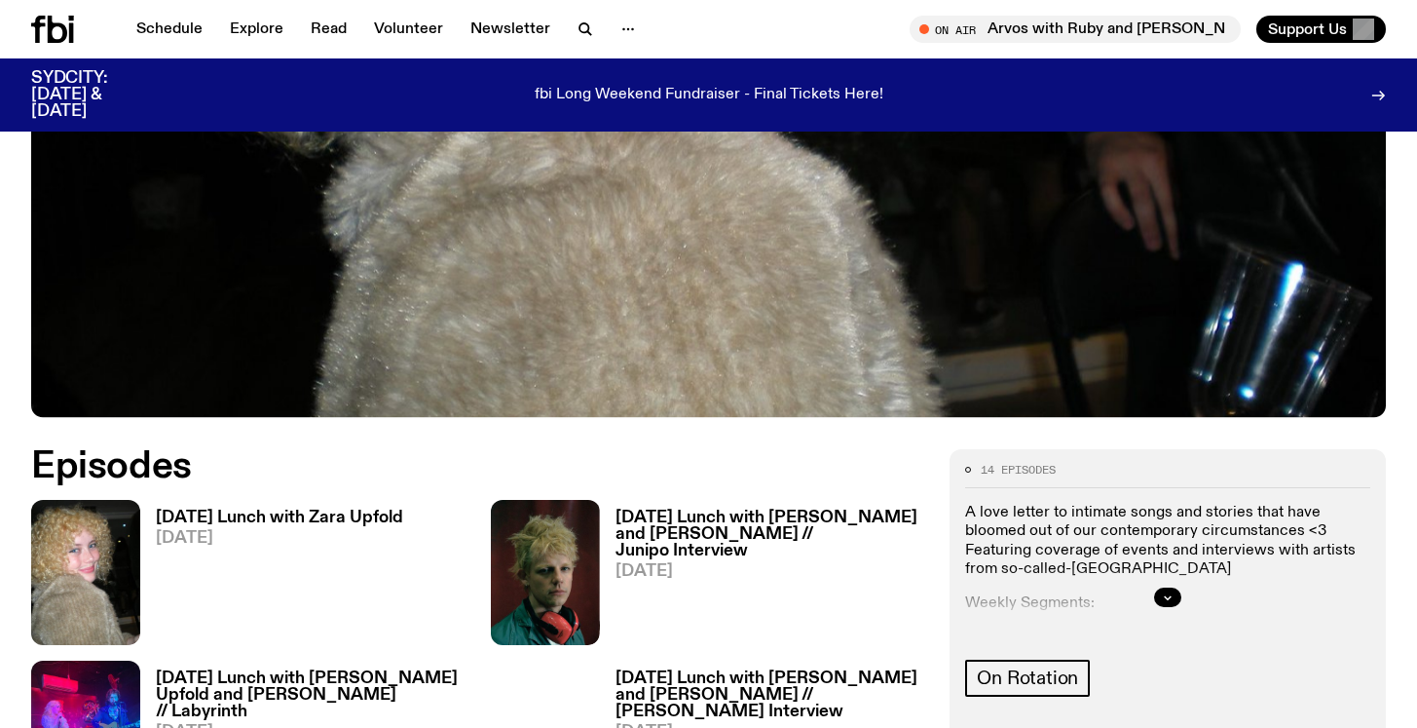
scroll to position [721, 0]
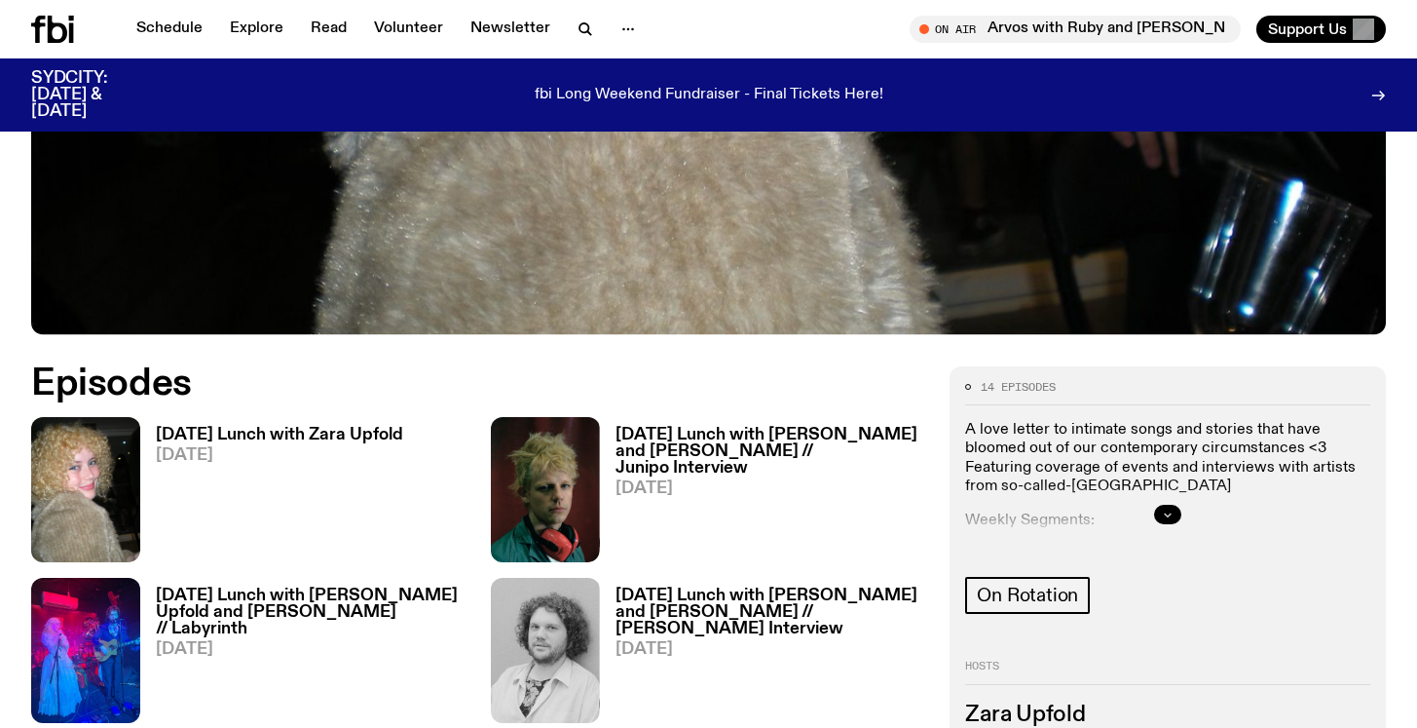
click at [1168, 511] on icon "button" at bounding box center [1168, 514] width 12 height 12
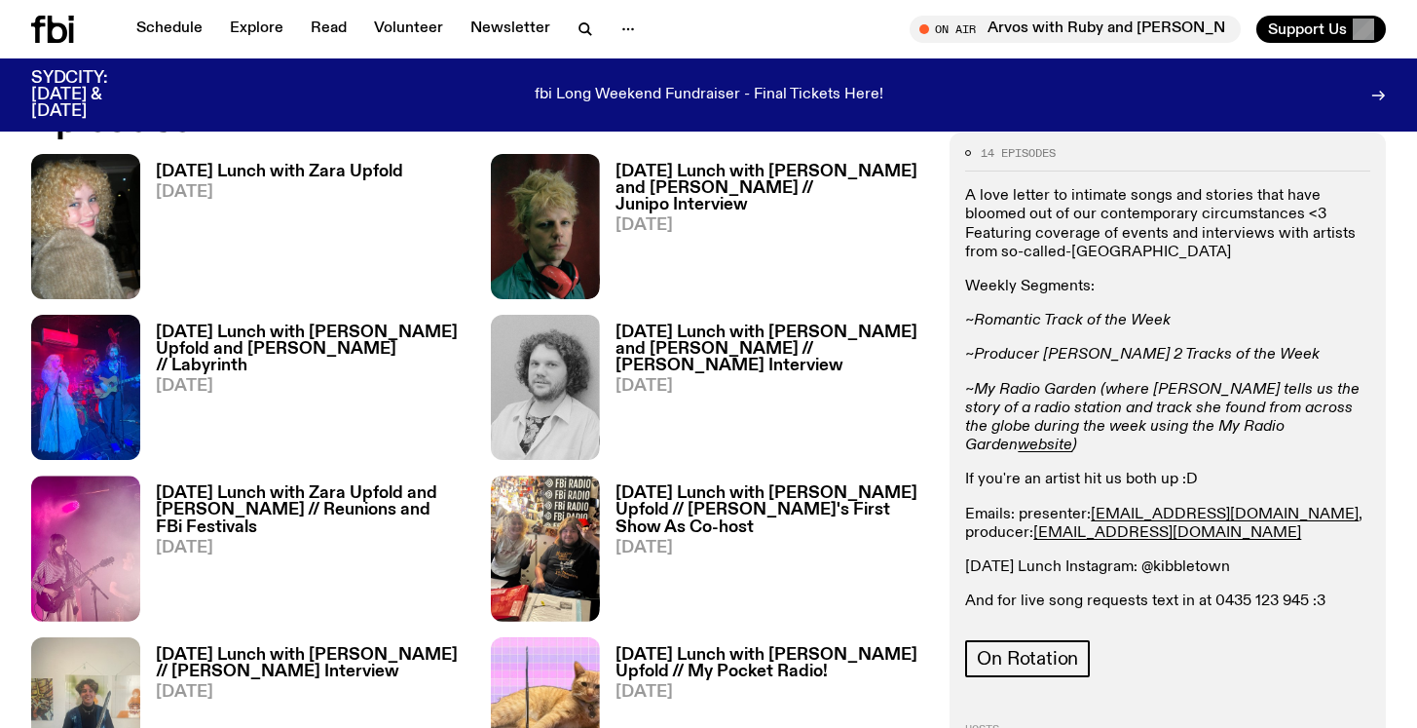
scroll to position [988, 0]
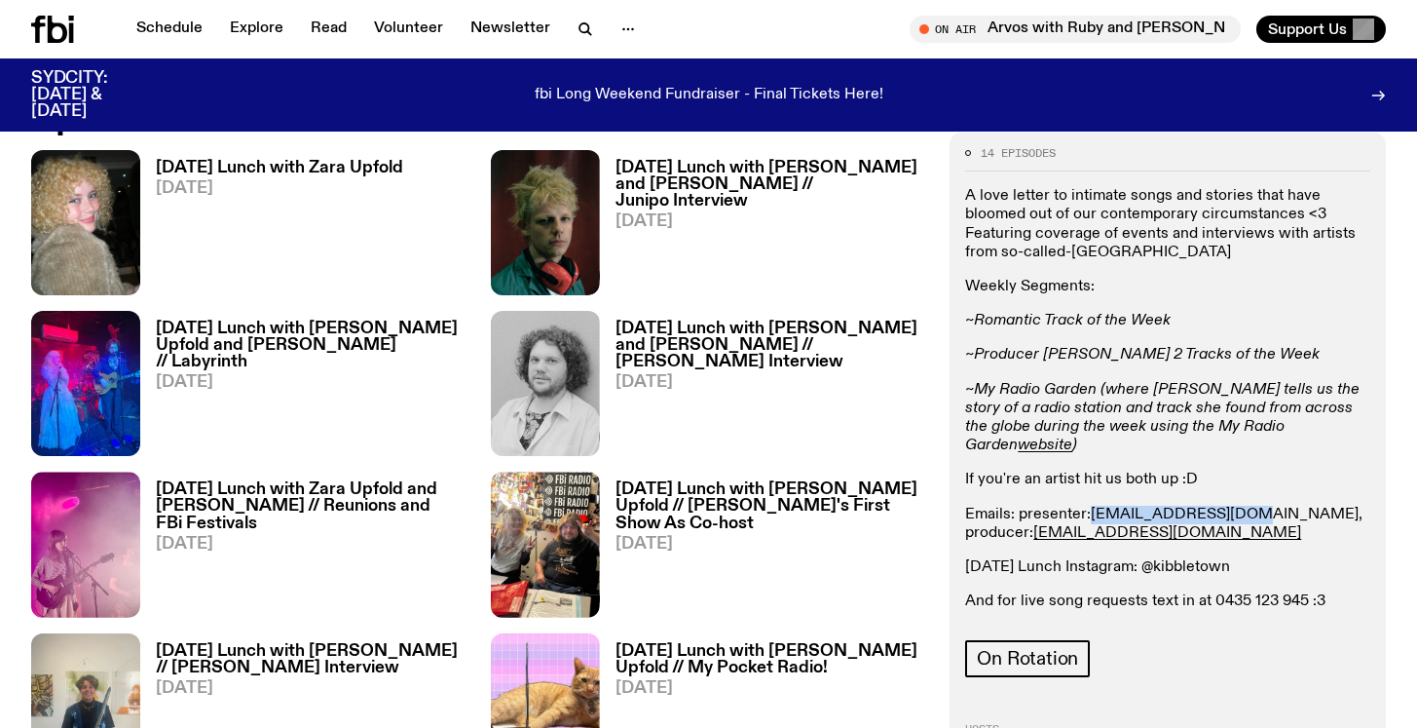
drag, startPoint x: 1232, startPoint y: 493, endPoint x: 1092, endPoint y: 492, distance: 140.3
click at [1092, 505] on p "Emails: presenter: zara.u@fbiradio.com , producer: cook.adam451@gmail.com" at bounding box center [1167, 523] width 405 height 37
copy link "zara.u@fbiradio.com"
click at [1179, 519] on p "Emails: presenter: zara.u@fbiradio.com , producer: cook.adam451@gmail.com" at bounding box center [1167, 523] width 405 height 37
drag, startPoint x: 1154, startPoint y: 517, endPoint x: 962, endPoint y: 516, distance: 191.9
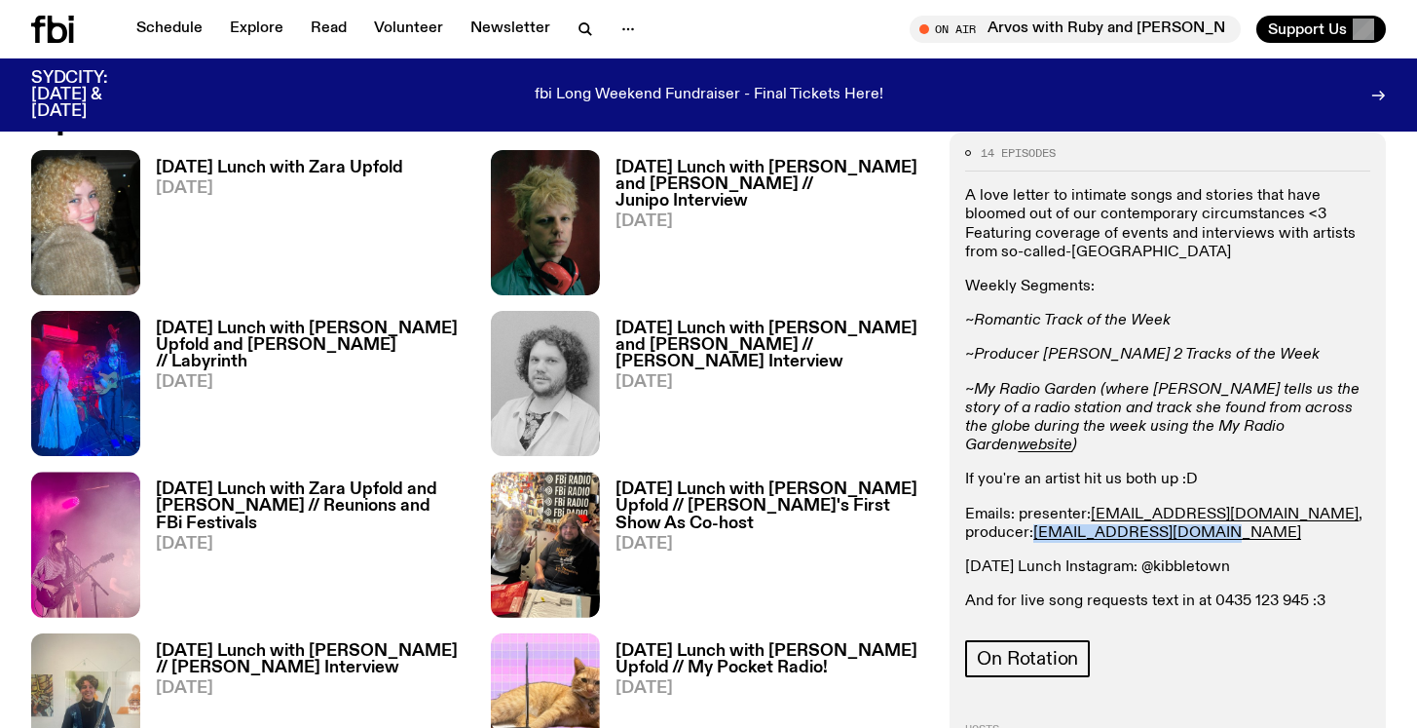
click at [962, 516] on div "14 episodes A love letter to intimate songs and stories that have bloomed out o…" at bounding box center [1168, 472] width 436 height 683
copy link "cook.adam451@gmail.com"
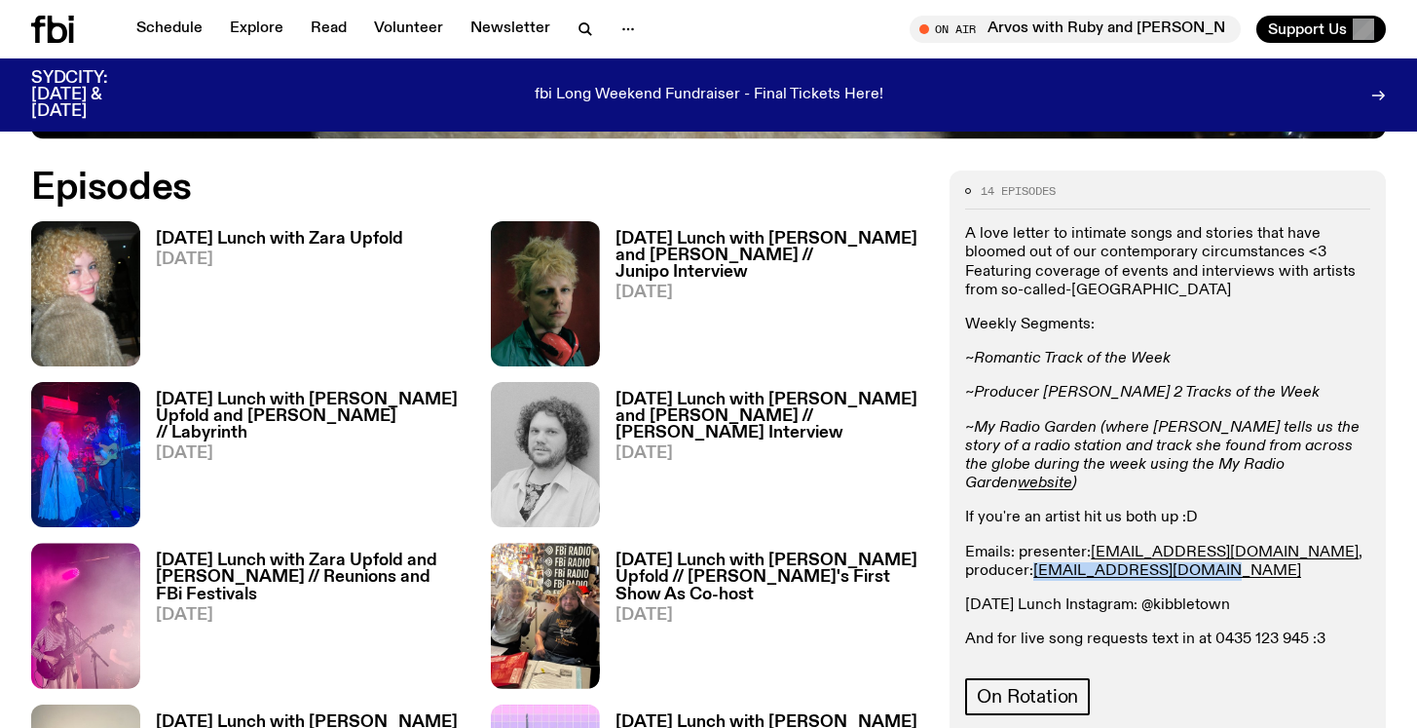
scroll to position [946, 0]
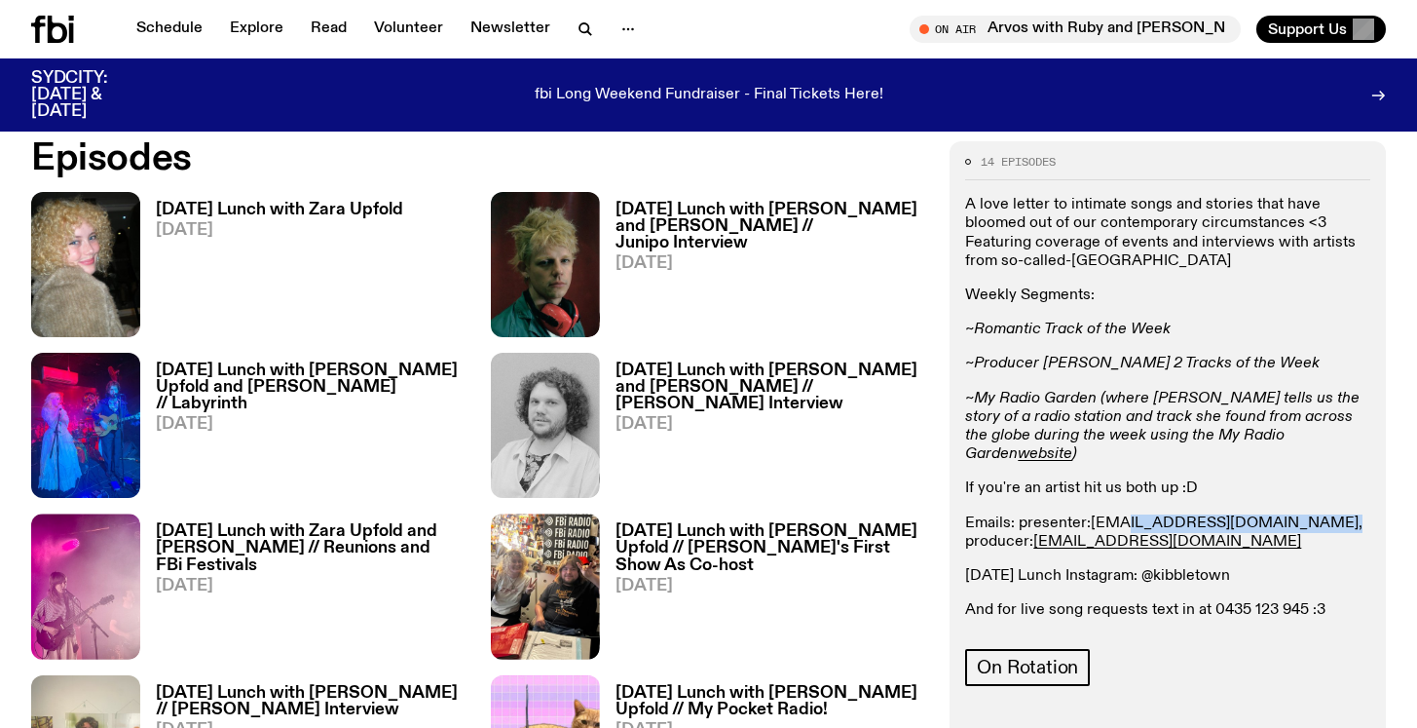
drag, startPoint x: 1233, startPoint y: 507, endPoint x: 1122, endPoint y: 498, distance: 111.5
click at [1122, 514] on p "Emails: presenter: zara.u@fbiradio.com , producer: cook.adam451@gmail.com" at bounding box center [1167, 532] width 405 height 37
click at [1073, 456] on div "A love letter to intimate songs and stories that have bloomed out of our contem…" at bounding box center [1167, 408] width 405 height 424
drag, startPoint x: 1090, startPoint y: 500, endPoint x: 1230, endPoint y: 510, distance: 140.7
click at [1230, 514] on p "Emails: presenter: zara.u@fbiradio.com , producer: cook.adam451@gmail.com" at bounding box center [1167, 532] width 405 height 37
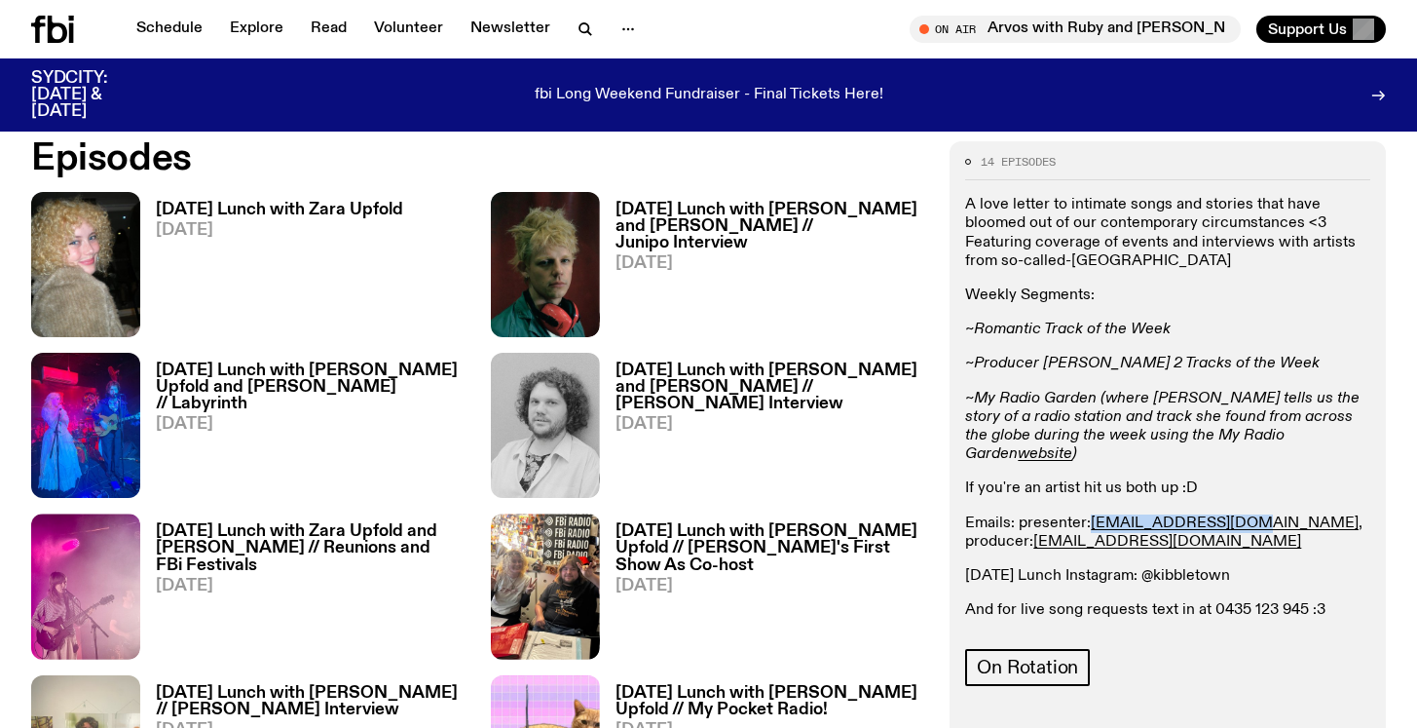
copy p "zara.u@fbiradio.com"
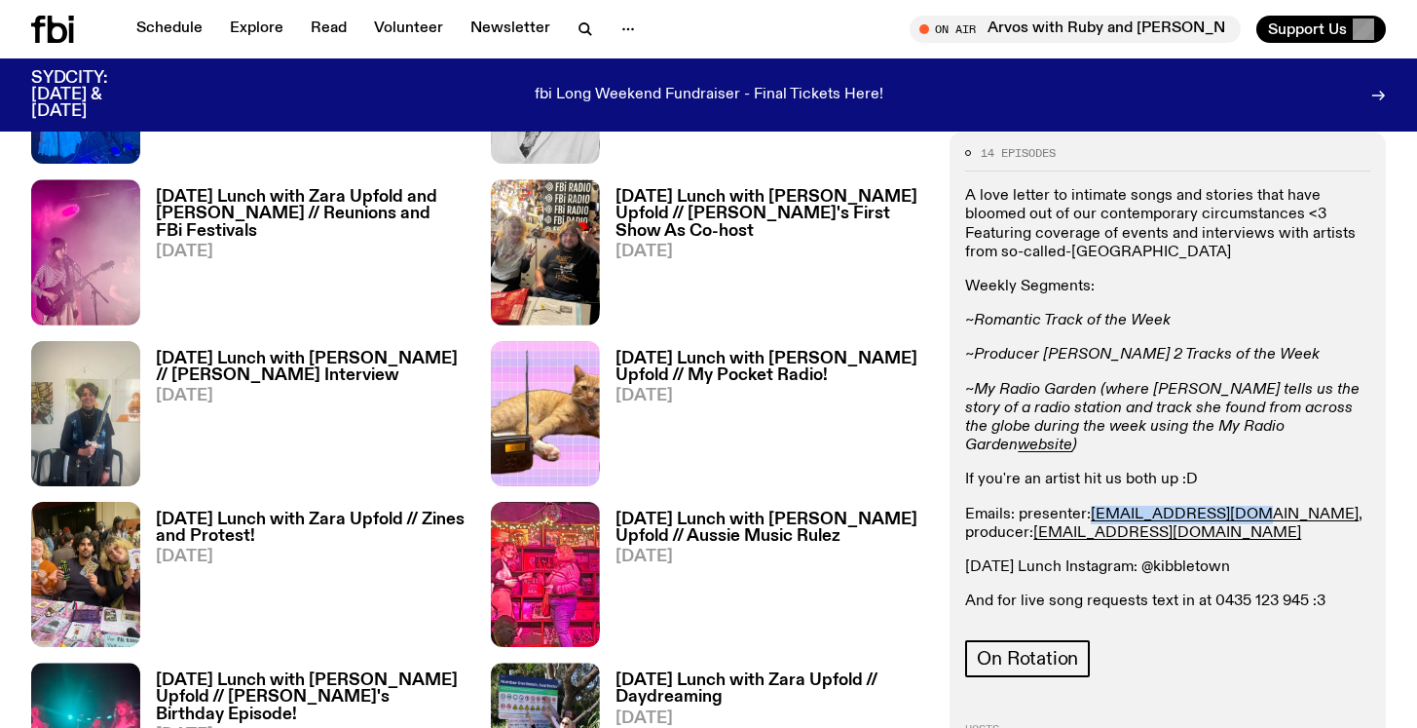
scroll to position [1330, 0]
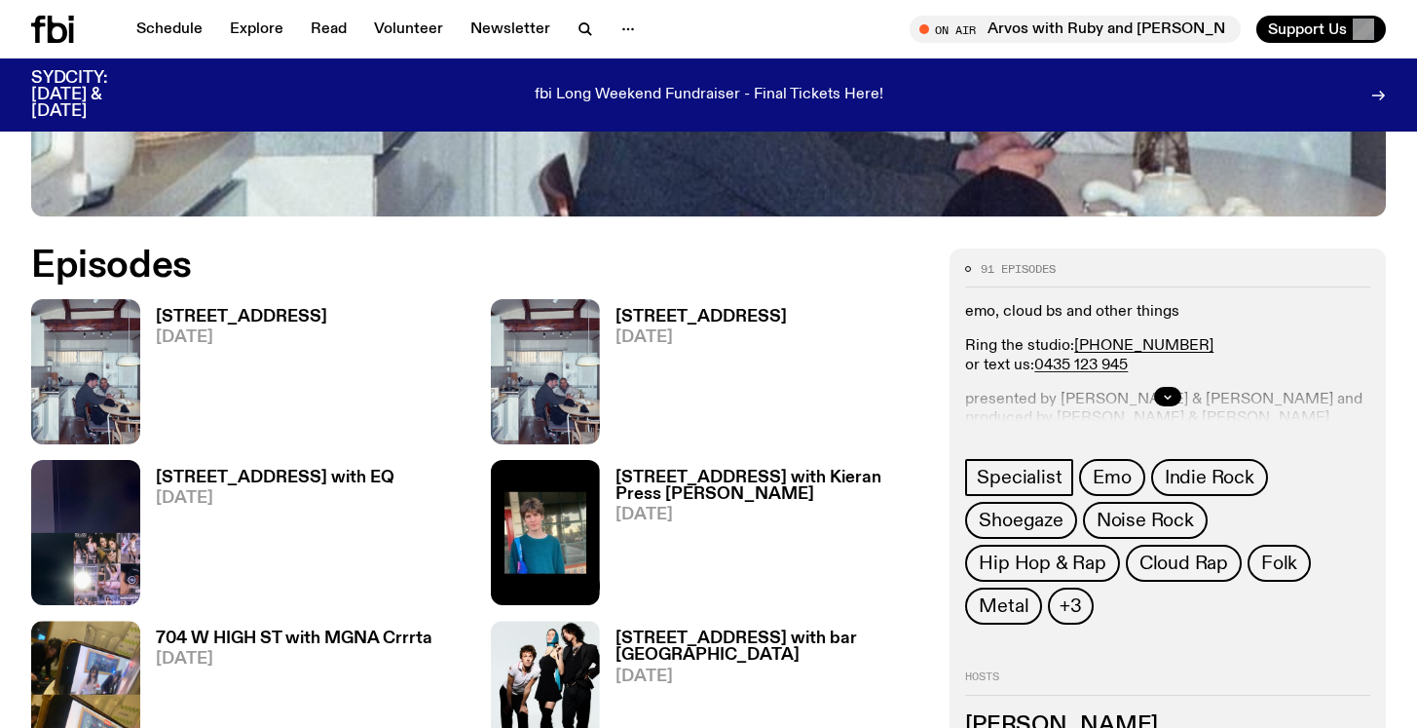
scroll to position [846, 0]
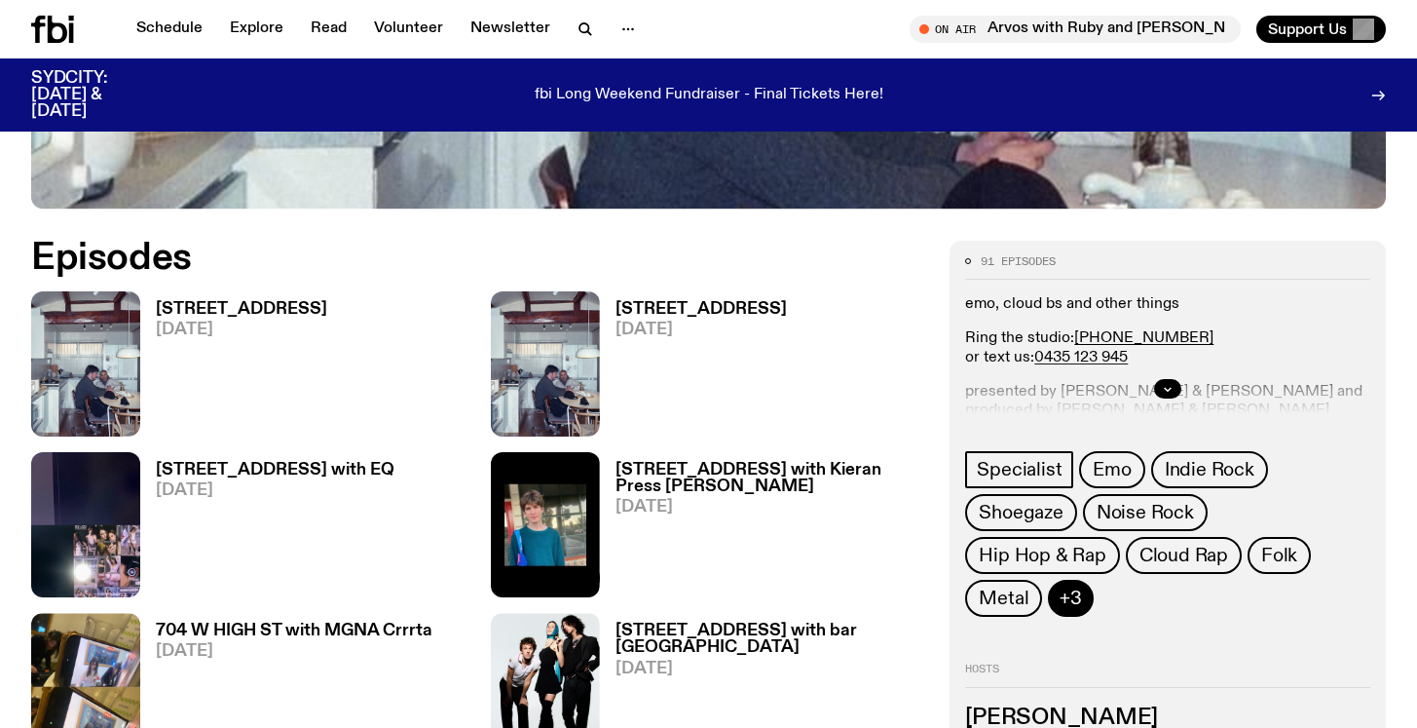
click at [1082, 587] on span "+3" at bounding box center [1071, 597] width 22 height 21
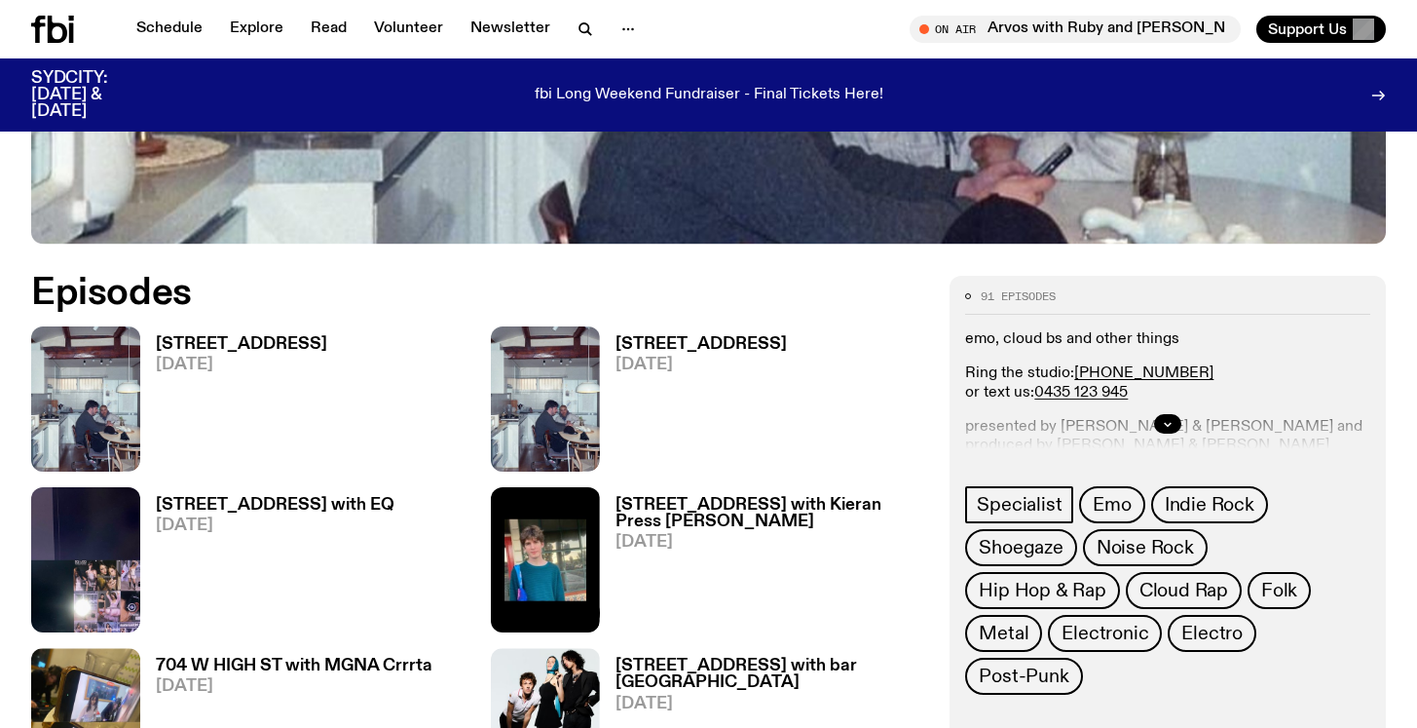
scroll to position [792, 0]
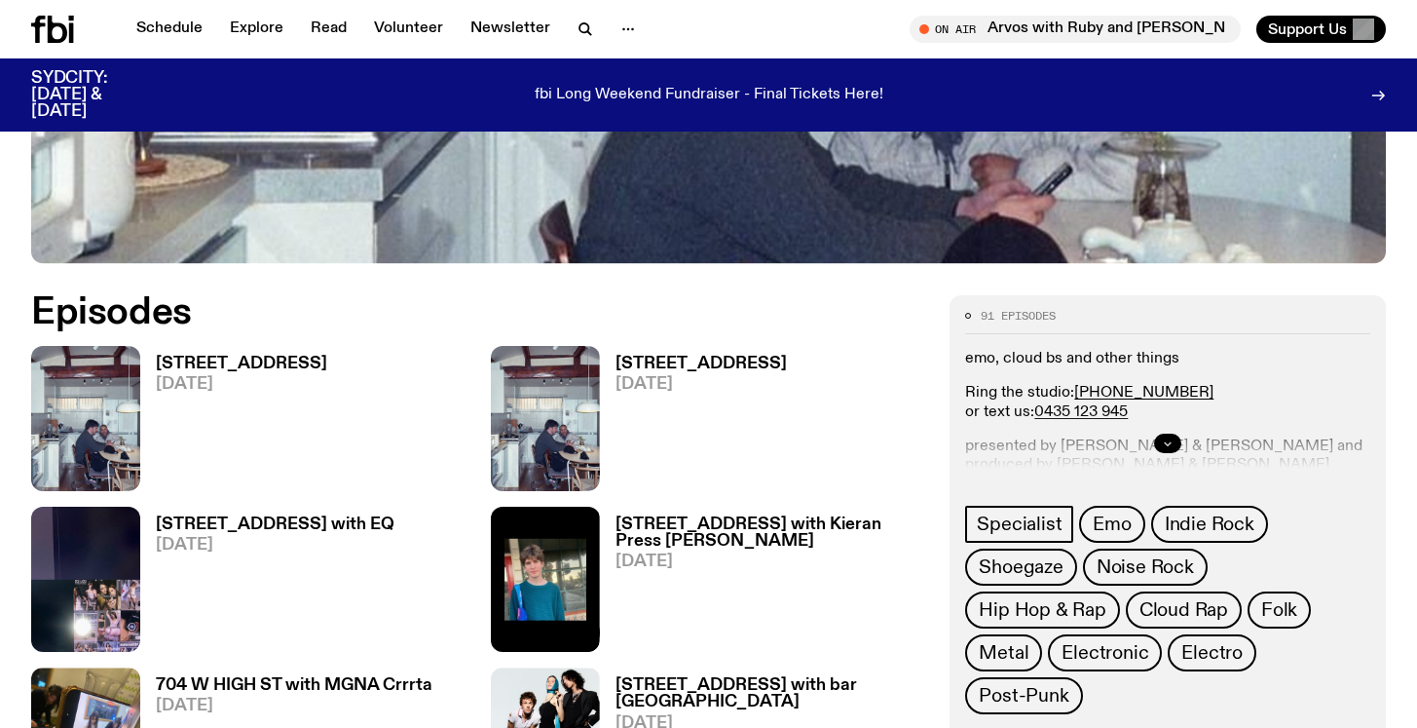
click at [1167, 437] on icon "button" at bounding box center [1168, 443] width 12 height 12
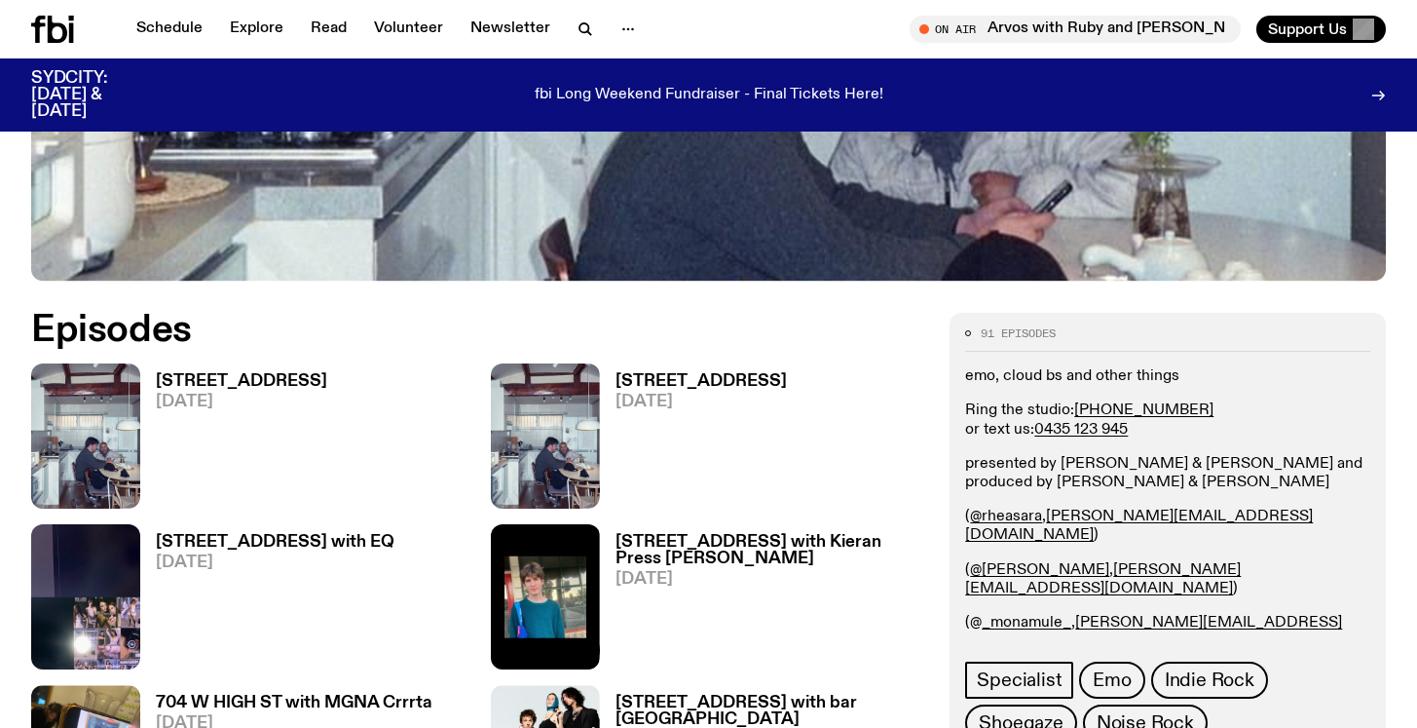
scroll to position [775, 0]
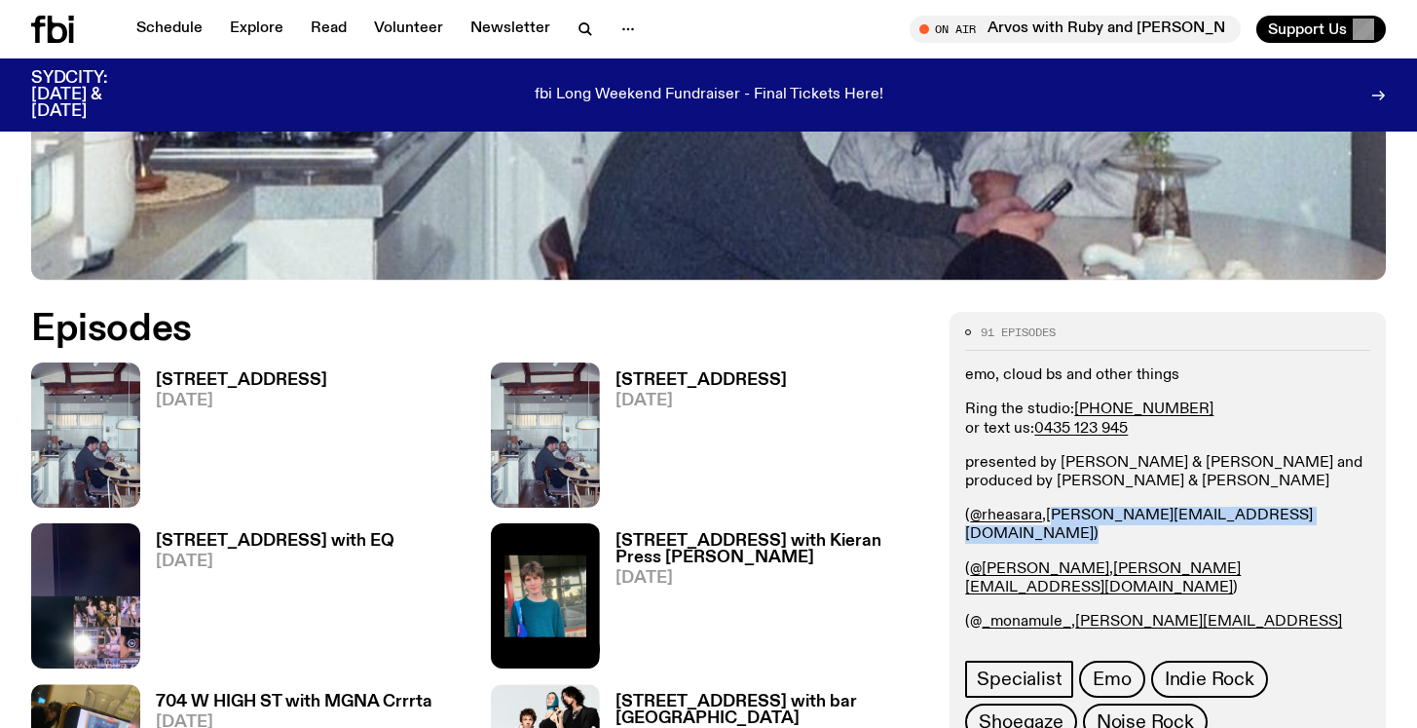
drag, startPoint x: 1186, startPoint y: 512, endPoint x: 1050, endPoint y: 512, distance: 136.4
click at [1050, 512] on p "( @rheasara , rhea.t@fbiradio.com )" at bounding box center [1167, 524] width 405 height 37
copy p "rhea.t@fbiradio.com )"
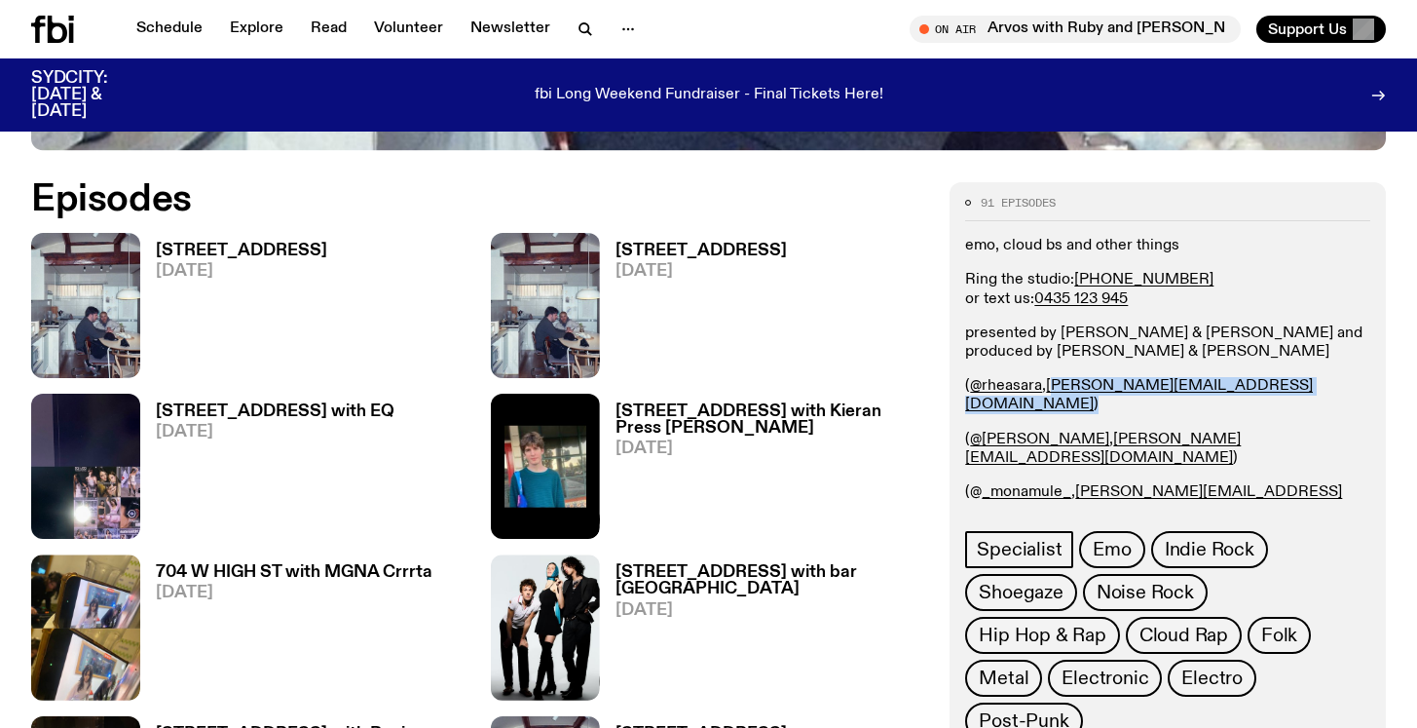
scroll to position [907, 0]
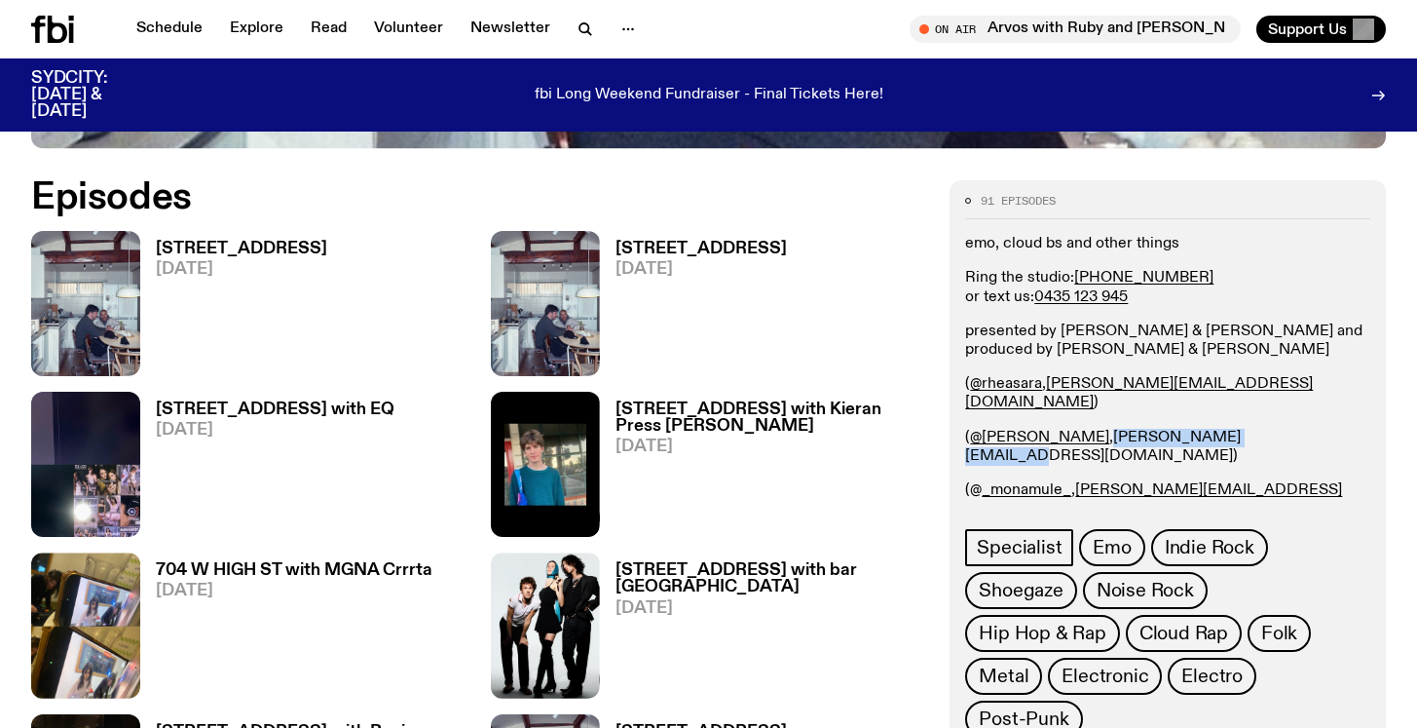
drag, startPoint x: 1072, startPoint y: 416, endPoint x: 1235, endPoint y: 423, distance: 162.8
click at [1235, 429] on p "( @p.l.mckenzie , patrick.m@fbiradio.com )" at bounding box center [1167, 447] width 405 height 37
copy link "patrick.m@fbiradio.com"
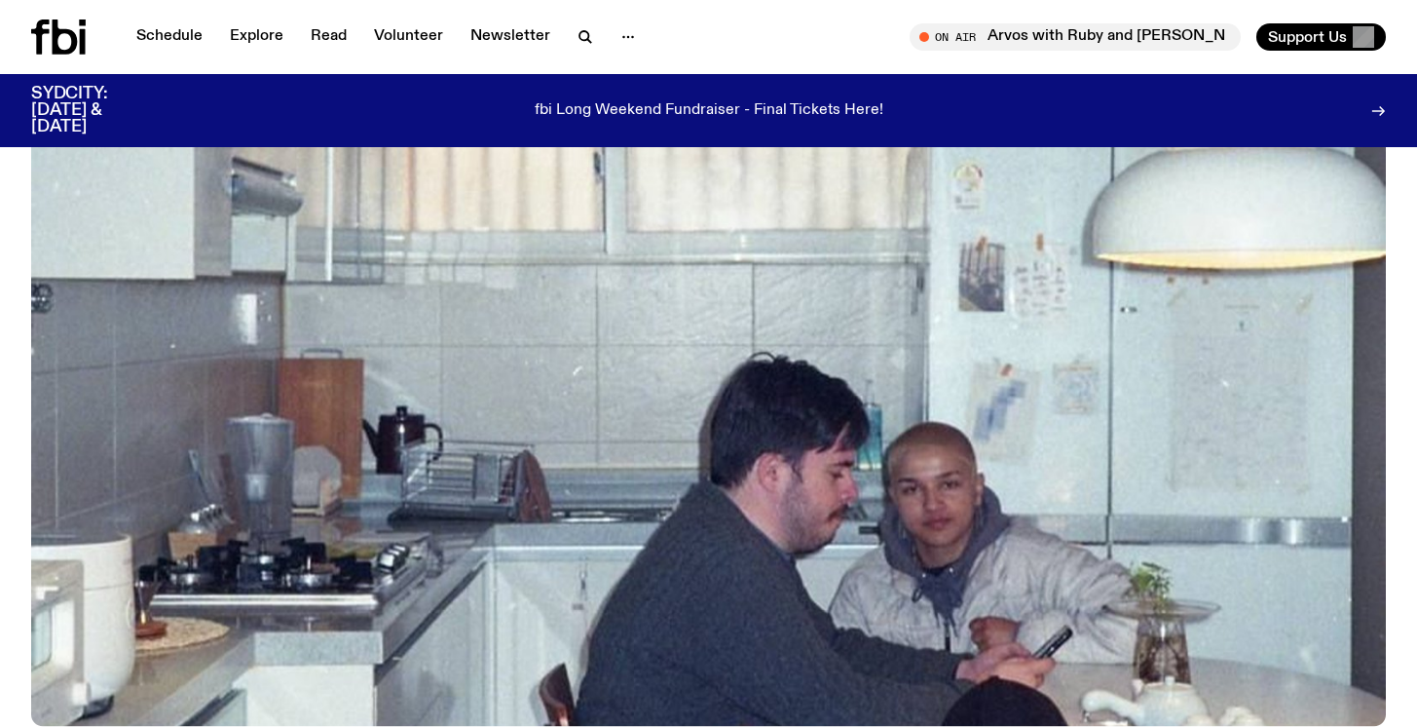
scroll to position [0, 0]
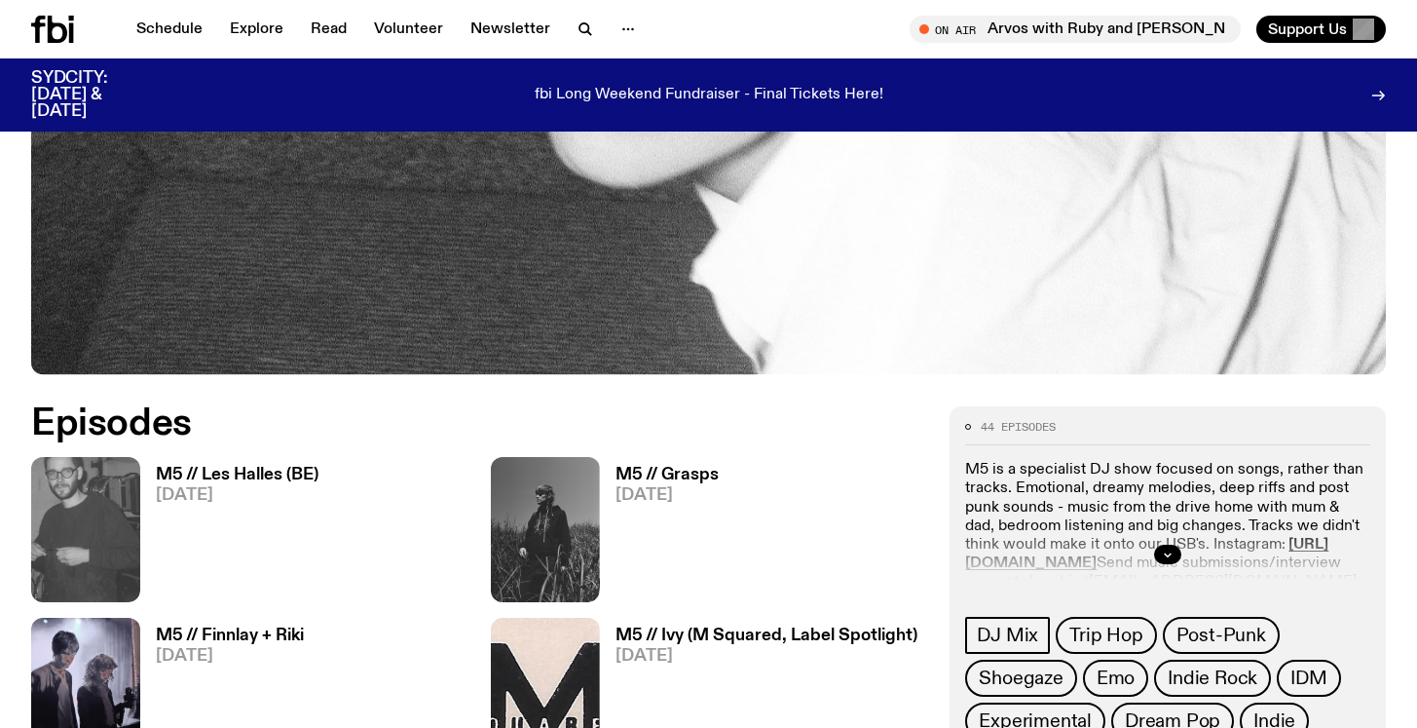
scroll to position [689, 0]
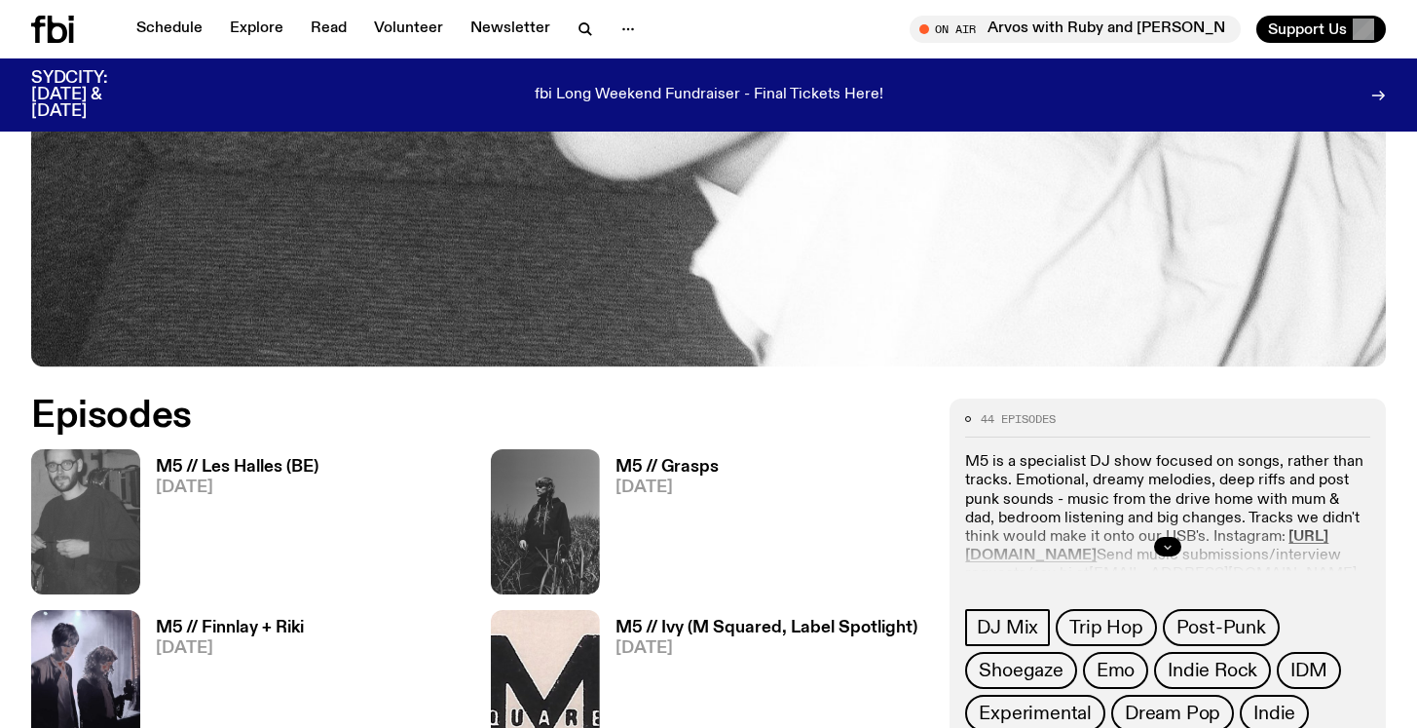
click at [1163, 544] on icon "button" at bounding box center [1168, 547] width 12 height 12
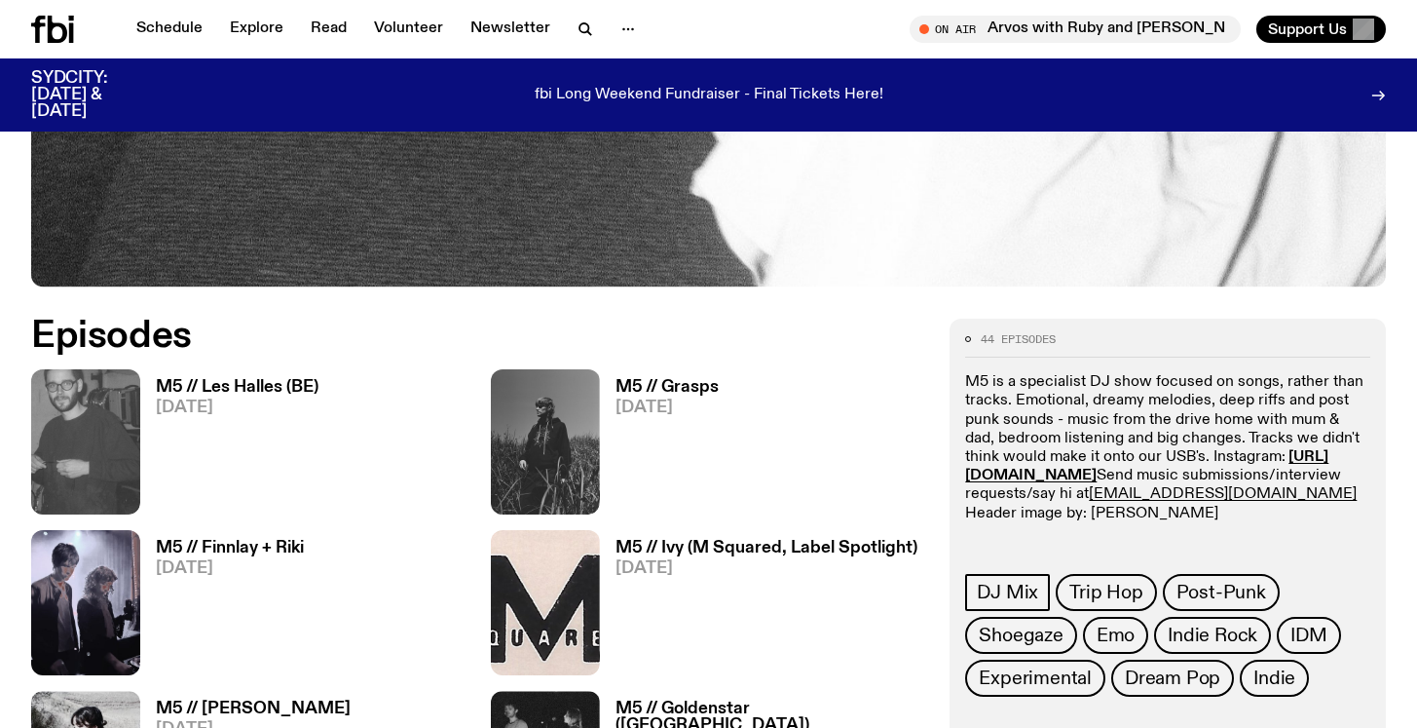
scroll to position [771, 0]
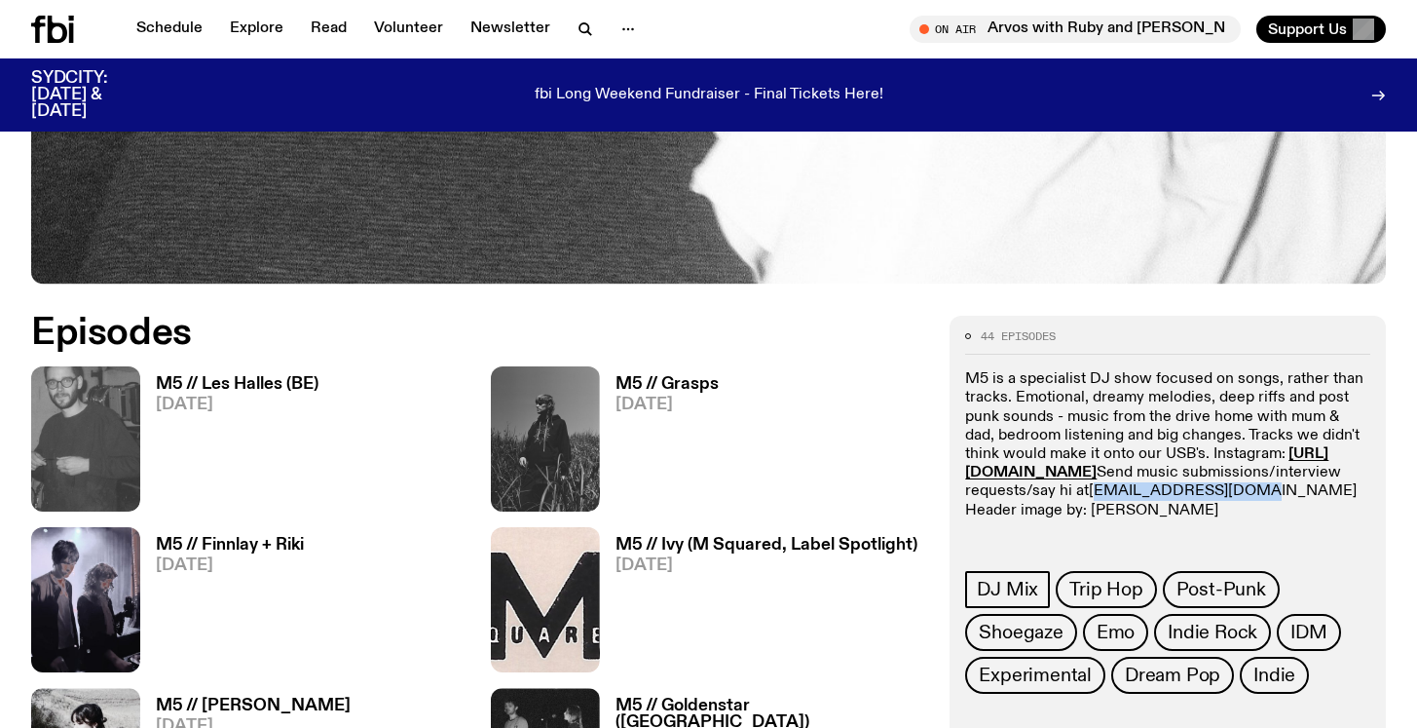
drag, startPoint x: 1133, startPoint y: 511, endPoint x: 984, endPoint y: 512, distance: 149.0
click at [984, 512] on p "M5 is a specialist DJ show focused on songs, rather than tracks. Emotional, dre…" at bounding box center [1167, 445] width 405 height 150
click at [1188, 505] on p "M5 is a specialist DJ show focused on songs, rather than tracks. Emotional, dre…" at bounding box center [1167, 445] width 405 height 150
drag, startPoint x: 1138, startPoint y: 509, endPoint x: 980, endPoint y: 511, distance: 157.8
click at [980, 511] on p "M5 is a specialist DJ show focused on songs, rather than tracks. Emotional, dre…" at bounding box center [1167, 445] width 405 height 150
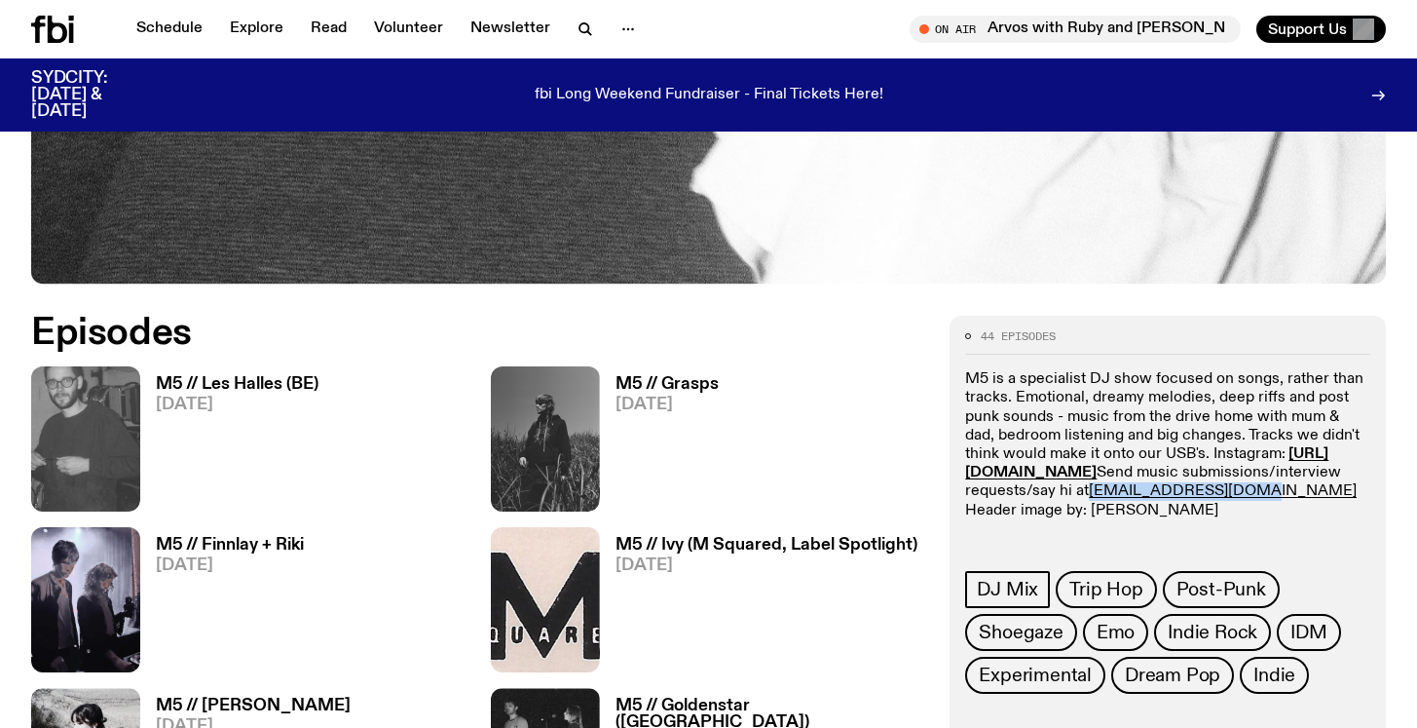
copy p "lilly.g@fbiradio.com"
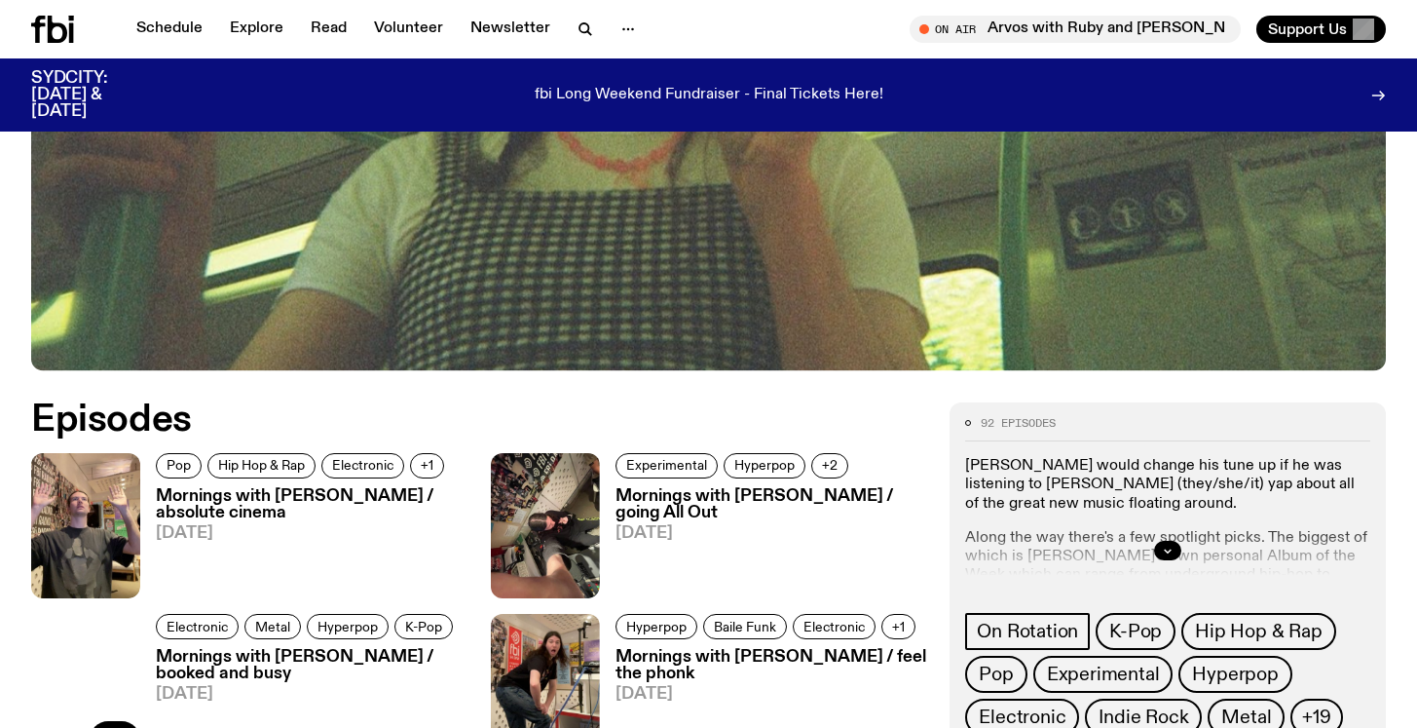
scroll to position [773, 0]
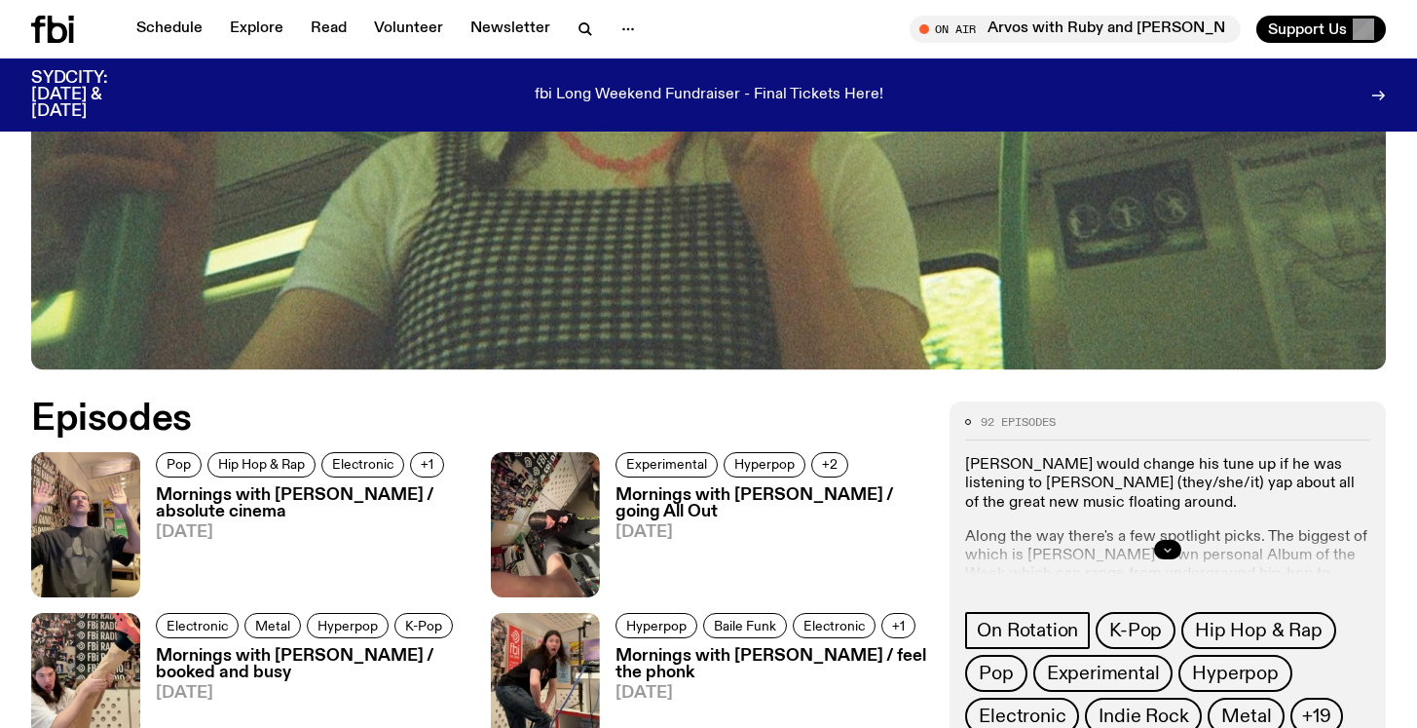
click at [1164, 540] on button "button" at bounding box center [1167, 549] width 27 height 19
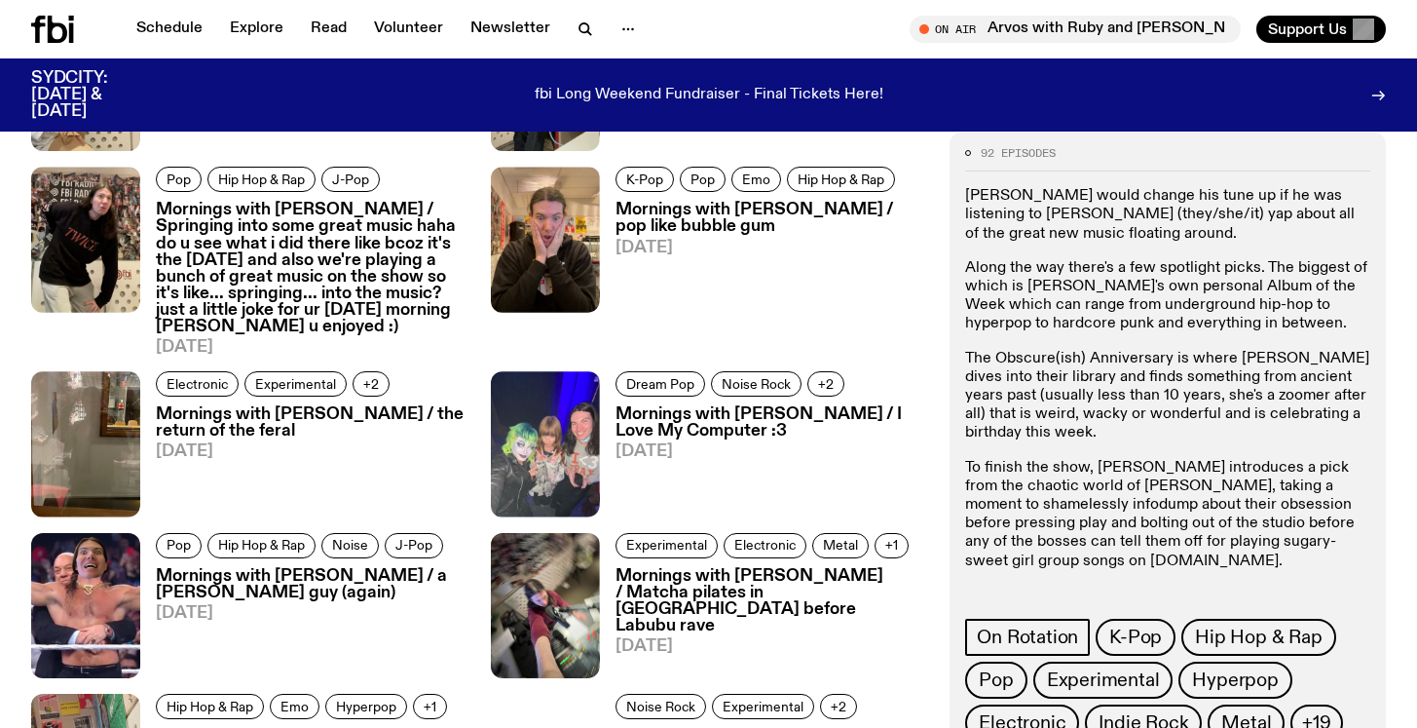
scroll to position [1390, 0]
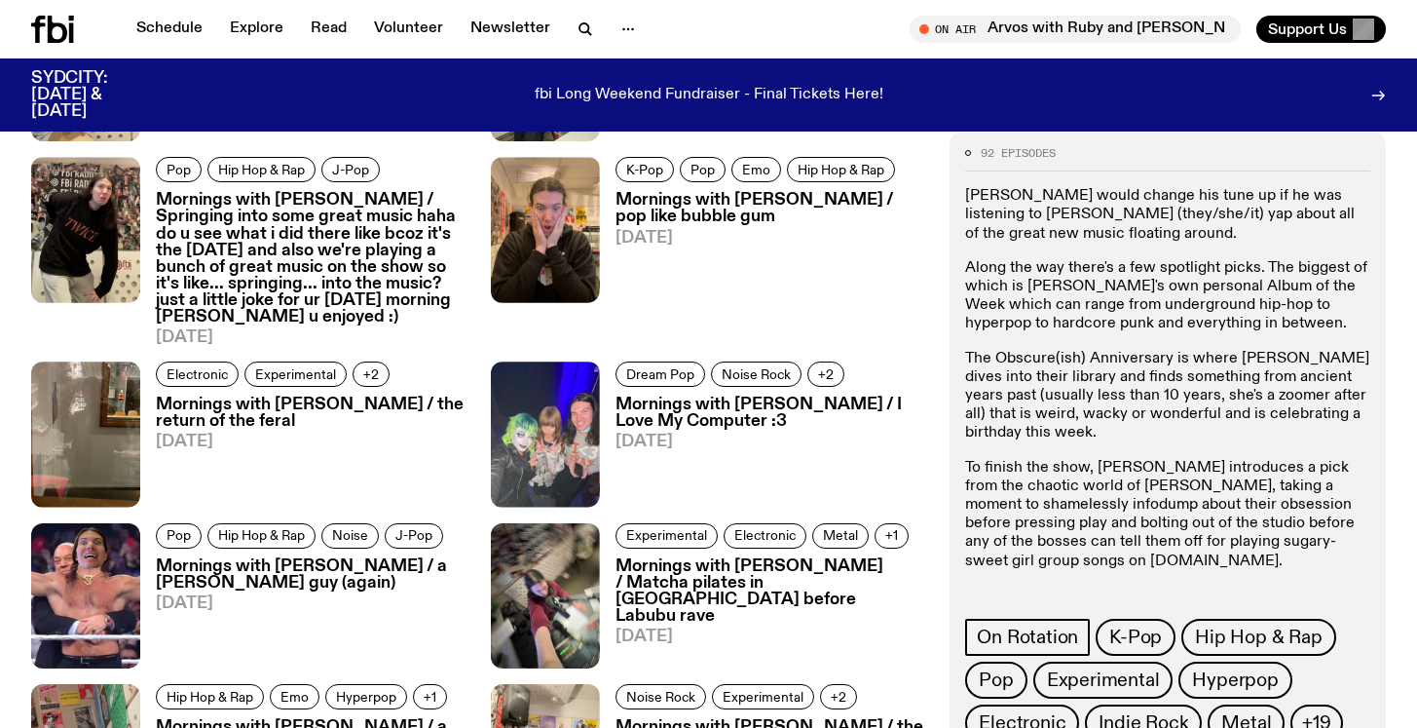
drag, startPoint x: 1333, startPoint y: 574, endPoint x: 1189, endPoint y: 582, distance: 144.4
click at [1189, 585] on p "To get in touch, hit [PERSON_NAME] up at [PERSON_NAME][EMAIL_ADDRESS][DOMAIN_NA…" at bounding box center [1167, 613] width 405 height 56
copy link "[PERSON_NAME][EMAIL_ADDRESS][DOMAIN_NAME]"
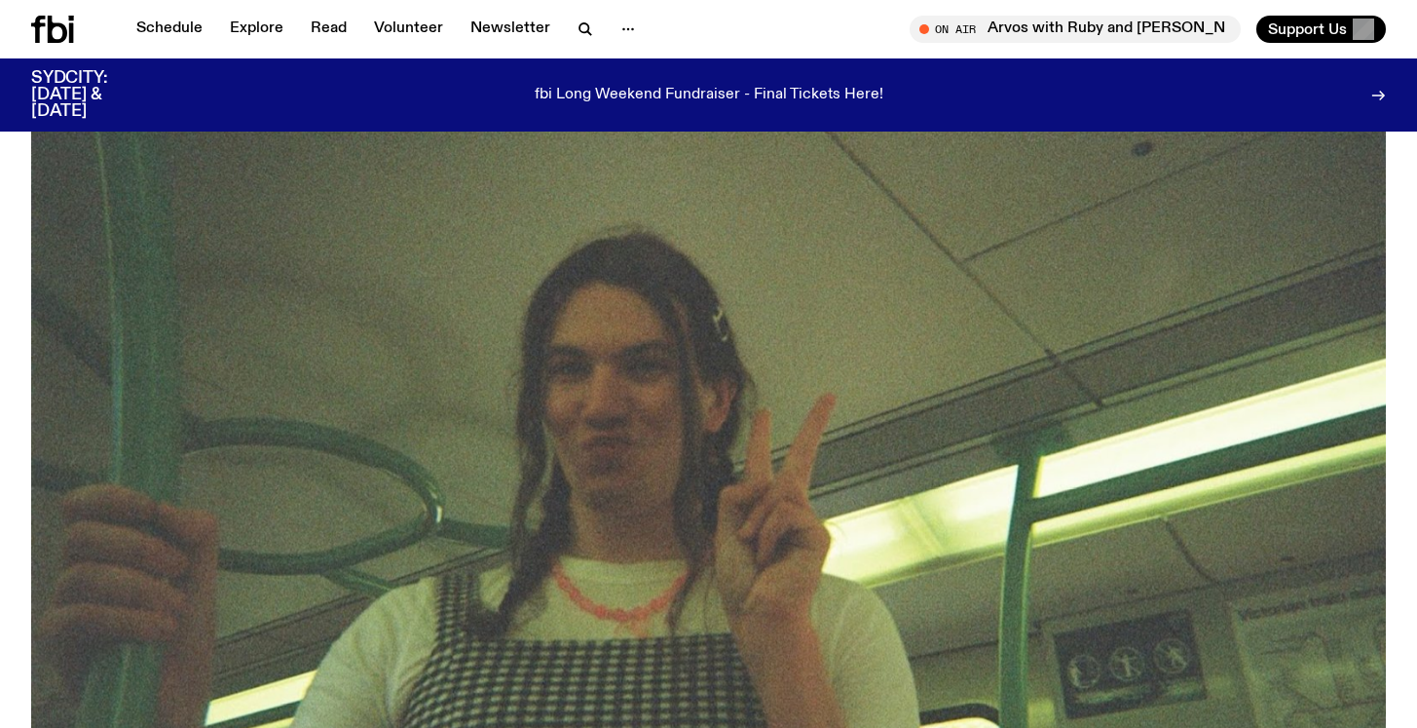
scroll to position [118, 0]
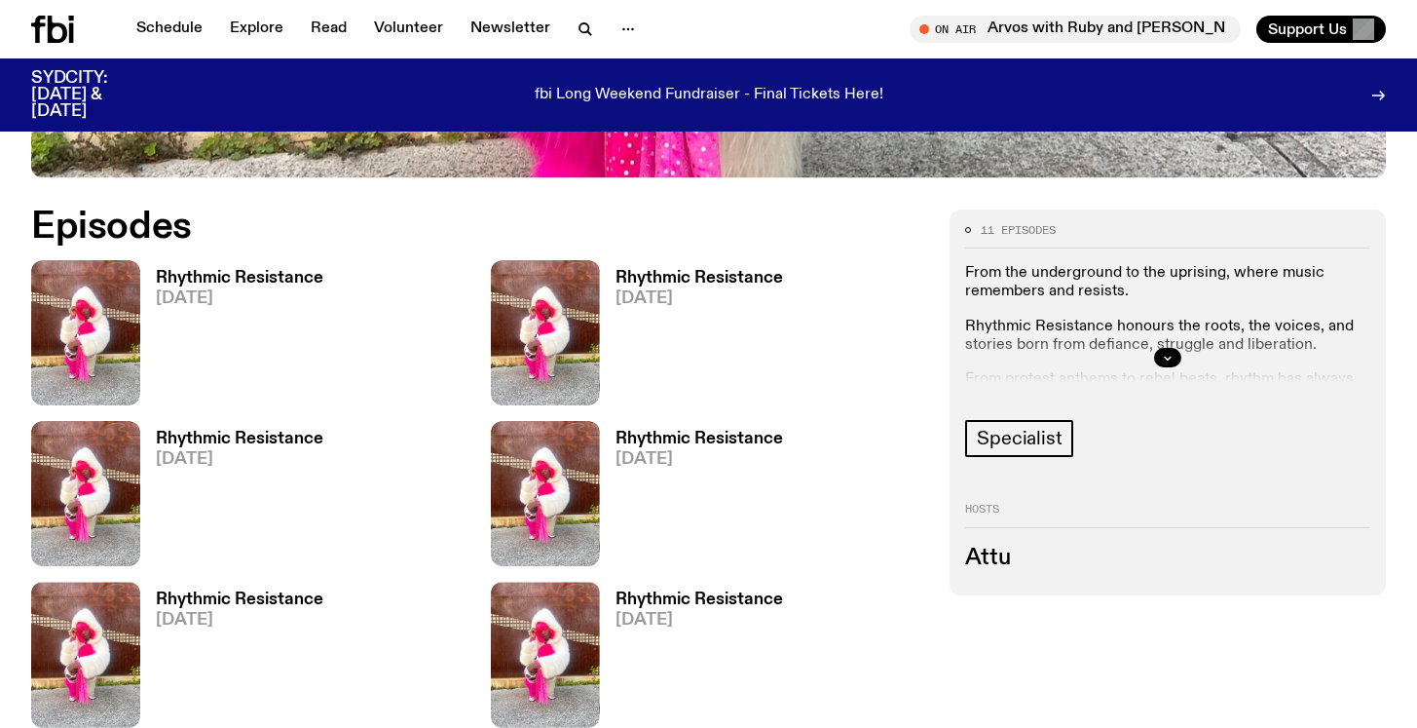
scroll to position [937, 0]
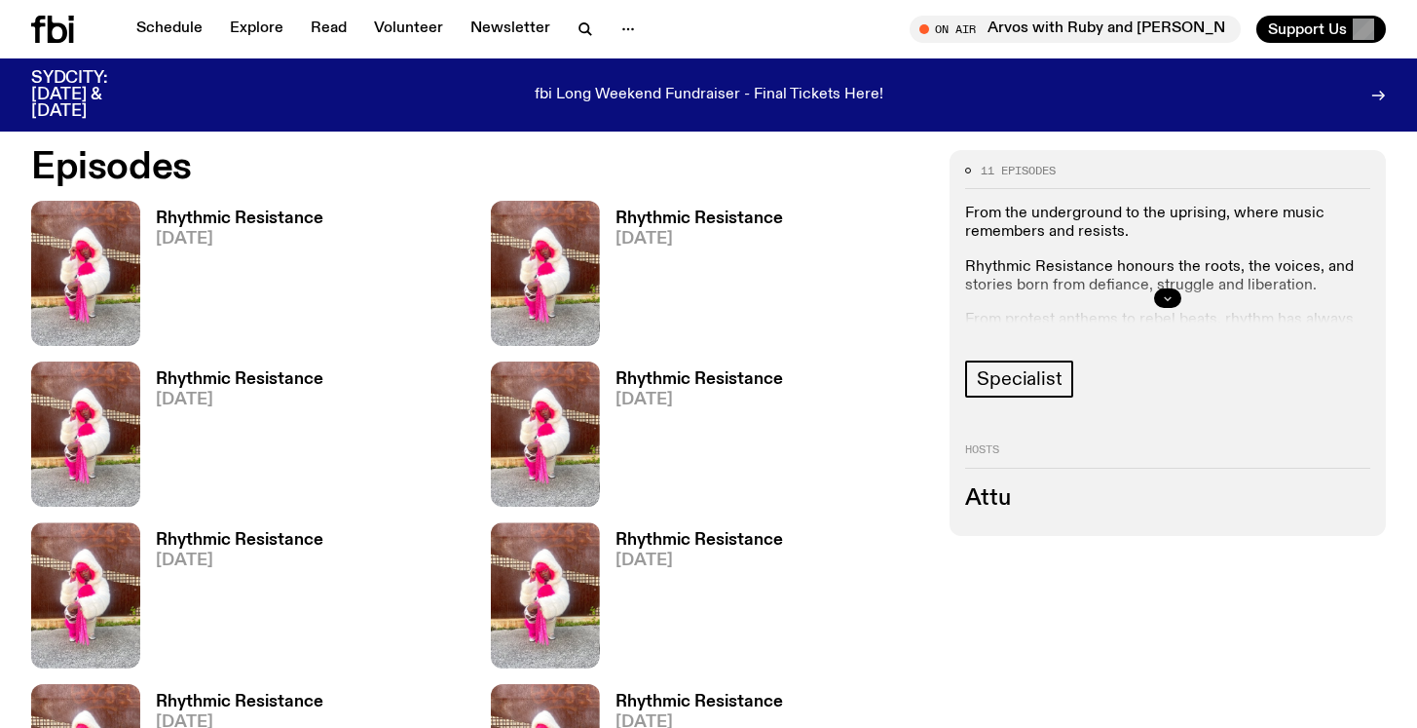
click at [1171, 298] on icon "button" at bounding box center [1168, 298] width 12 height 12
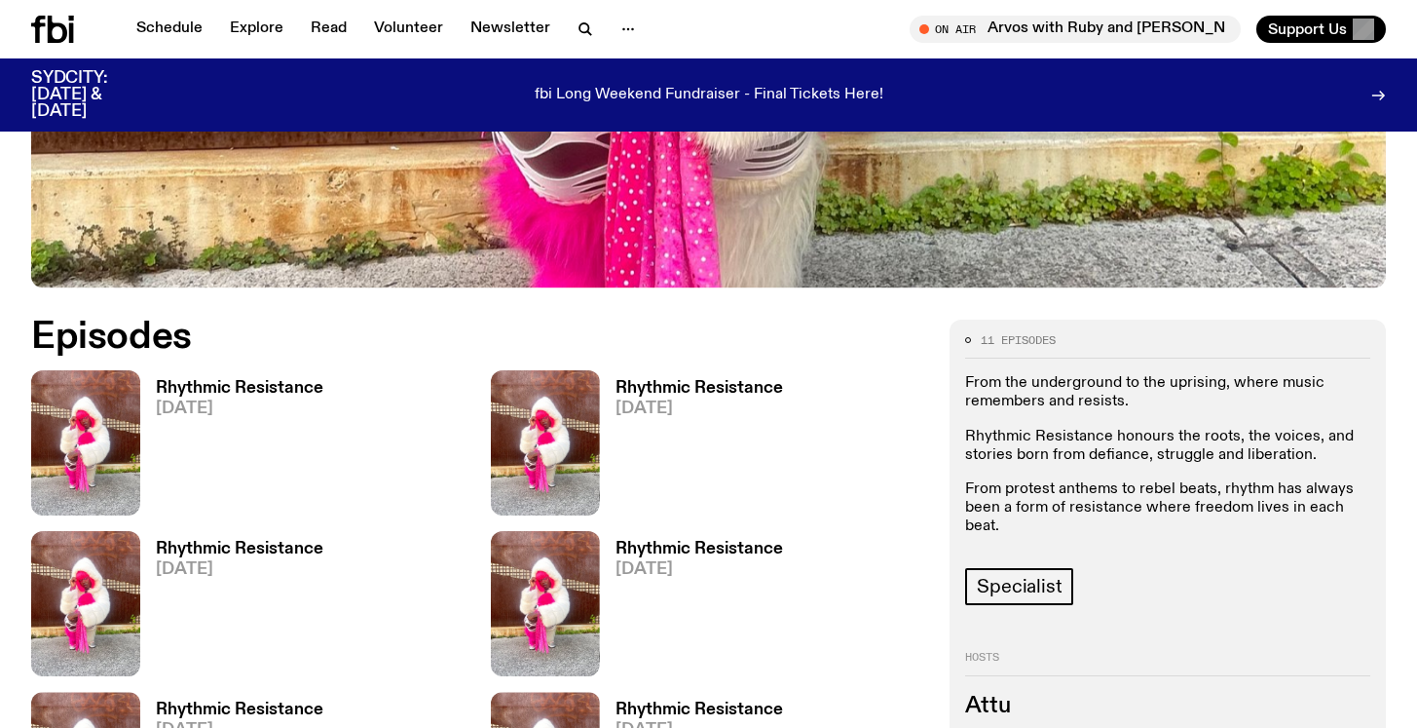
scroll to position [768, 0]
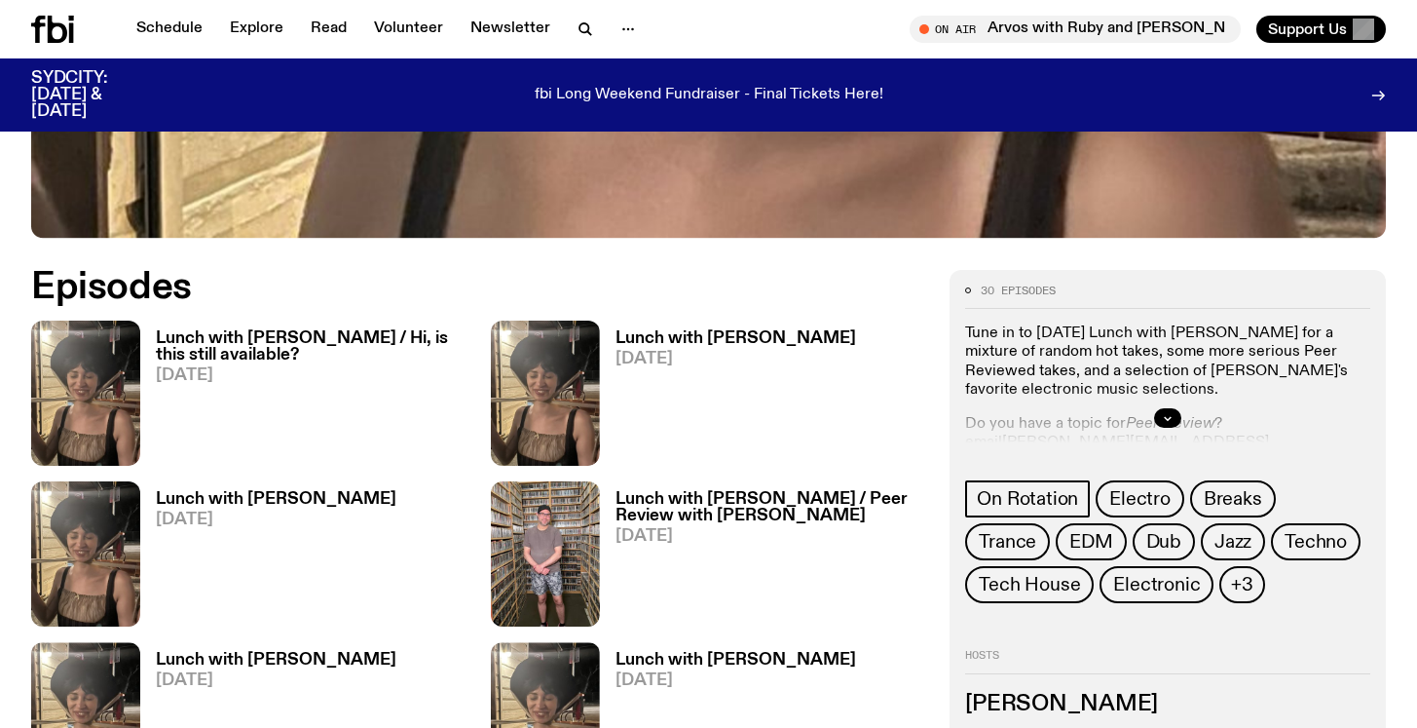
scroll to position [837, 0]
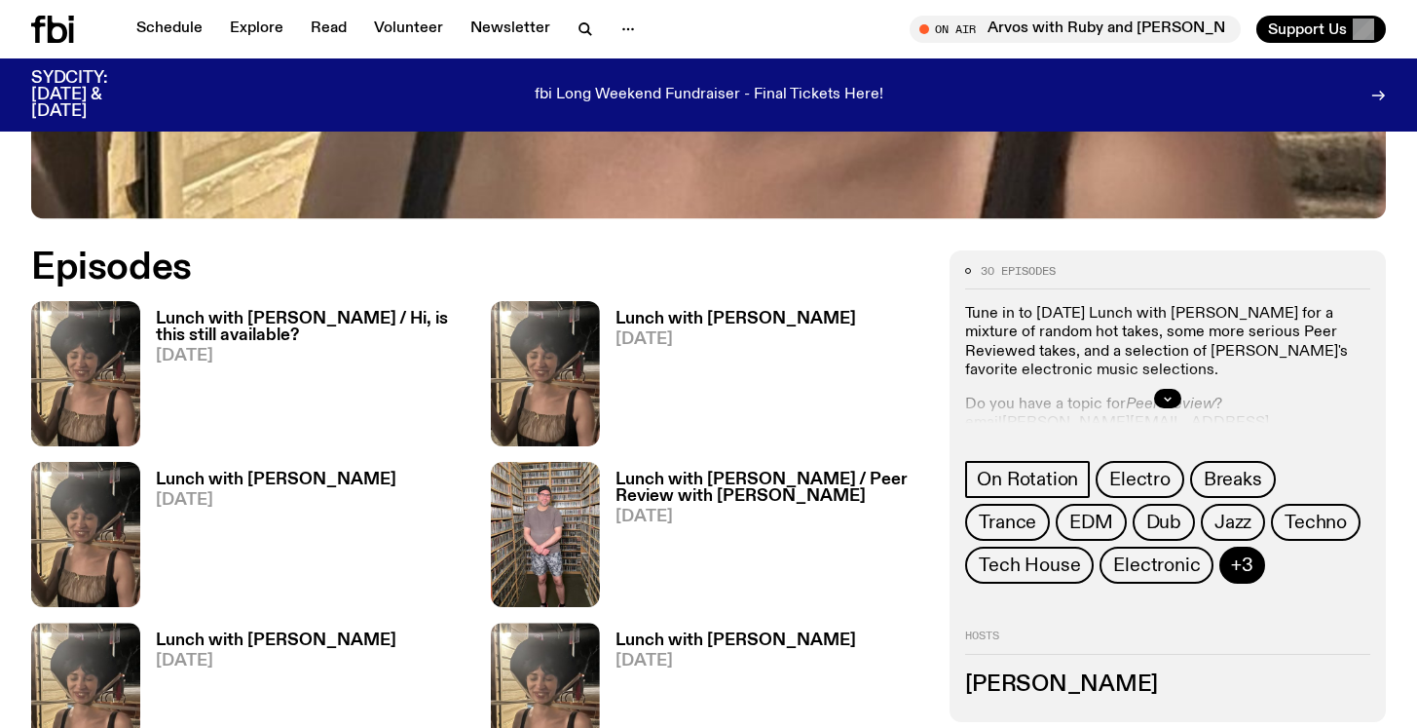
click at [1250, 575] on button "+3" at bounding box center [1242, 564] width 46 height 37
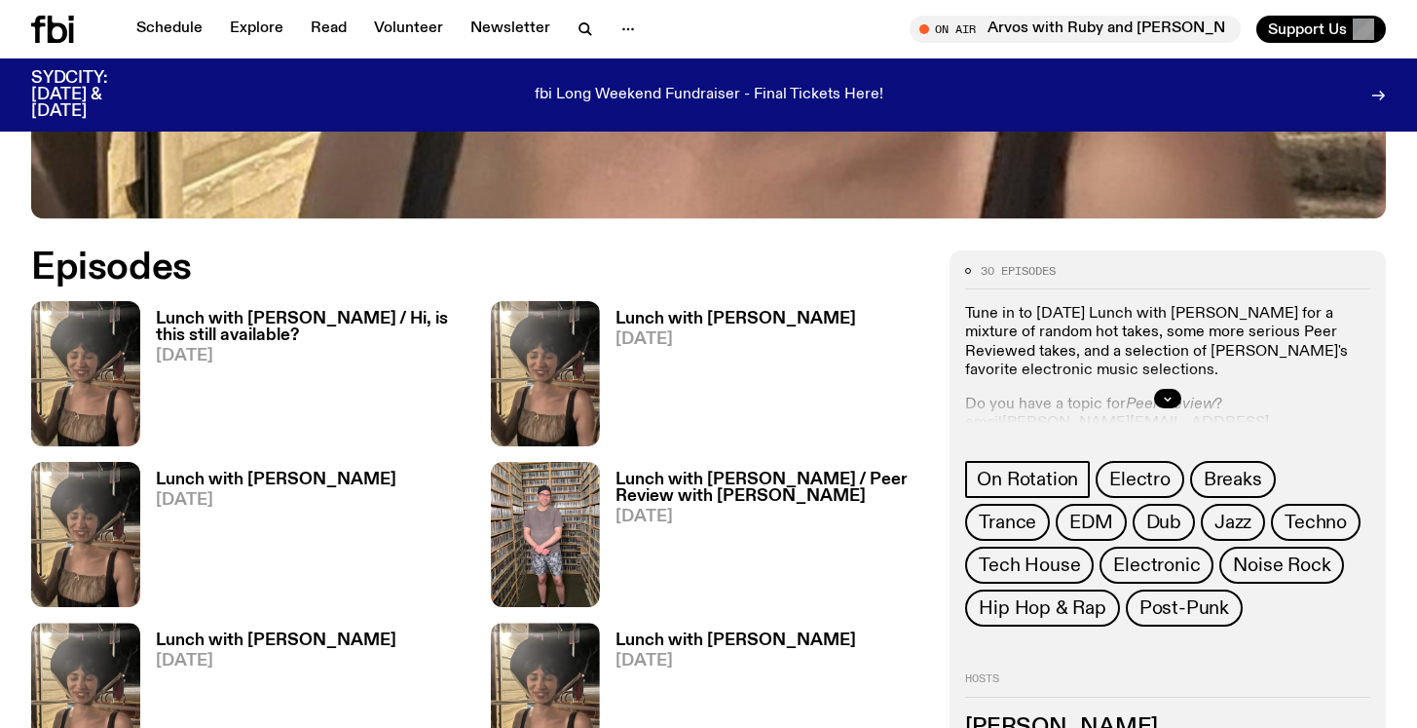
click at [1168, 382] on div at bounding box center [1167, 398] width 405 height 62
click at [1166, 399] on icon "button" at bounding box center [1168, 398] width 12 height 12
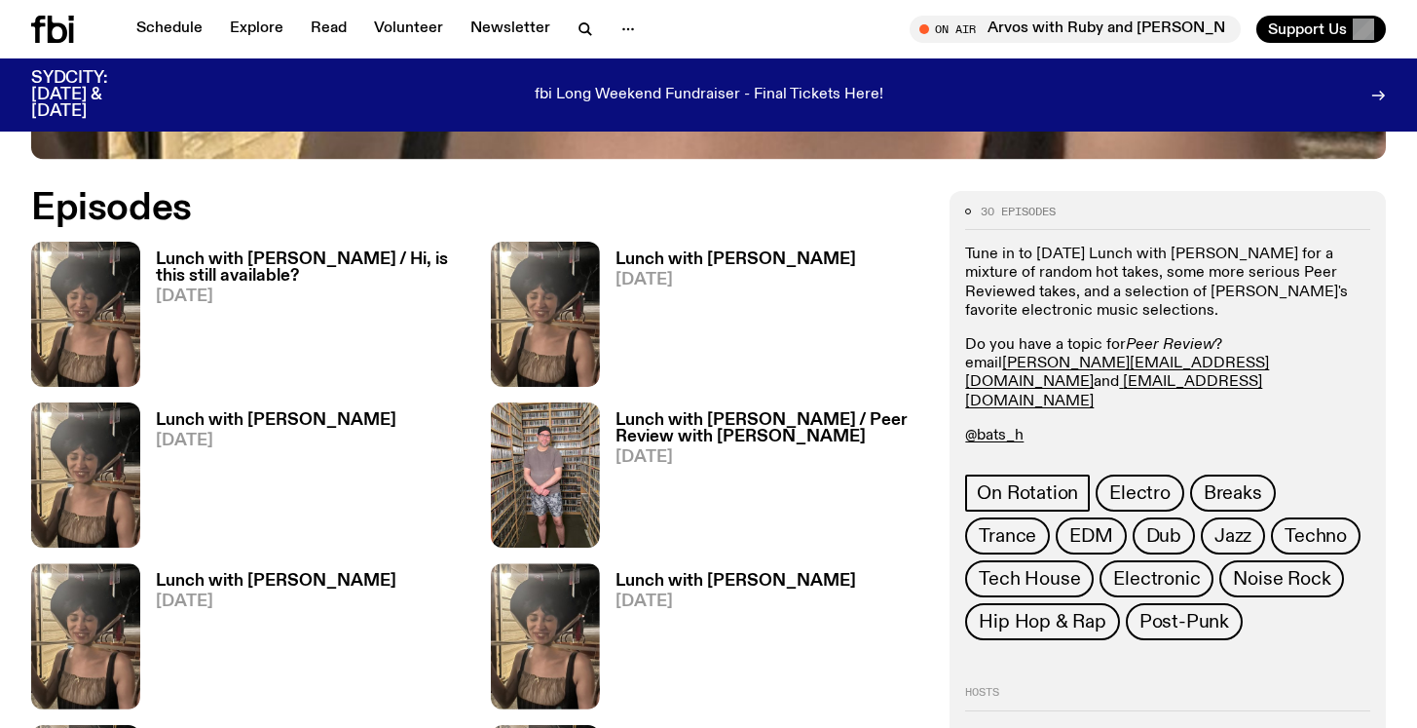
scroll to position [889, 0]
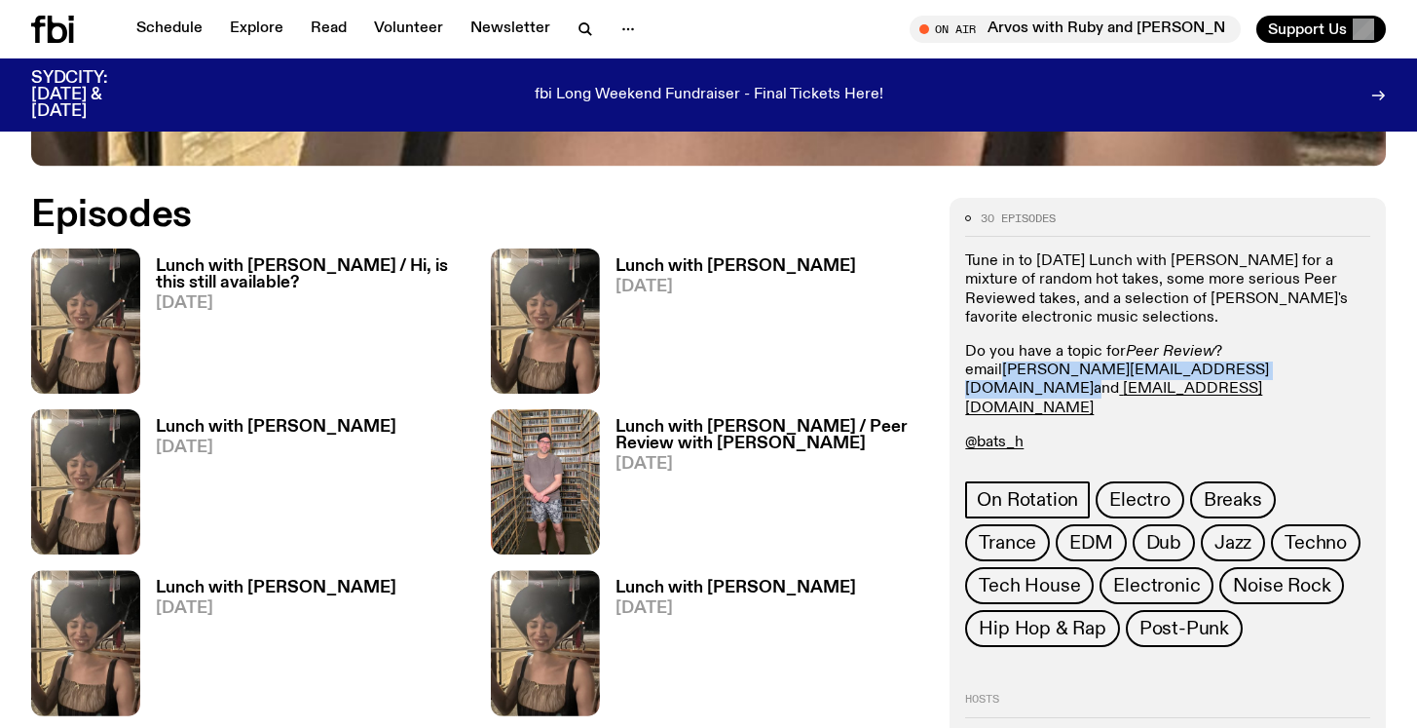
drag, startPoint x: 1162, startPoint y: 366, endPoint x: 1008, endPoint y: 376, distance: 154.2
click at [1008, 376] on p "Do you have a topic for Peer Review ? email batoul.h@fbiradio.com and breeana.s…" at bounding box center [1167, 380] width 405 height 75
copy p "batoul.h@fbiradio.com"
drag, startPoint x: 1359, startPoint y: 369, endPoint x: 1195, endPoint y: 372, distance: 163.6
click at [1195, 372] on p "Do you have a topic for Peer Review ? email batoul.h@fbiradio.com and breeana.s…" at bounding box center [1167, 380] width 405 height 75
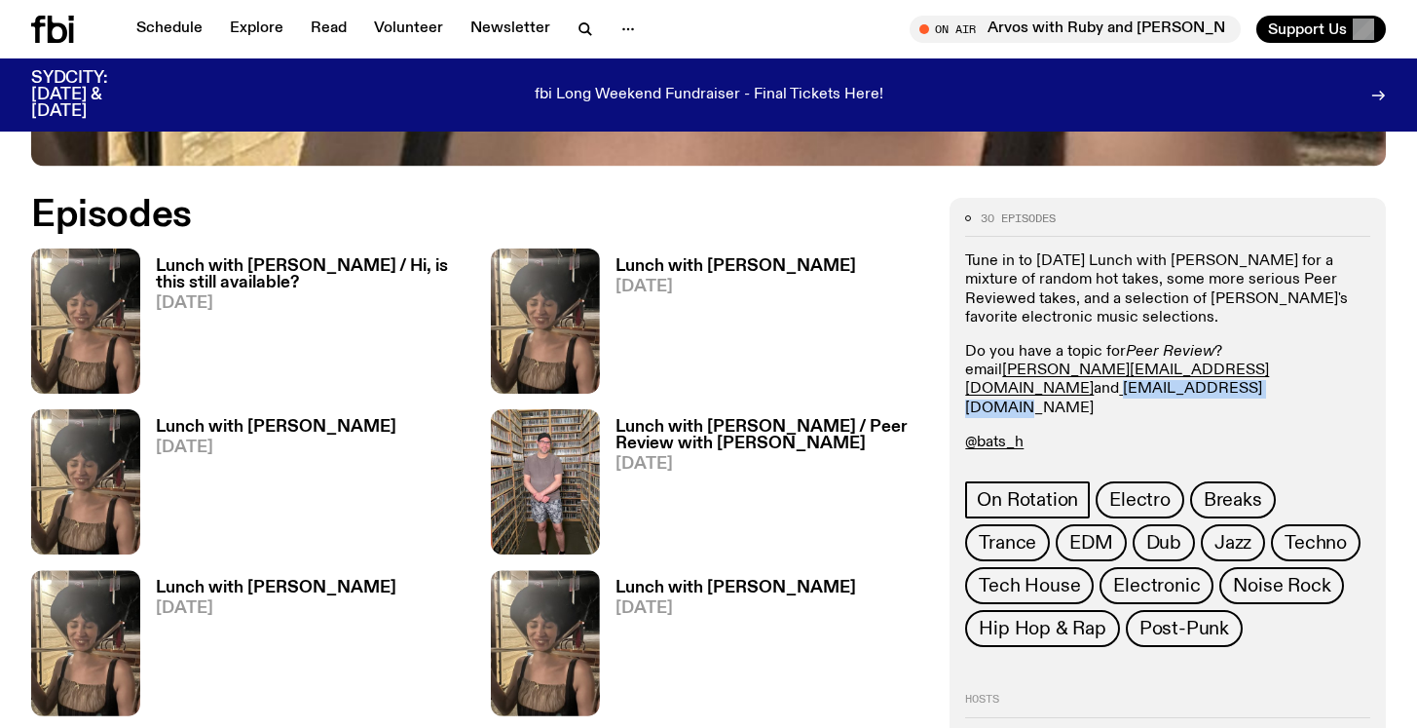
copy link "breeana.s@fbiradio.com"
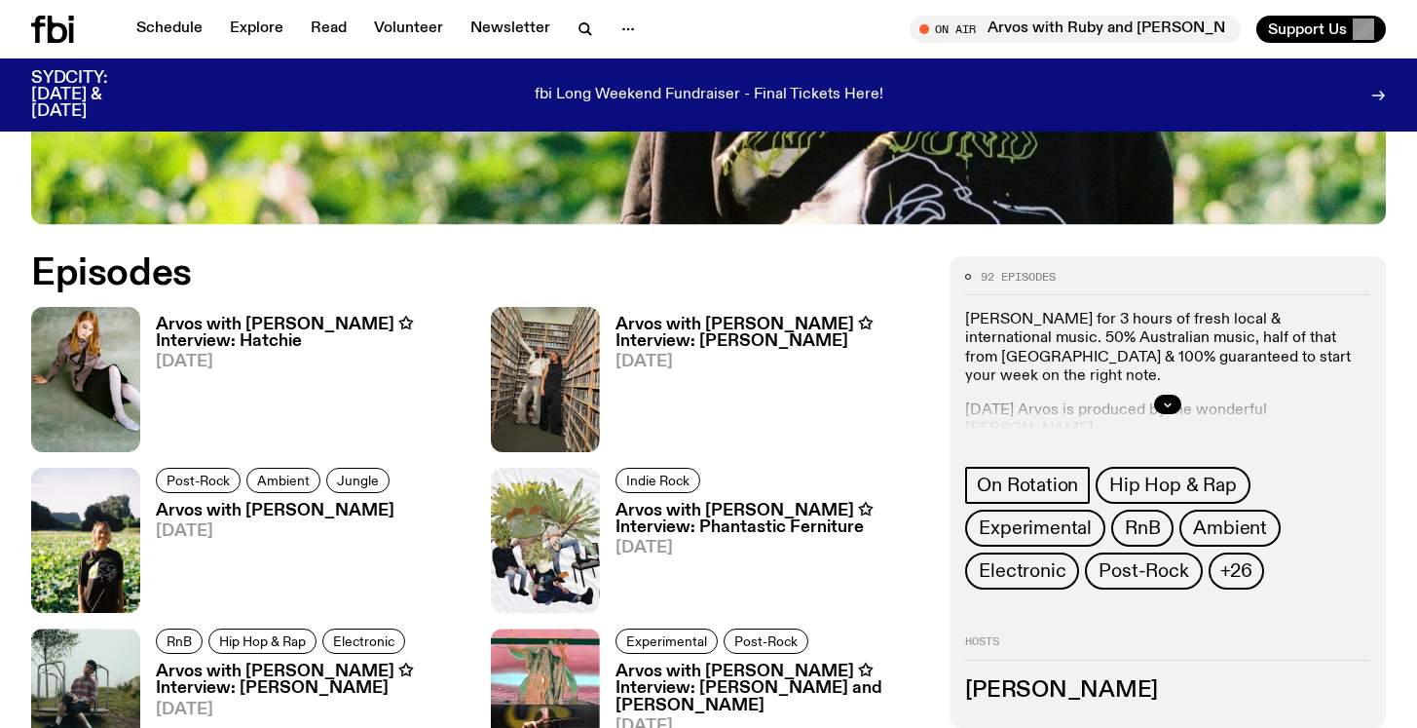
scroll to position [832, 0]
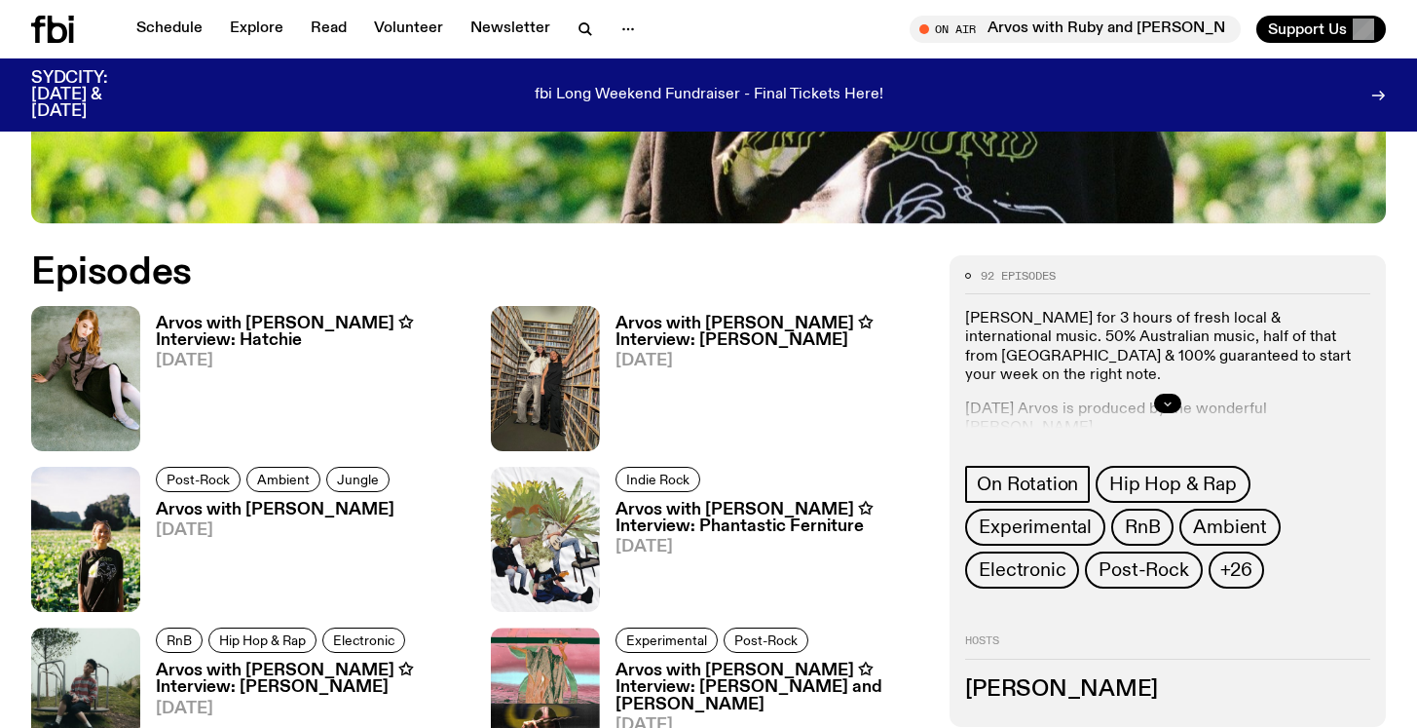
click at [1163, 395] on button "button" at bounding box center [1167, 402] width 27 height 19
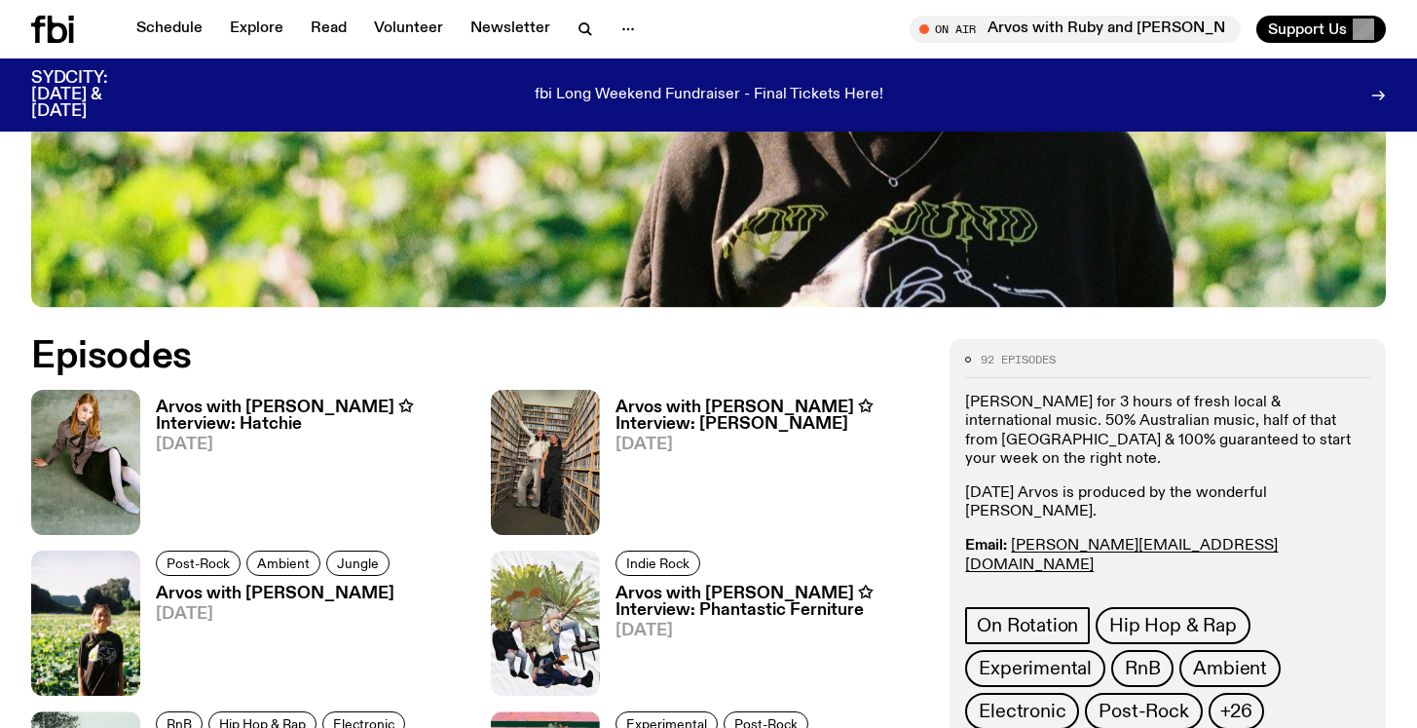
scroll to position [747, 0]
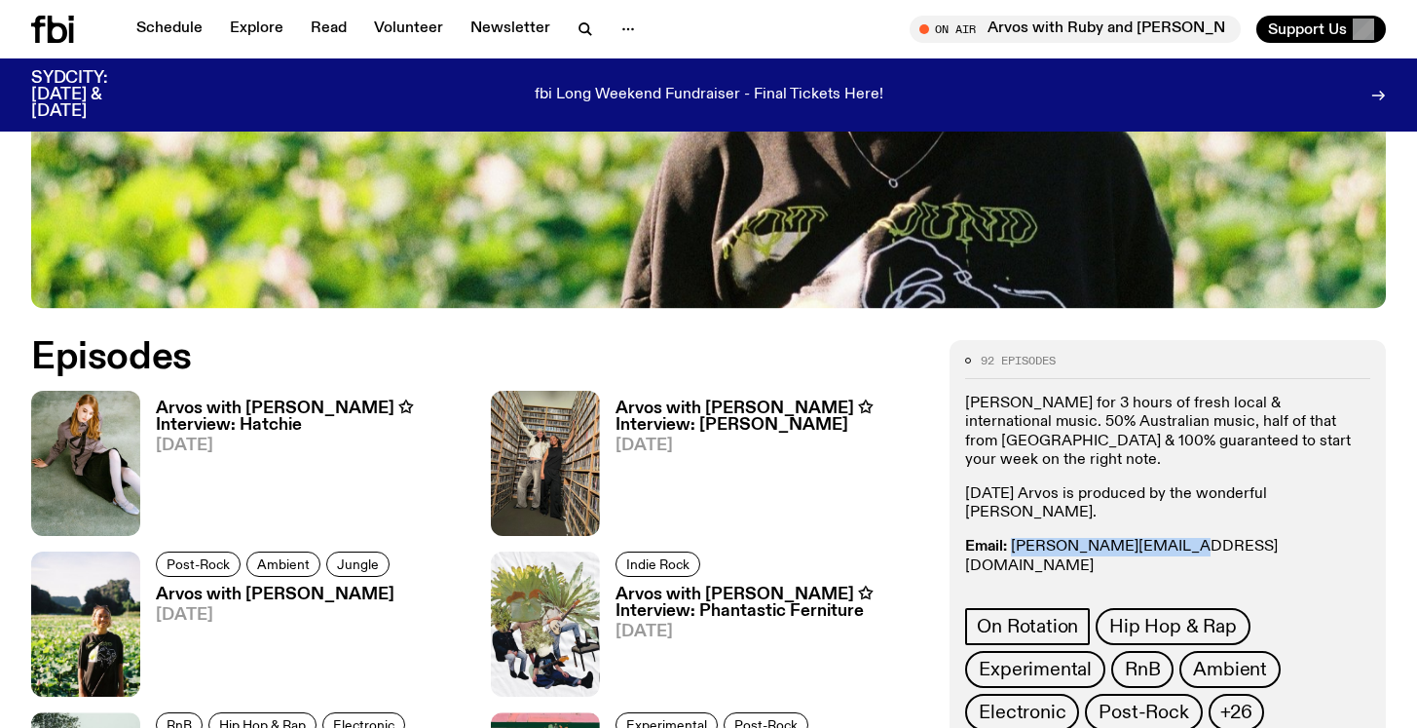
drag, startPoint x: 1173, startPoint y: 525, endPoint x: 1012, endPoint y: 526, distance: 160.7
click at [1012, 538] on p "Email: briana.k@fbiradio.com Insta: bria.wav Text In: 0409 945 945" at bounding box center [1167, 575] width 405 height 75
copy link "briana.k@fbiradio.com"
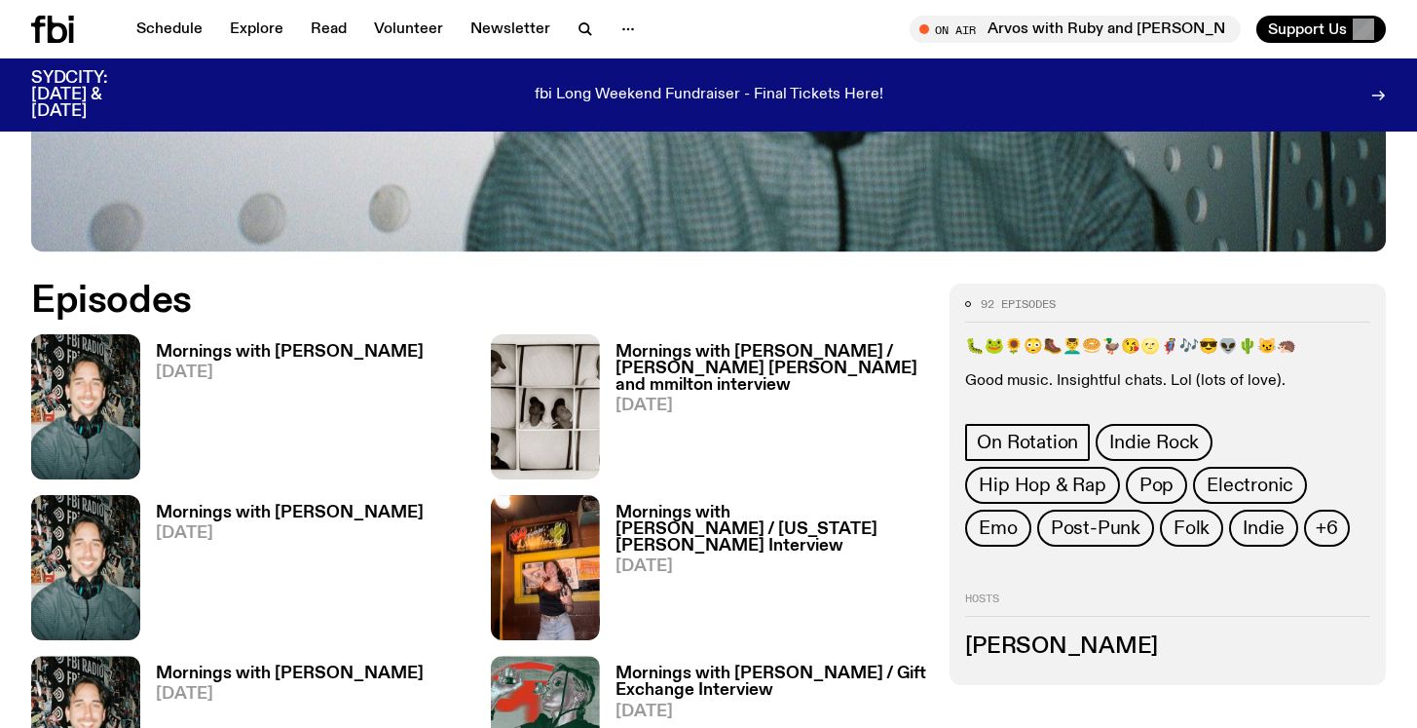
scroll to position [925, 0]
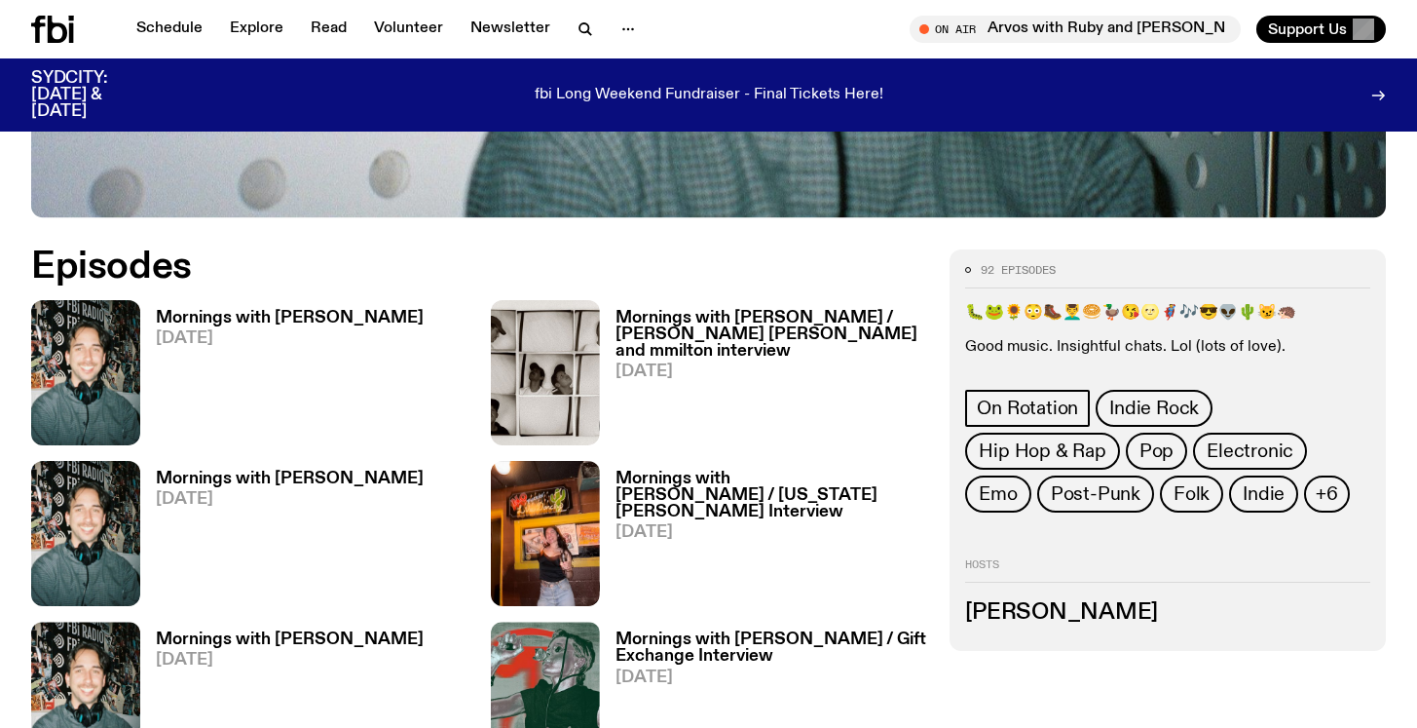
click at [1099, 304] on div "🐛🐸🌻😳🥾💆‍♂️🥯🦆😘🌝🦸🎶😎👽🌵😼🦔 Good music. Insightful chats. Lol (lots of love)." at bounding box center [1167, 330] width 405 height 53
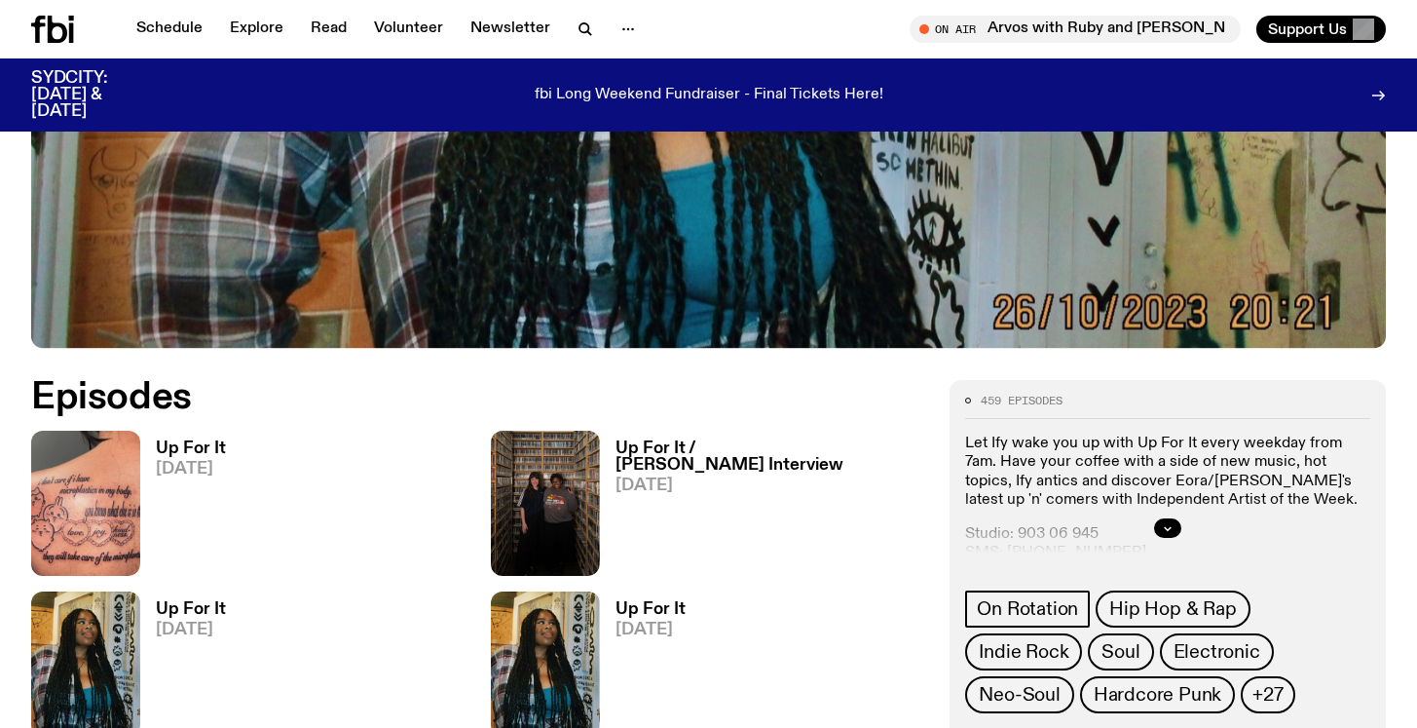
scroll to position [756, 0]
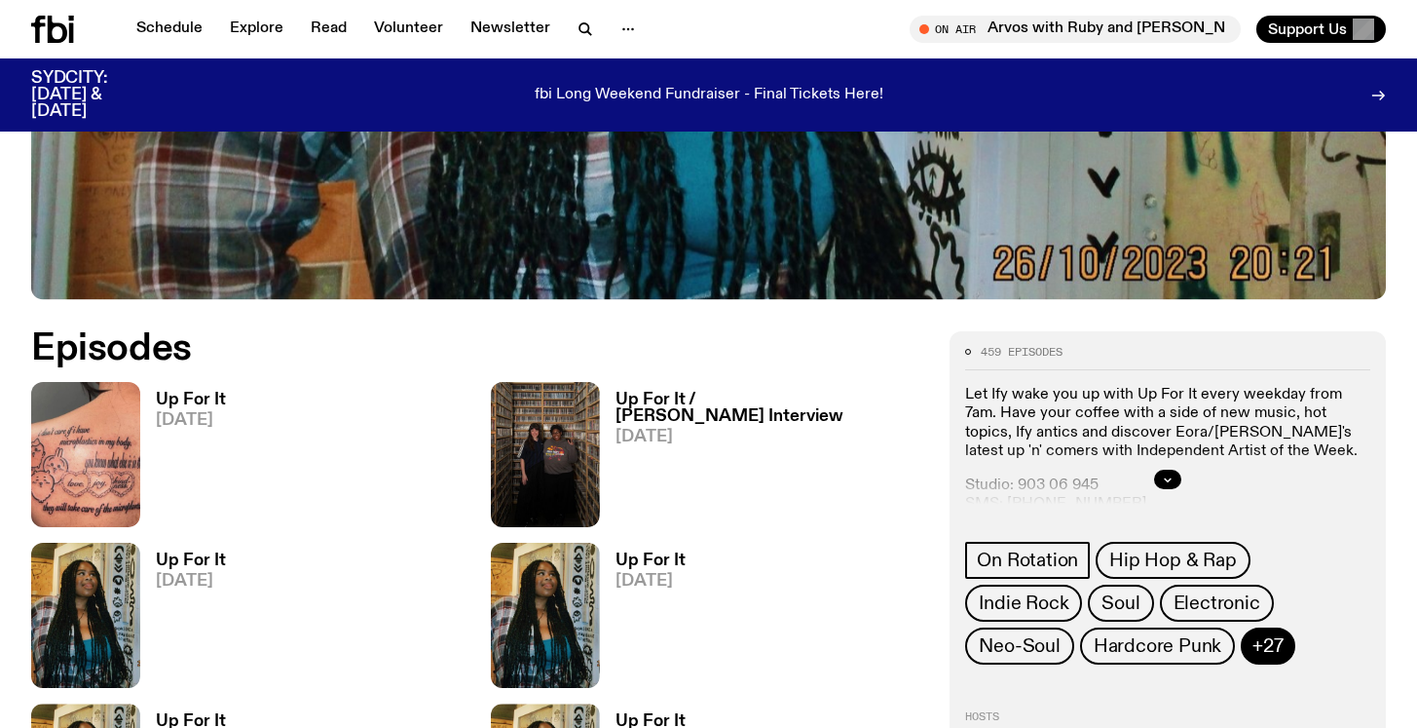
click at [1278, 645] on span "+27" at bounding box center [1267, 645] width 30 height 21
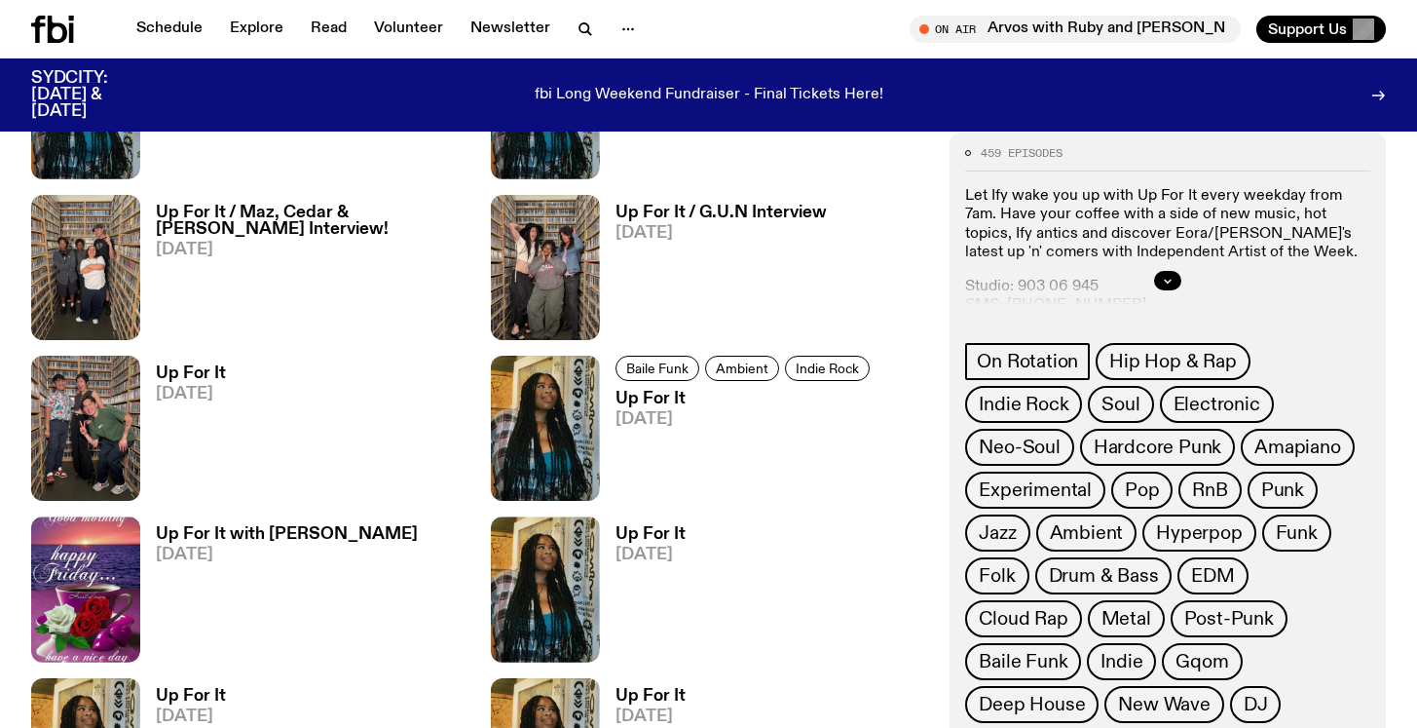
scroll to position [1441, 0]
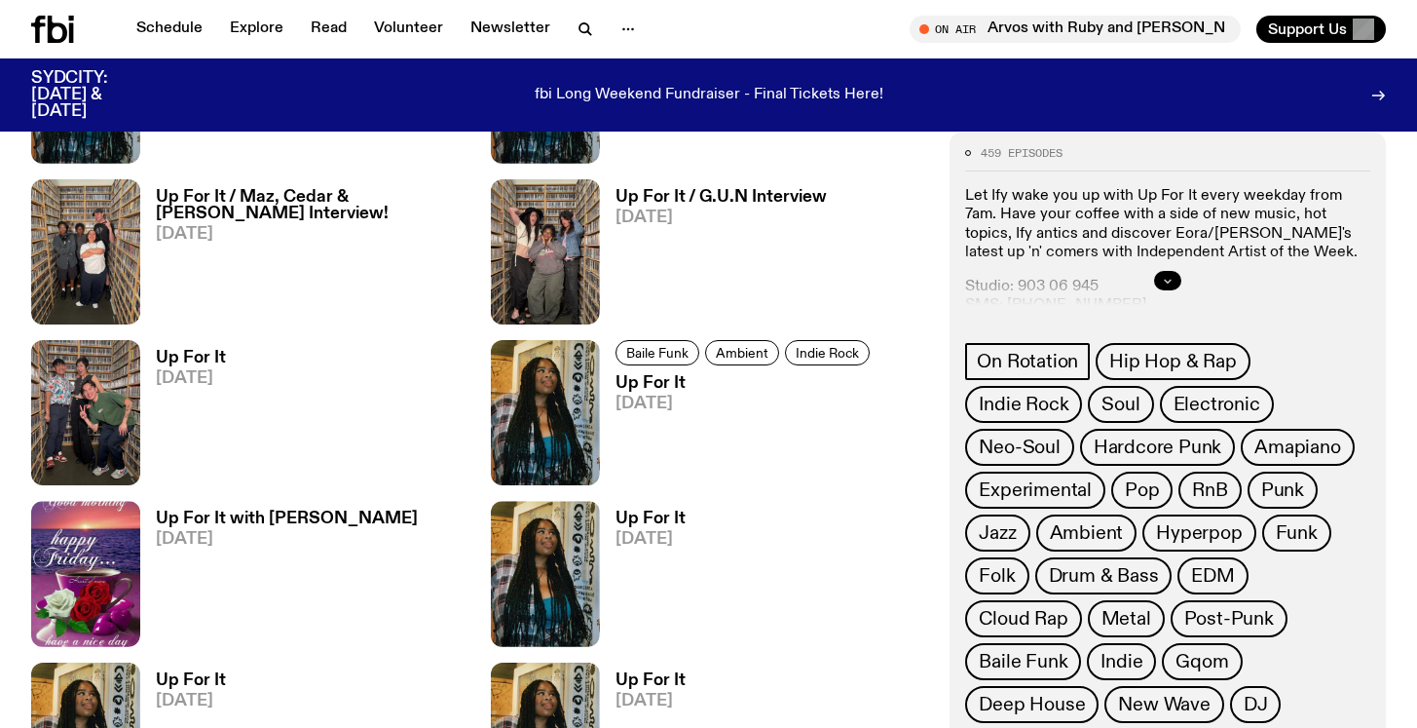
click at [1172, 280] on icon "button" at bounding box center [1168, 281] width 12 height 12
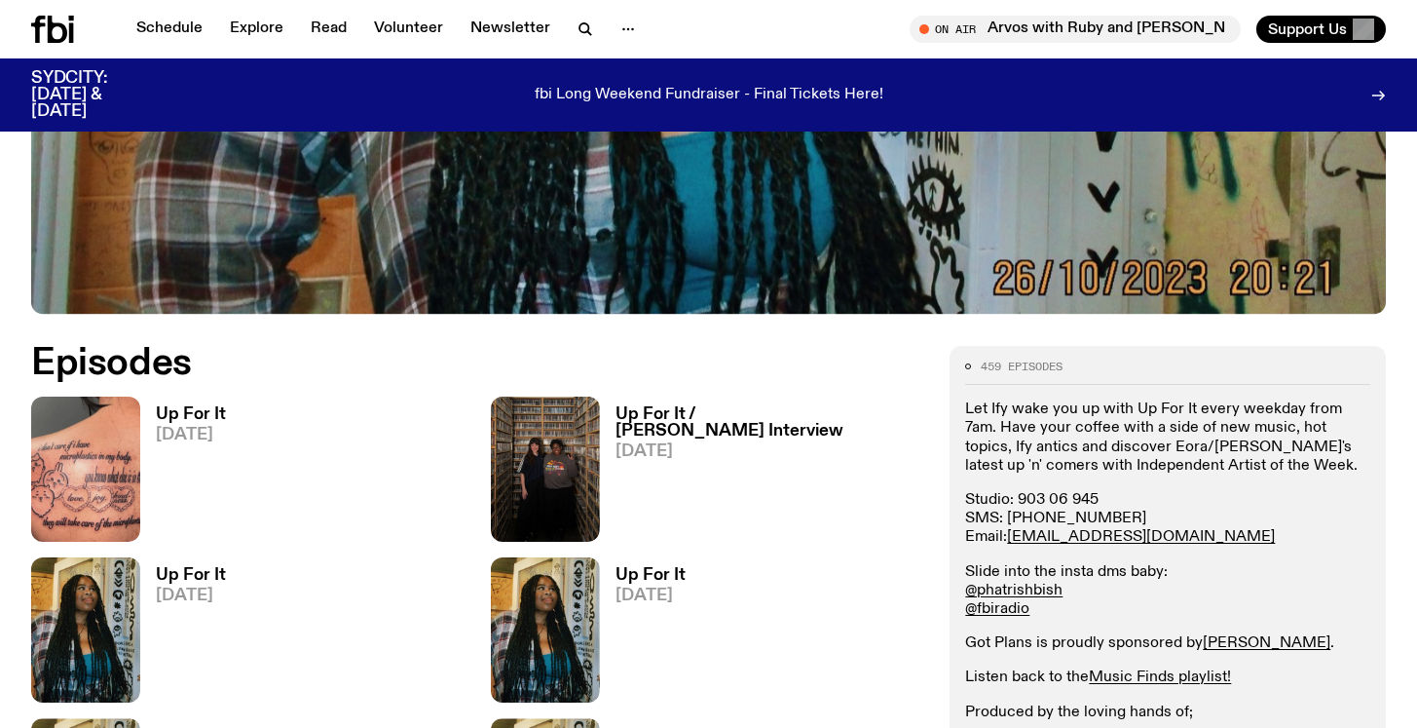
scroll to position [766, 0]
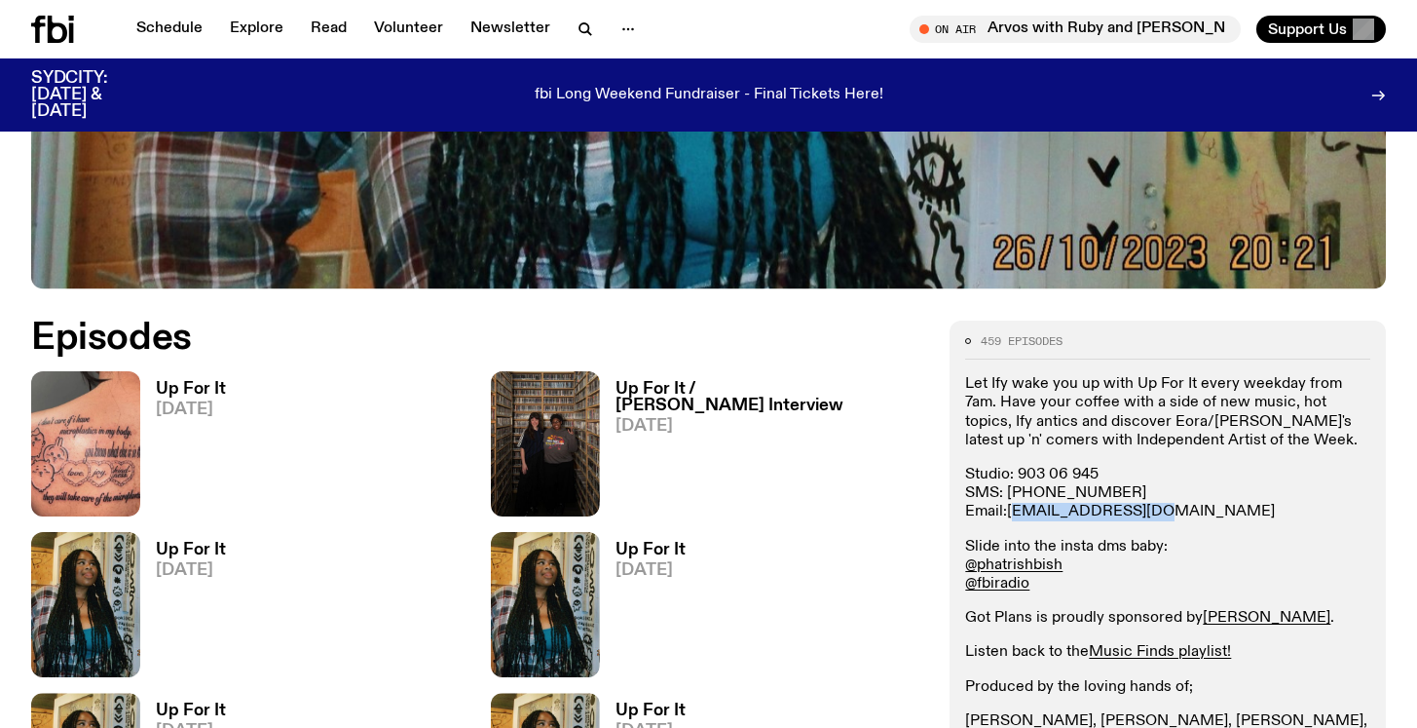
drag, startPoint x: 1157, startPoint y: 511, endPoint x: 1013, endPoint y: 510, distance: 144.1
click at [1013, 510] on p "Studio: [PHONE_NUMBER] SMS: [PHONE_NUMBER] Email: [EMAIL_ADDRESS][DOMAIN_NAME]" at bounding box center [1167, 494] width 405 height 56
click at [1225, 512] on p "Studio: [PHONE_NUMBER] SMS: [PHONE_NUMBER] Email: [EMAIL_ADDRESS][DOMAIN_NAME]" at bounding box center [1167, 494] width 405 height 56
drag, startPoint x: 1195, startPoint y: 509, endPoint x: 1007, endPoint y: 515, distance: 188.1
click at [1007, 515] on p "Studio: [PHONE_NUMBER] SMS: [PHONE_NUMBER] Email: [EMAIL_ADDRESS][DOMAIN_NAME]" at bounding box center [1167, 494] width 405 height 56
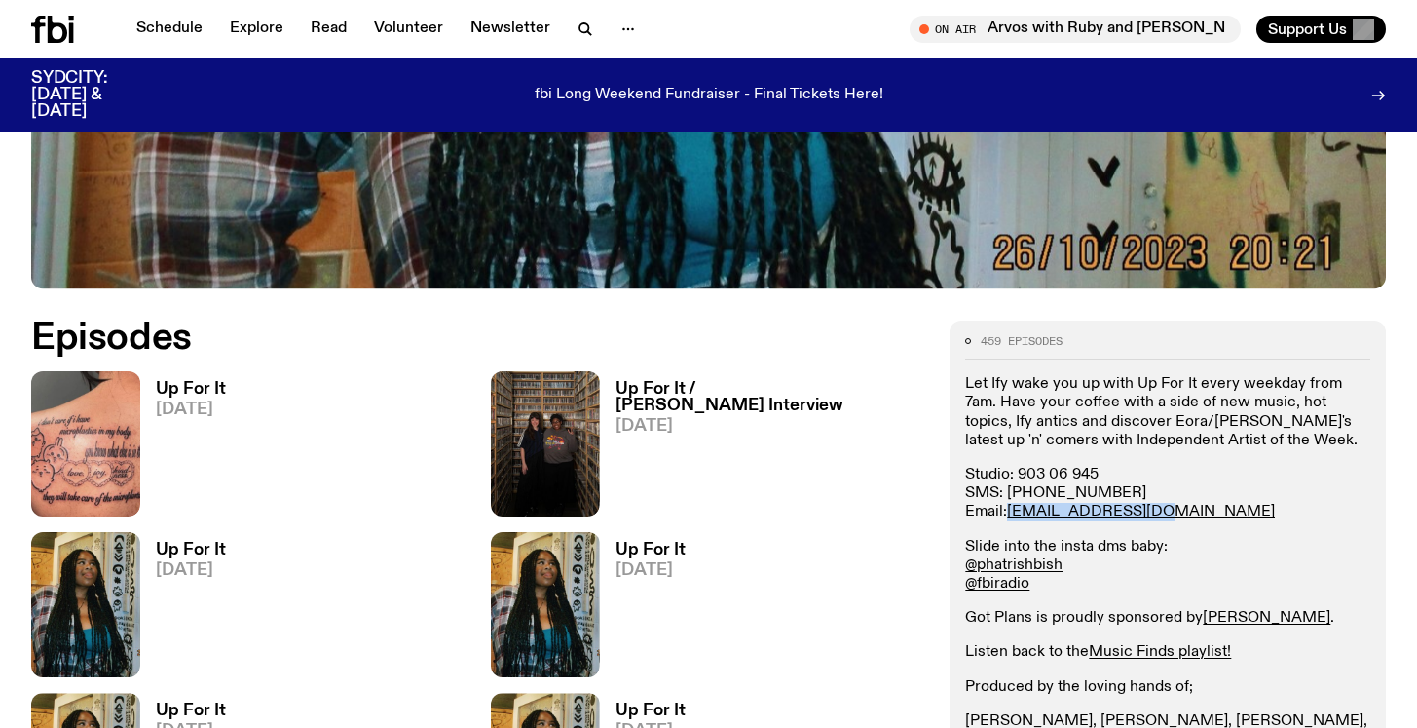
copy p "[EMAIL_ADDRESS][DOMAIN_NAME]"
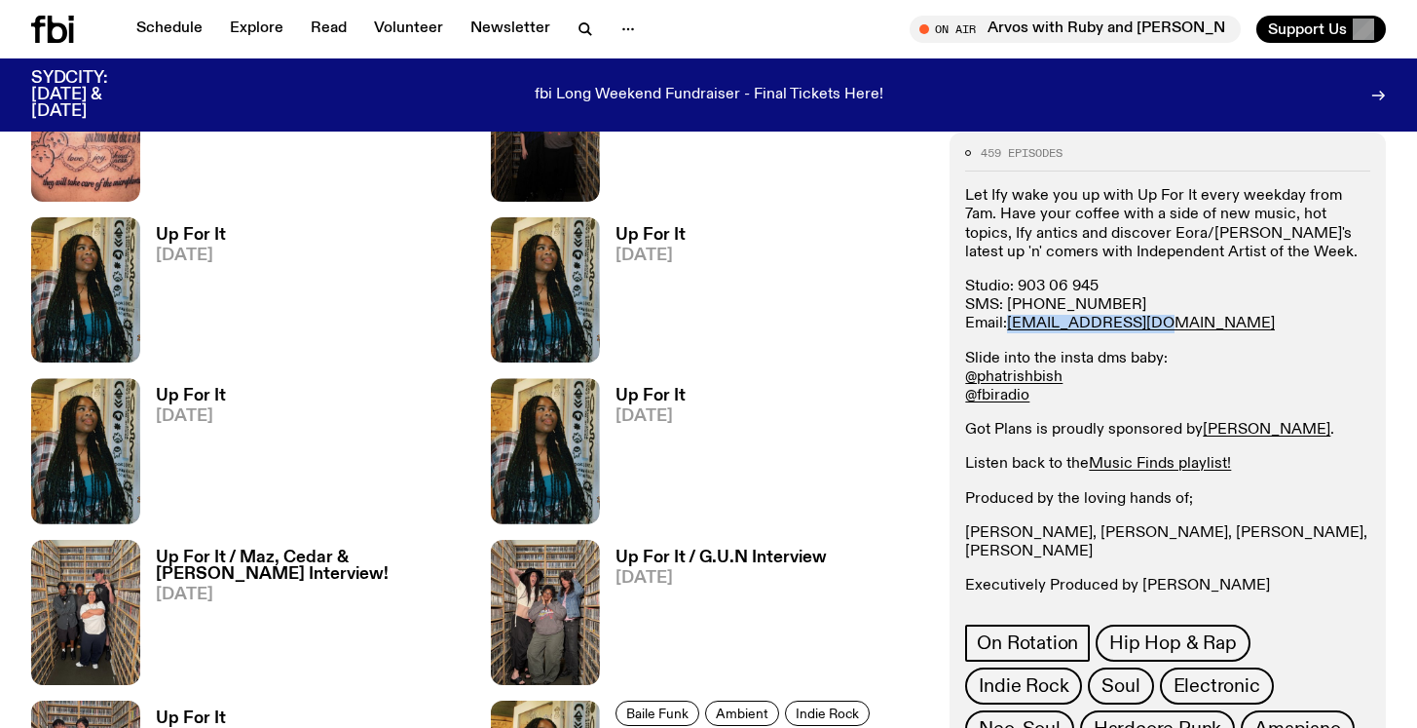
scroll to position [1152, 0]
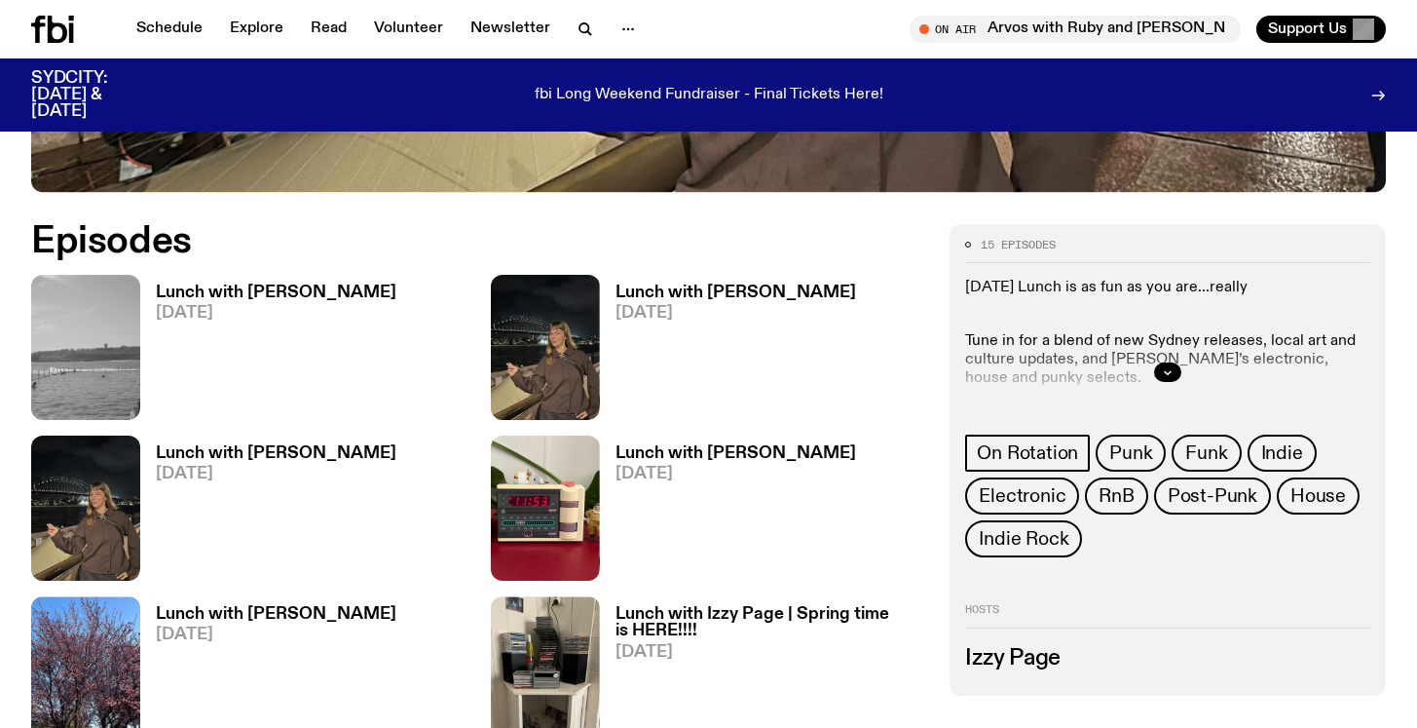
scroll to position [865, 0]
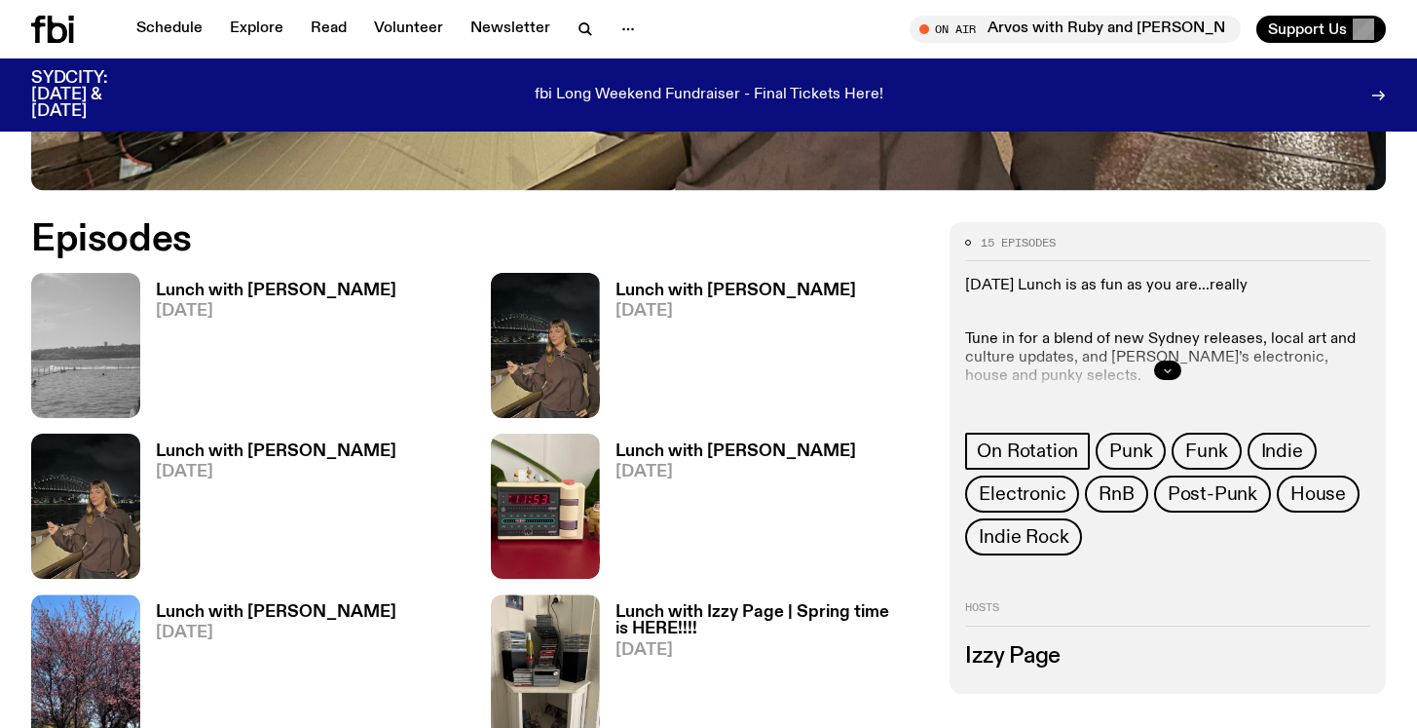
click at [1173, 365] on icon "button" at bounding box center [1168, 370] width 12 height 12
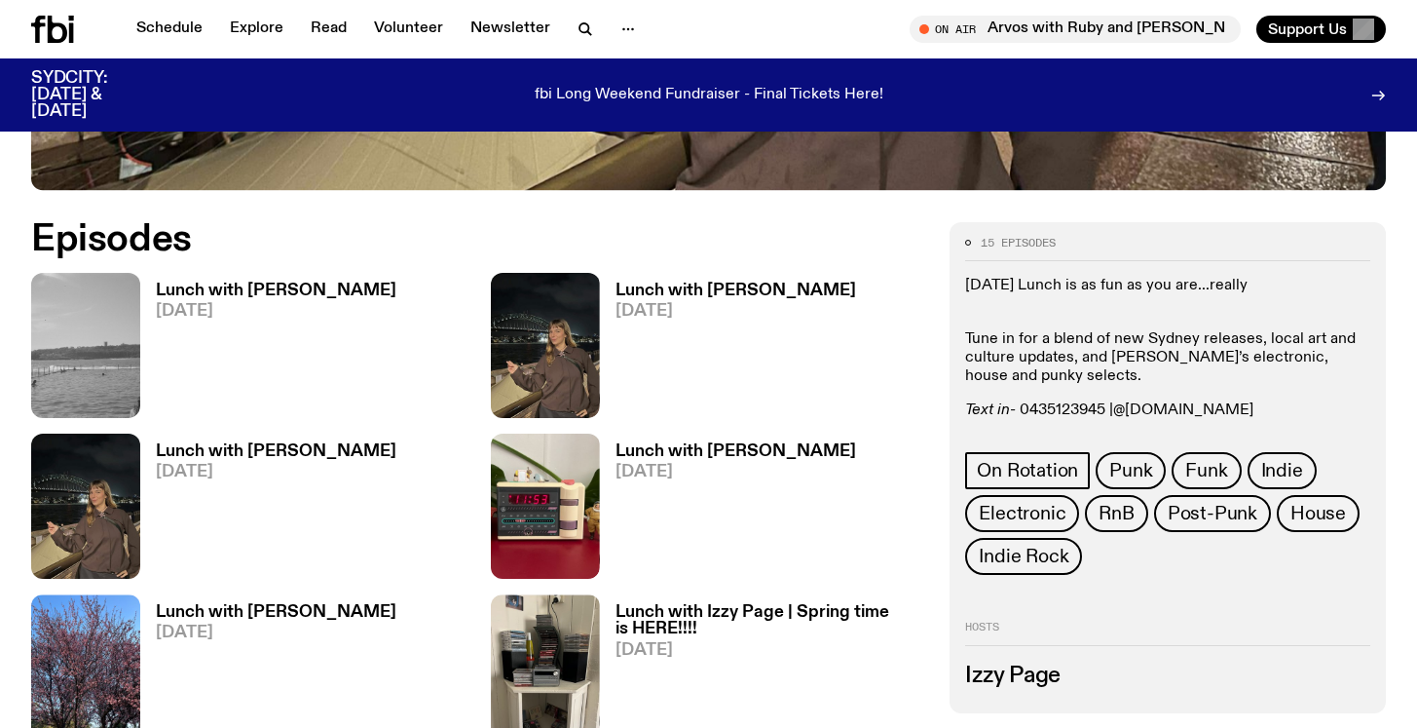
click at [1174, 409] on link "@[DOMAIN_NAME]" at bounding box center [1183, 410] width 140 height 16
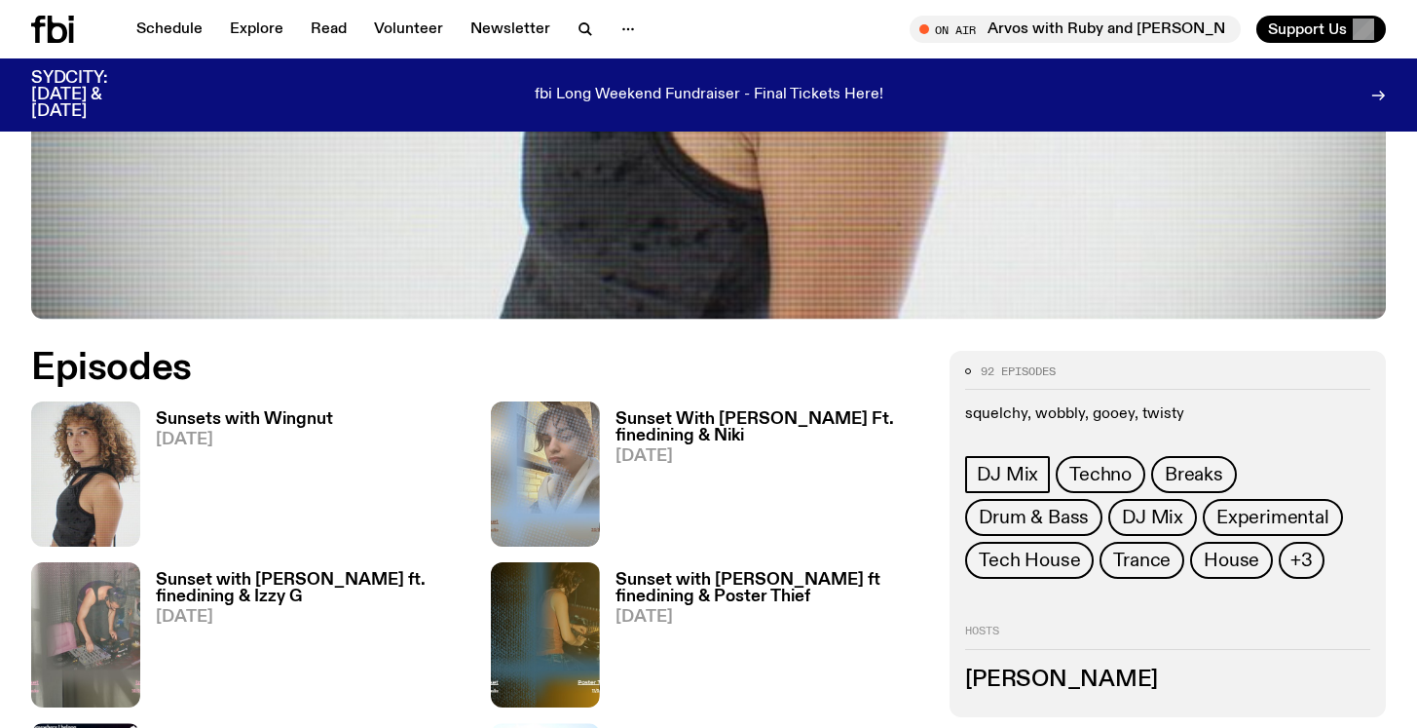
scroll to position [744, 0]
